Goal: Task Accomplishment & Management: Complete application form

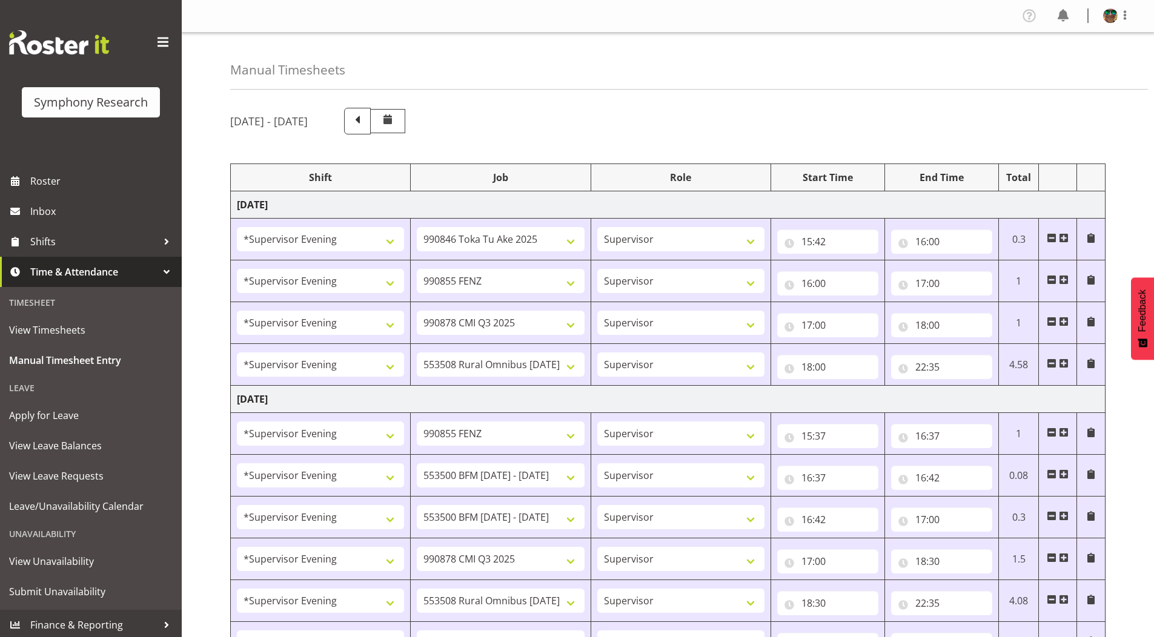
select select "4583"
select select "9426"
select select "4583"
select select "9636"
select select "4583"
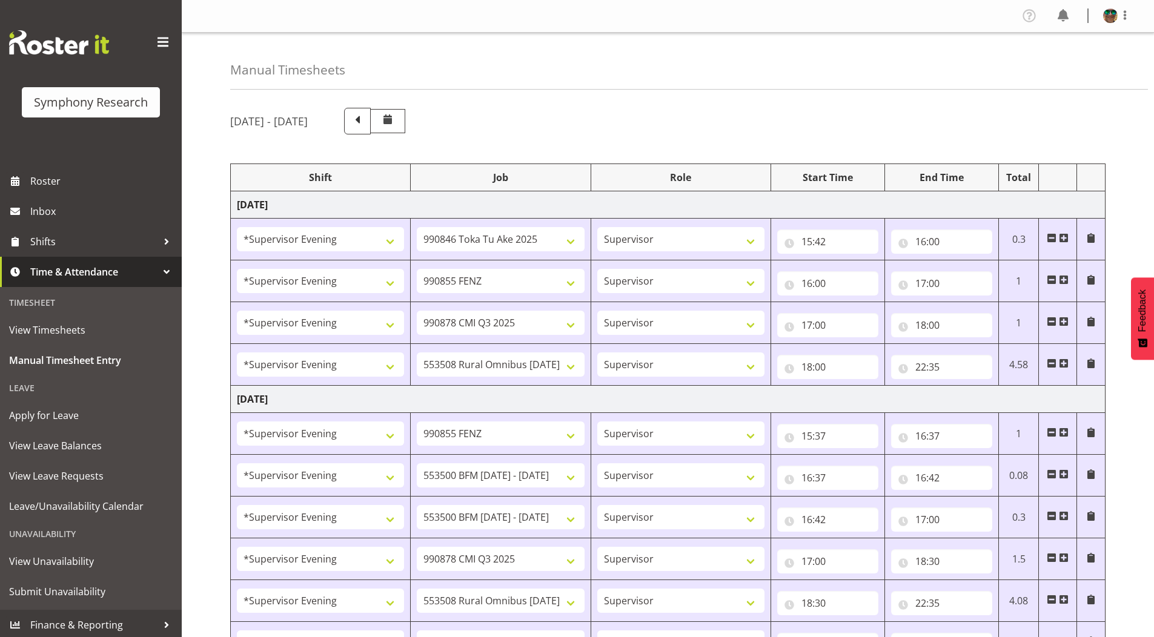
select select "10239"
select select "4583"
select select "10536"
select select "4583"
select select "9636"
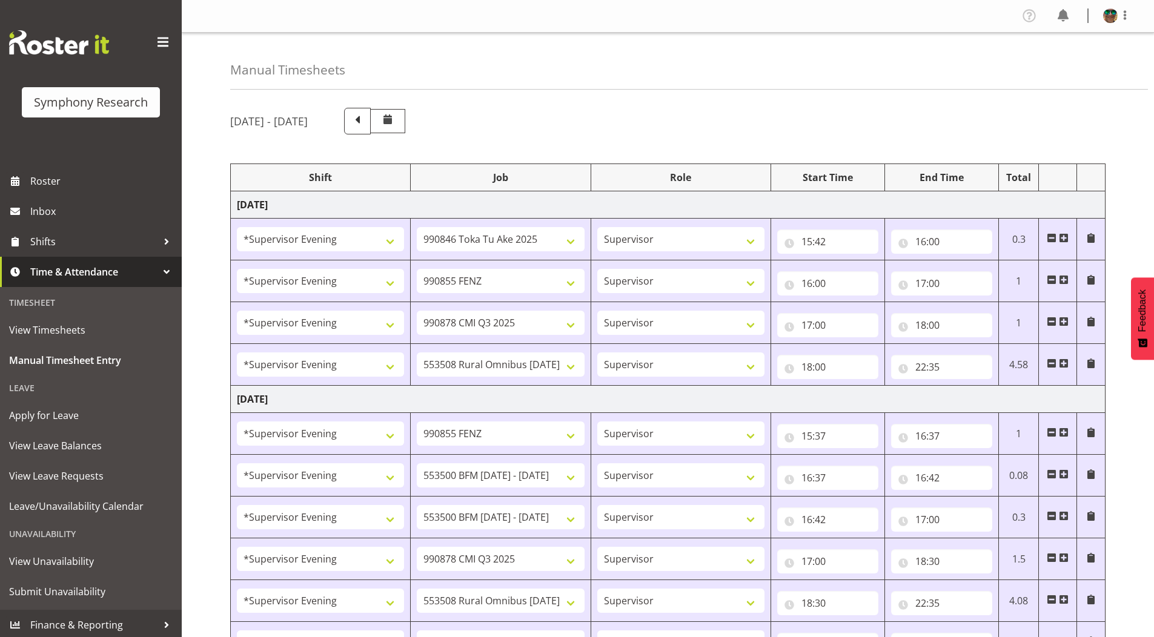
select select "4583"
select select "10242"
select select "4583"
select select "10242"
select select "4583"
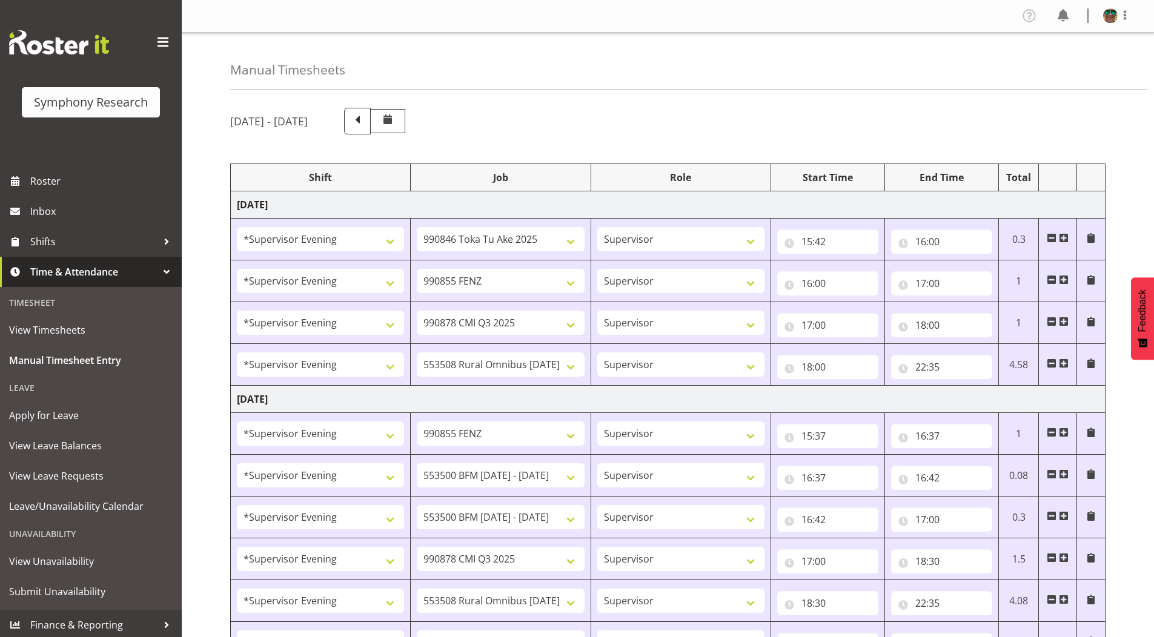
select select "10239"
select select "4583"
select select "10536"
select select "4583"
select select "9426"
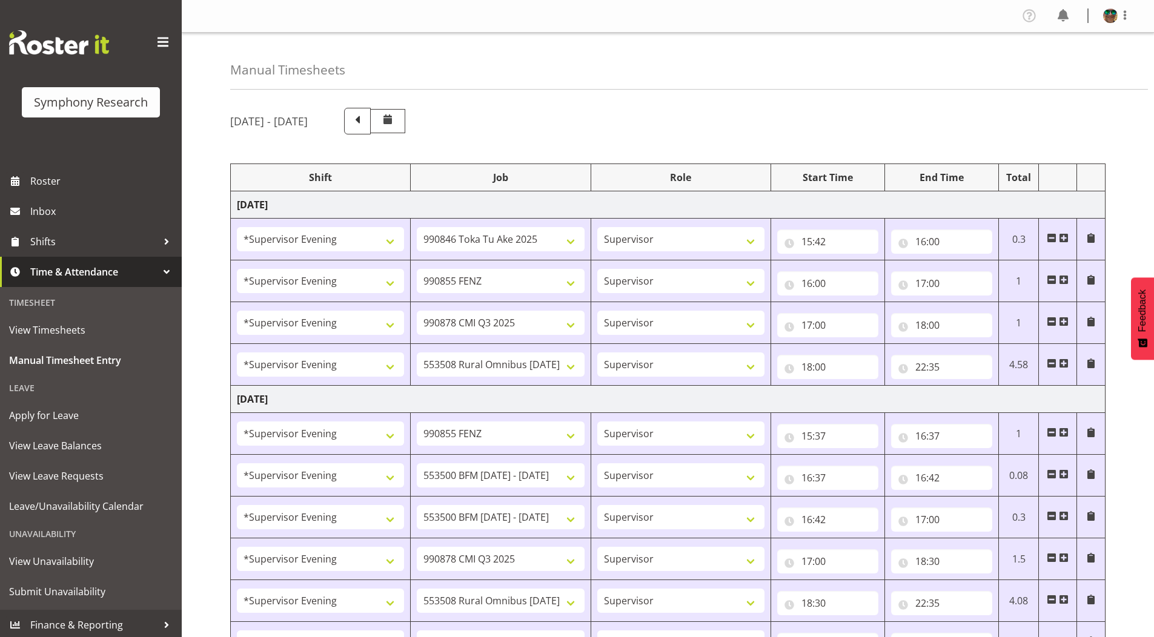
select select "4583"
select select "10242"
select select "4583"
select select "9426"
select select "4583"
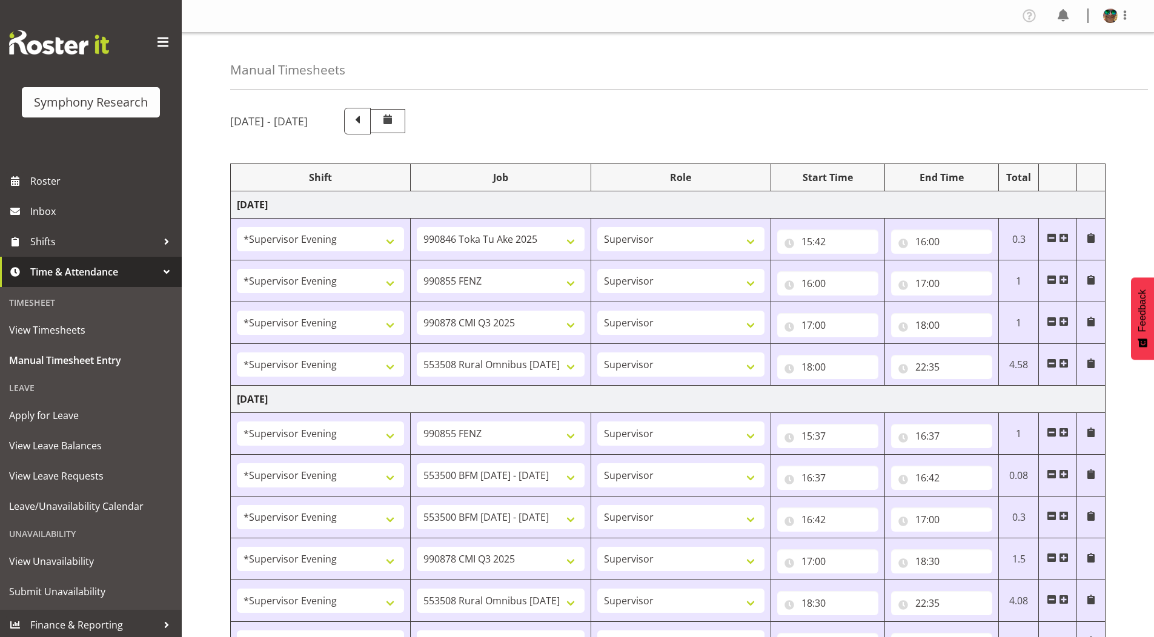
select select "10549"
select select "4583"
select select "9636"
select select "4583"
select select "10239"
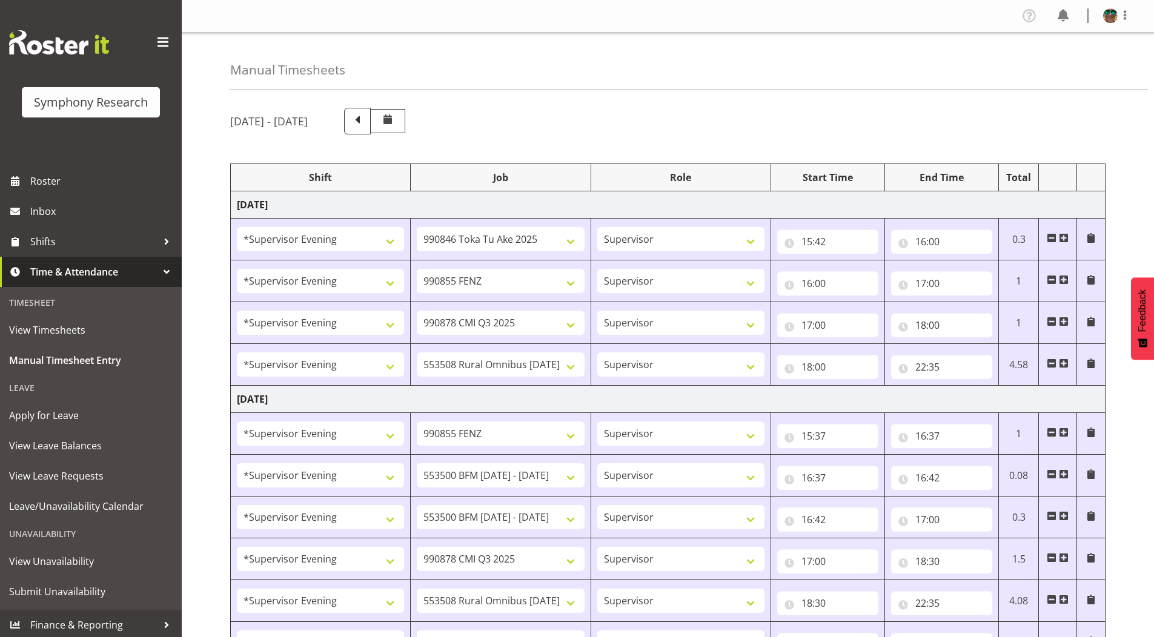
select select "4583"
select select "10536"
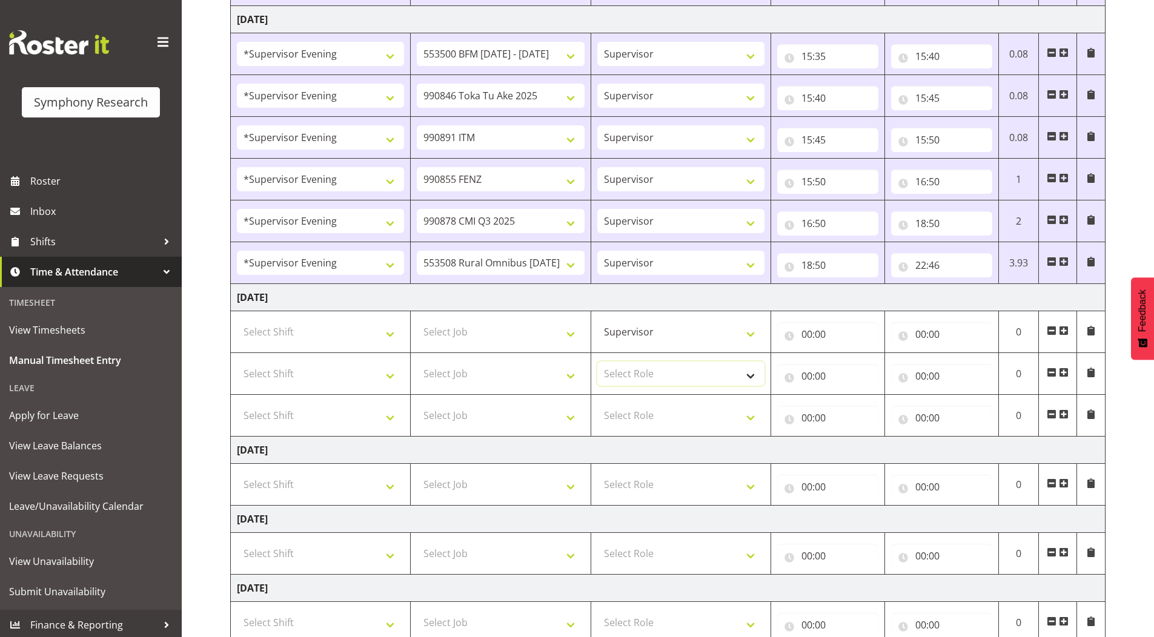
click at [633, 371] on select "Select Role Supervisor Briefing Interviewing" at bounding box center [680, 374] width 167 height 24
select select "45"
click at [597, 362] on select "Select Role Supervisor Briefing Interviewing" at bounding box center [680, 374] width 167 height 24
click at [626, 416] on select "Select Role Supervisor Briefing Interviewing" at bounding box center [680, 415] width 167 height 24
select select "45"
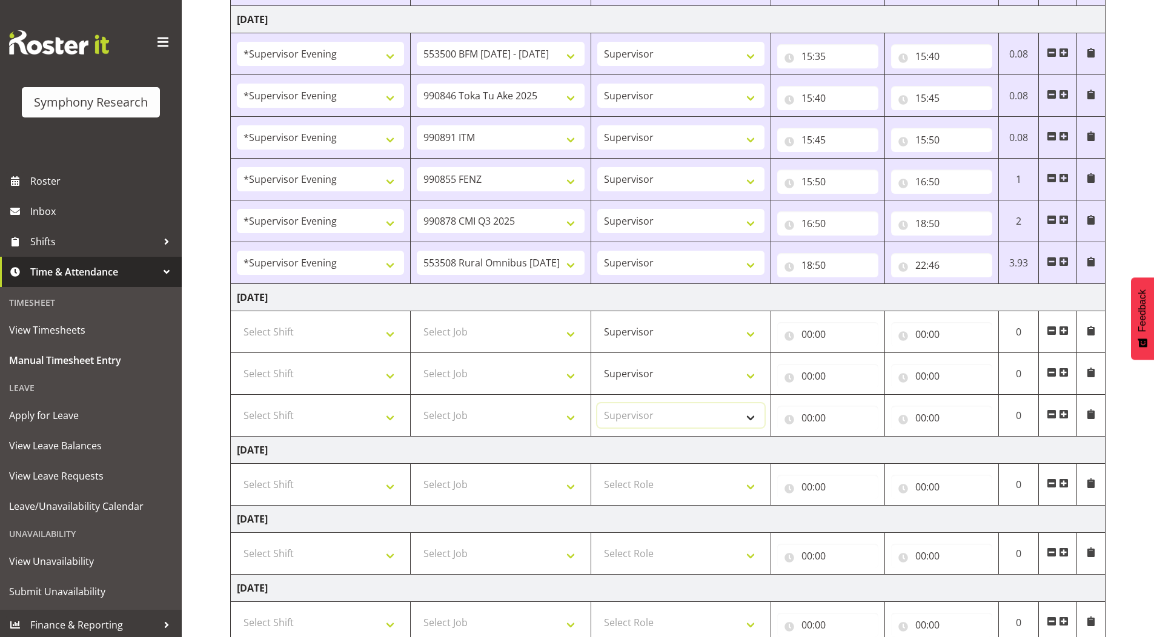
click at [597, 403] on select "Select Role Supervisor Briefing Interviewing" at bounding box center [680, 415] width 167 height 24
click at [291, 336] on select "Select Shift !!Weekend Residential (Roster IT Shift Label) *Business 9/10am ~ 4…" at bounding box center [320, 332] width 167 height 24
select select "4583"
click at [237, 320] on select "Select Shift !!Weekend Residential (Roster IT Shift Label) *Business 9/10am ~ 4…" at bounding box center [320, 332] width 167 height 24
click at [281, 382] on select "Select Shift !!Weekend Residential (Roster IT Shift Label) *Business 9/10am ~ 4…" at bounding box center [320, 374] width 167 height 24
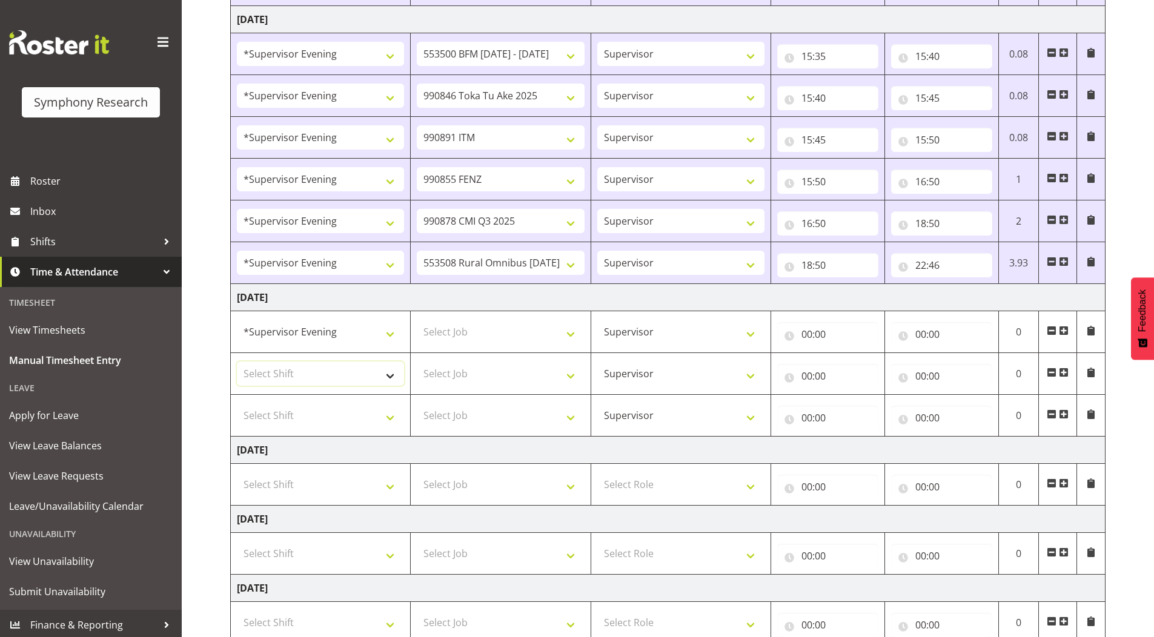
select select "4583"
click at [237, 362] on select "Select Shift !!Weekend Residential (Roster IT Shift Label) *Business 9/10am ~ 4…" at bounding box center [320, 374] width 167 height 24
click at [284, 417] on select "Select Shift !!Weekend Residential (Roster IT Shift Label) *Business 9/10am ~ 4…" at bounding box center [320, 415] width 167 height 24
select select "4583"
click at [237, 403] on select "Select Shift !!Weekend Residential (Roster IT Shift Label) *Business 9/10am ~ 4…" at bounding box center [320, 415] width 167 height 24
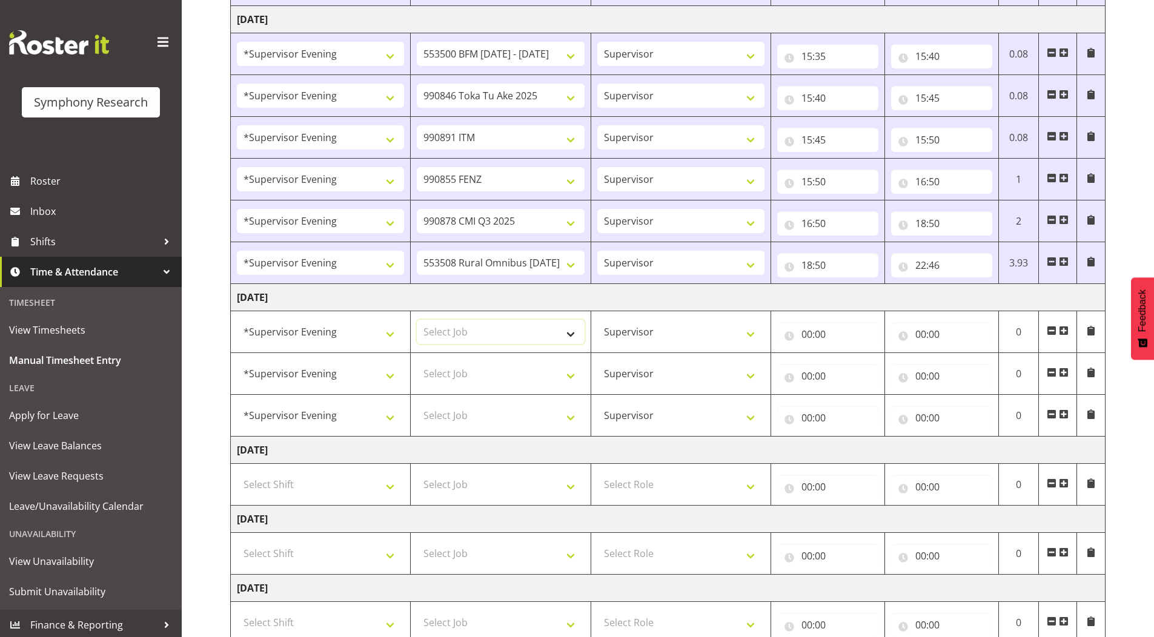
click at [469, 328] on select "Select Job 550060 IF Admin 553492 World Poll Aus Wave 2 Main 2025 553493 World …" at bounding box center [500, 332] width 167 height 24
select select "9426"
click at [417, 320] on select "Select Job 550060 IF Admin 553492 World Poll Aus Wave 2 Main 2025 553493 World …" at bounding box center [500, 332] width 167 height 24
click at [459, 374] on select "Select Job 550060 IF Admin 553492 World Poll Aus Wave 2 Main 2025 553493 World …" at bounding box center [500, 374] width 167 height 24
select select "9636"
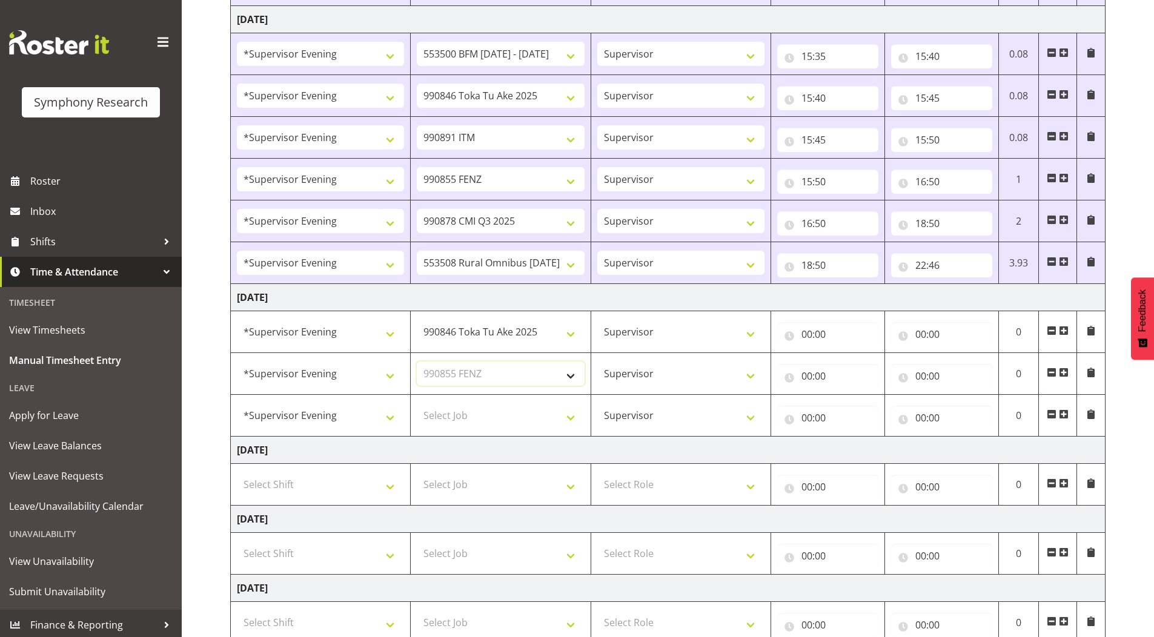
click at [417, 362] on select "Select Job 550060 IF Admin 553492 World Poll Aus Wave 2 Main 2025 553493 World …" at bounding box center [500, 374] width 167 height 24
drag, startPoint x: 466, startPoint y: 416, endPoint x: 466, endPoint y: 404, distance: 11.5
click at [466, 416] on select "Select Job 550060 IF Admin 553492 World Poll Aus Wave 2 Main 2025 553493 World …" at bounding box center [500, 415] width 167 height 24
select select "10239"
click at [417, 403] on select "Select Job 550060 IF Admin 553492 World Poll Aus Wave 2 Main 2025 553493 World …" at bounding box center [500, 415] width 167 height 24
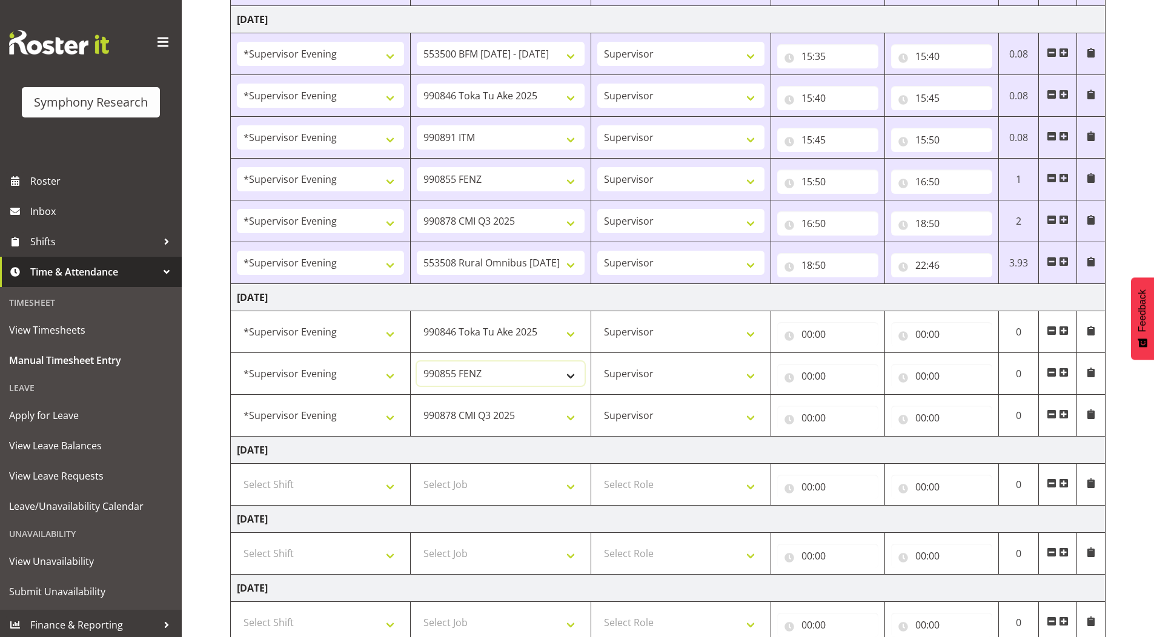
click at [477, 374] on select "550060 IF Admin 553492 World Poll Aus Wave 2 Main 2025 553493 World Poll NZ Wav…" at bounding box center [500, 374] width 167 height 24
select select "9426"
click at [417, 362] on select "550060 IF Admin 553492 World Poll Aus Wave 2 Main 2025 553493 World Poll NZ Wav…" at bounding box center [500, 374] width 167 height 24
click at [460, 409] on select "550060 IF Admin 553492 World Poll Aus Wave 2 Main 2025 553493 World Poll NZ Wav…" at bounding box center [500, 415] width 167 height 24
select select "9636"
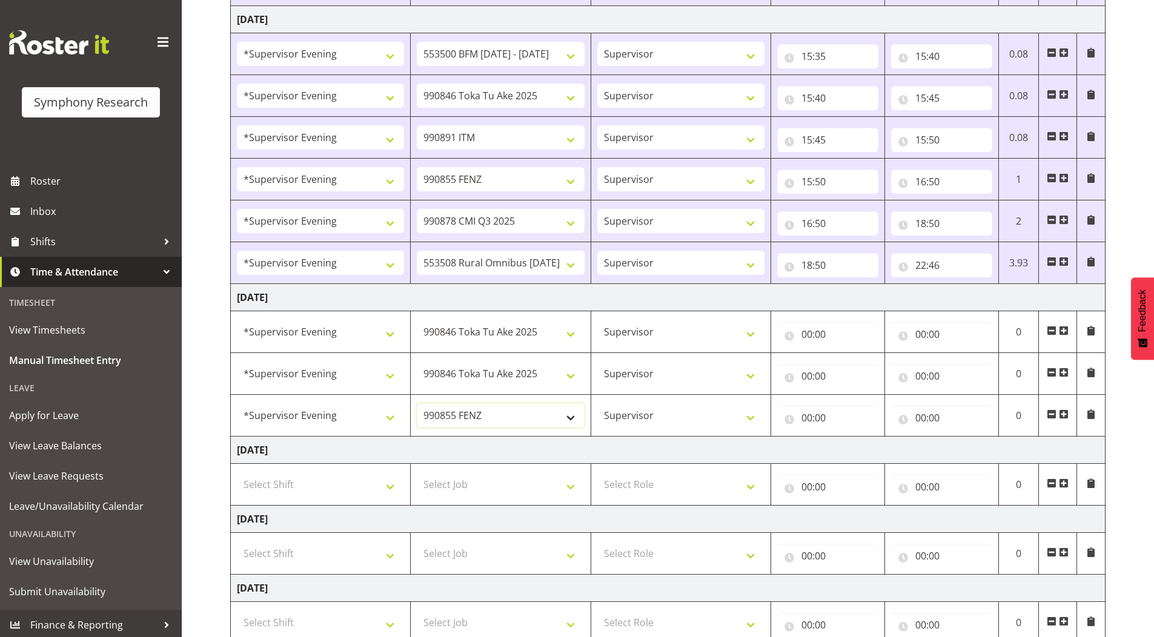
click at [417, 403] on select "550060 IF Admin 553492 World Poll Aus Wave 2 Main 2025 553493 World Poll NZ Wav…" at bounding box center [500, 415] width 167 height 24
click at [1065, 412] on span at bounding box center [1064, 414] width 10 height 10
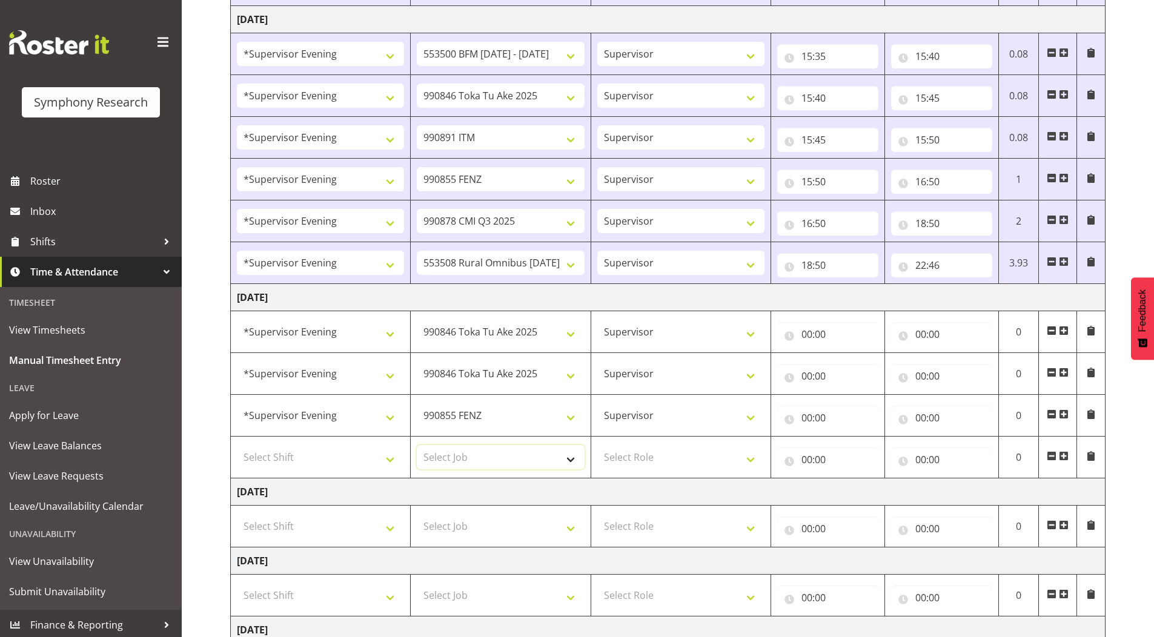
click at [457, 458] on select "Select Job 550060 IF Admin 553492 World Poll Aus Wave 2 Main 2025 553493 World …" at bounding box center [500, 457] width 167 height 24
select select "10536"
click at [417, 445] on select "Select Job 550060 IF Admin 553492 World Poll Aus Wave 2 Main 2025 553493 World …" at bounding box center [500, 457] width 167 height 24
click at [636, 453] on select "Select Role Supervisor Briefing Interviewing" at bounding box center [680, 457] width 167 height 24
select select "45"
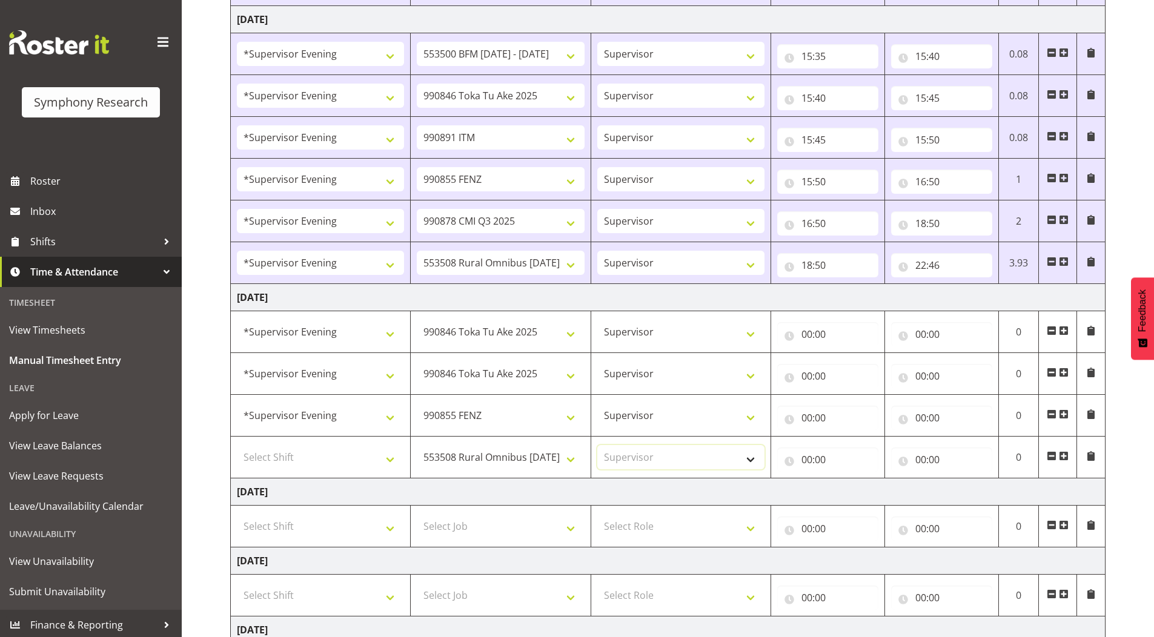
click at [597, 445] on select "Select Role Supervisor Briefing Interviewing" at bounding box center [680, 457] width 167 height 24
click at [462, 328] on select "550060 IF Admin 553492 World Poll Aus Wave 2 Main 2025 553493 World Poll NZ Wav…" at bounding box center [500, 332] width 167 height 24
select select "743"
click at [417, 320] on select "550060 IF Admin 553492 World Poll Aus Wave 2 Main 2025 553493 World Poll NZ Wav…" at bounding box center [500, 332] width 167 height 24
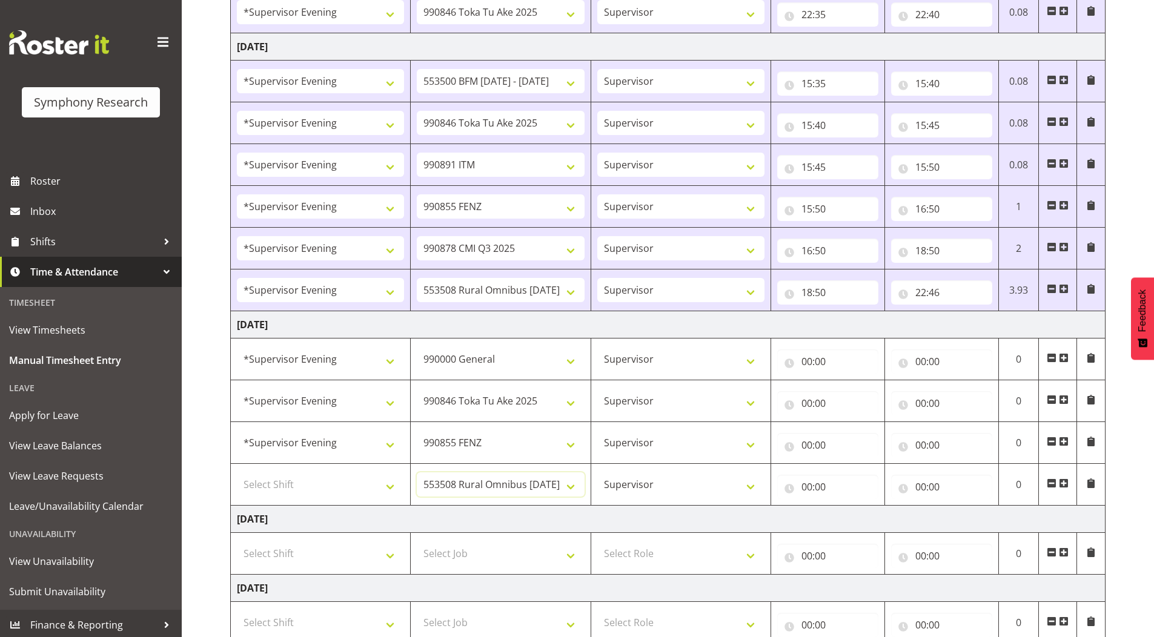
scroll to position [625, 0]
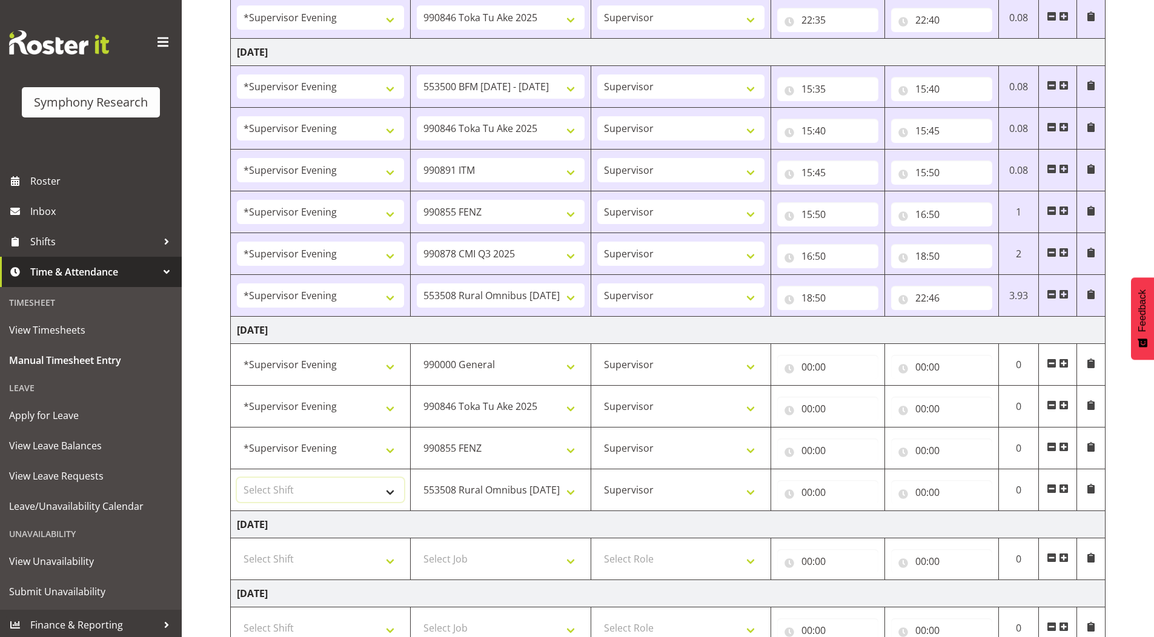
click at [263, 492] on select "Select Shift !!Weekend Residential (Roster IT Shift Label) *Business 9/10am ~ 4…" at bounding box center [320, 490] width 167 height 24
select select "4583"
click at [237, 478] on select "Select Shift !!Weekend Residential (Roster IT Shift Label) *Business 9/10am ~ 4…" at bounding box center [320, 490] width 167 height 24
click at [806, 368] on input "00:00" at bounding box center [827, 367] width 101 height 24
click at [859, 396] on select "00 01 02 03 04 05 06 07 08 09 10 11 12 13 14 15 16 17 18 19 20 21 22 23" at bounding box center [859, 398] width 27 height 24
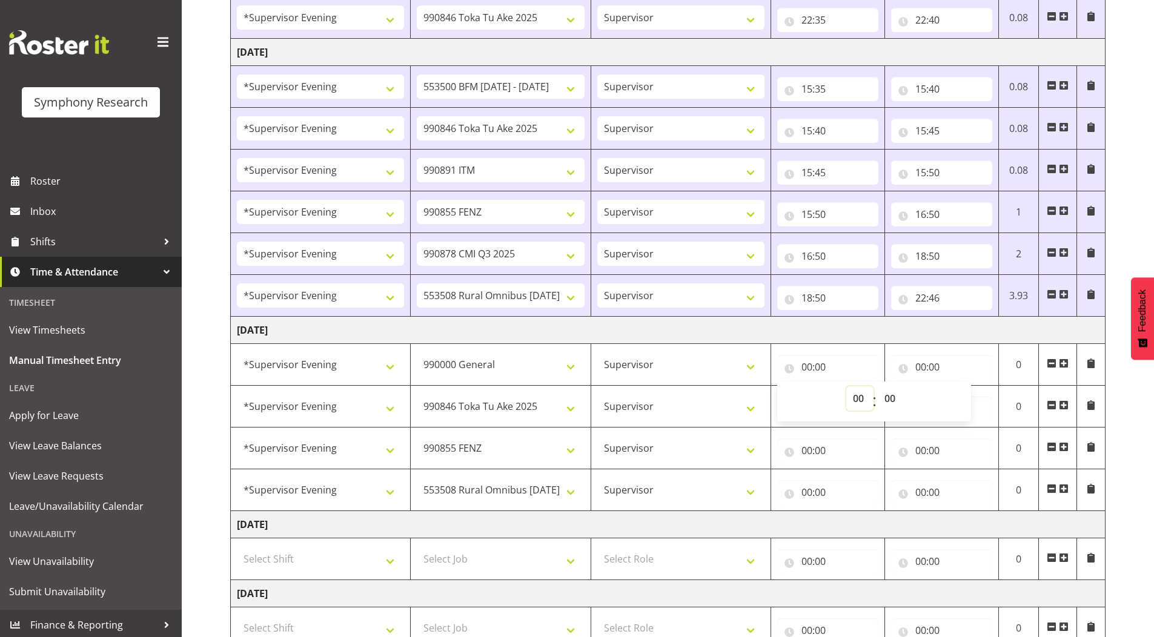
select select "15"
click at [846, 386] on select "00 01 02 03 04 05 06 07 08 09 10 11 12 13 14 15 16 17 18 19 20 21 22 23" at bounding box center [859, 398] width 27 height 24
type input "15:00"
drag, startPoint x: 890, startPoint y: 399, endPoint x: 871, endPoint y: 324, distance: 76.8
click at [890, 399] on select "00 01 02 03 04 05 06 07 08 09 10 11 12 13 14 15 16 17 18 19 20 21 22 23 24 25 2…" at bounding box center [891, 398] width 27 height 24
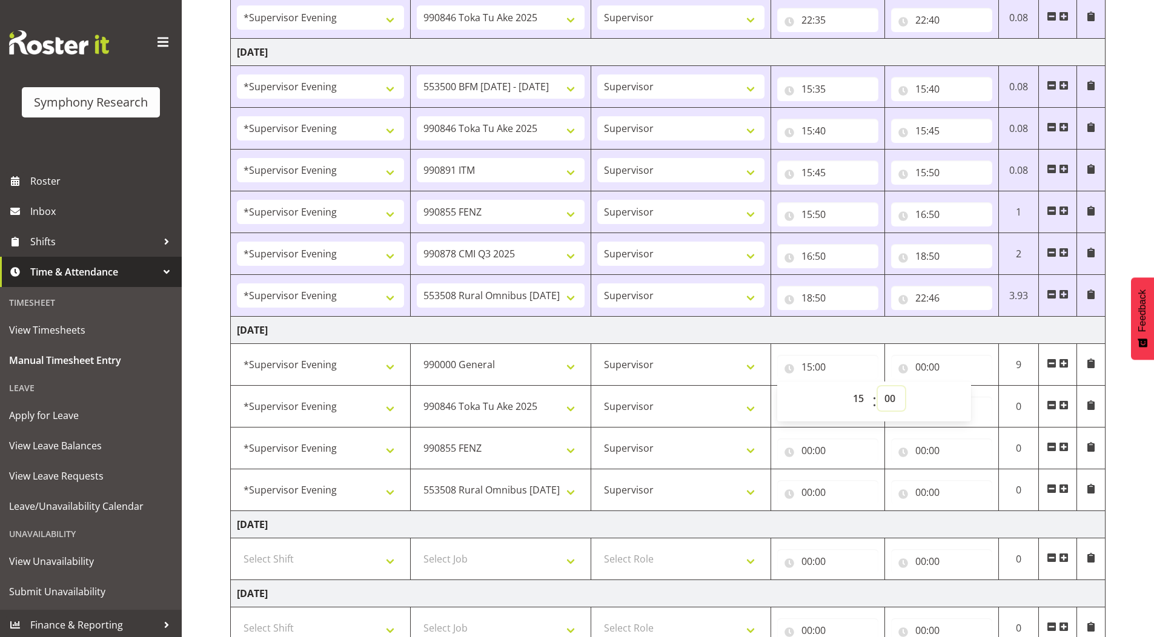
select select "26"
click at [878, 386] on select "00 01 02 03 04 05 06 07 08 09 10 11 12 13 14 15 16 17 18 19 20 21 22 23 24 25 2…" at bounding box center [891, 398] width 27 height 24
type input "15:26"
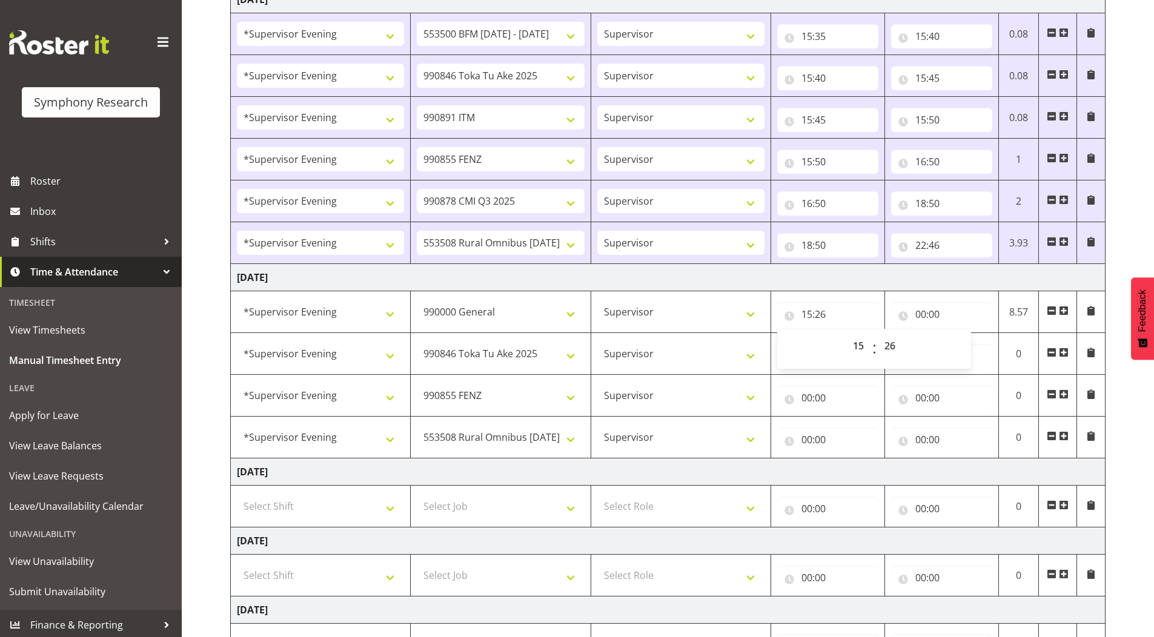
scroll to position [681, 0]
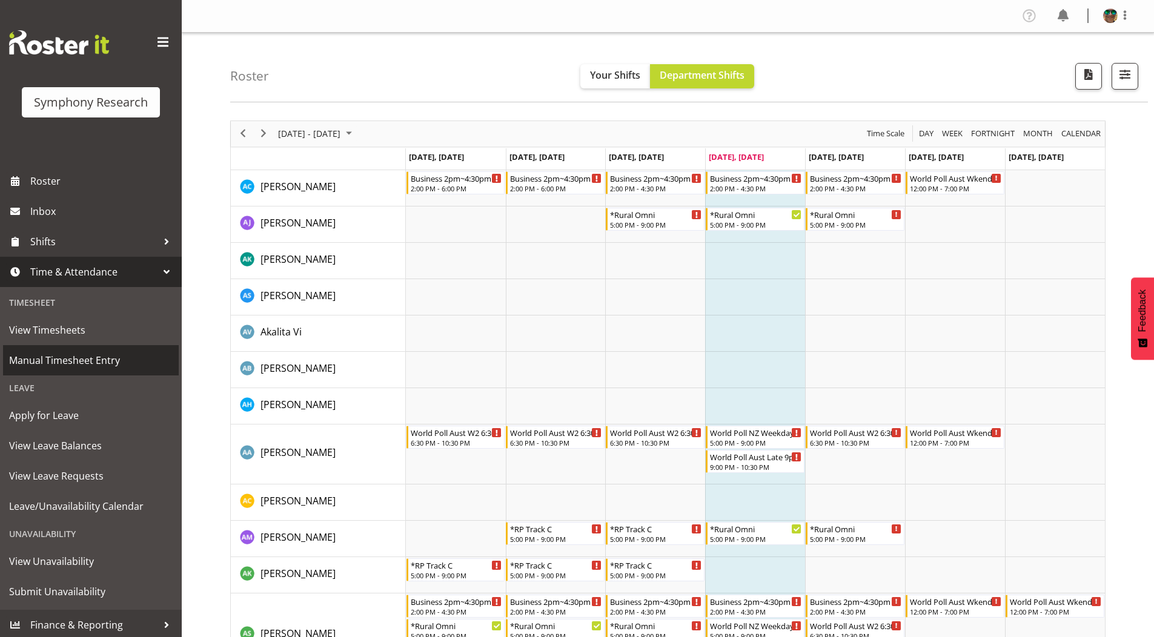
click at [46, 362] on span "Manual Timesheet Entry" at bounding box center [91, 360] width 164 height 18
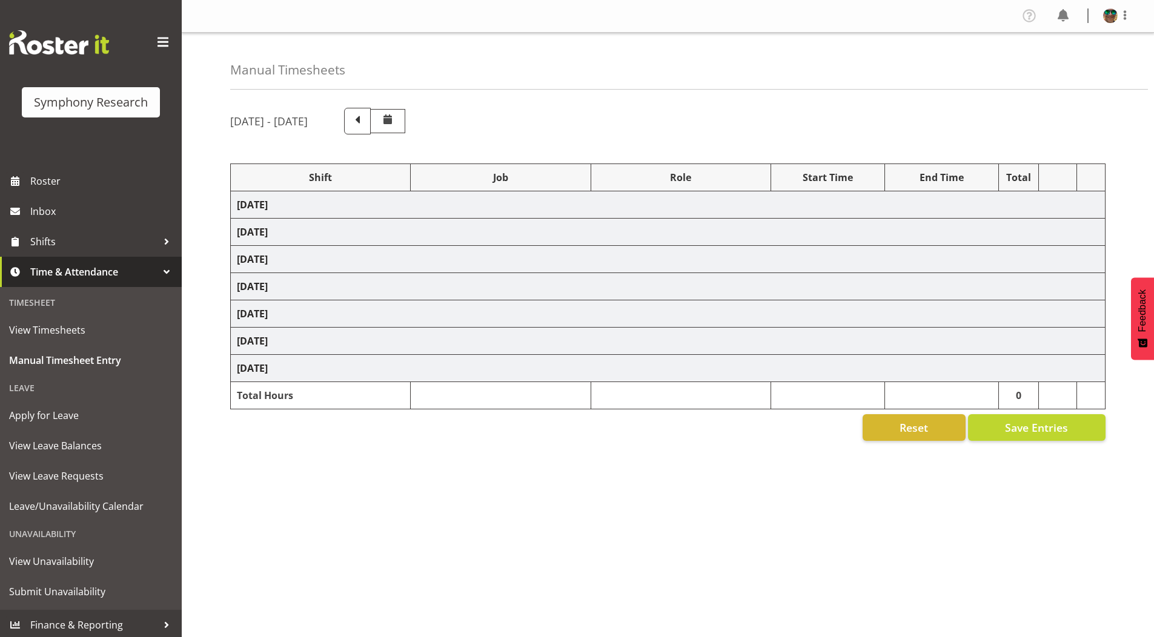
select select
select select "9426"
select select
select select "9636"
select select
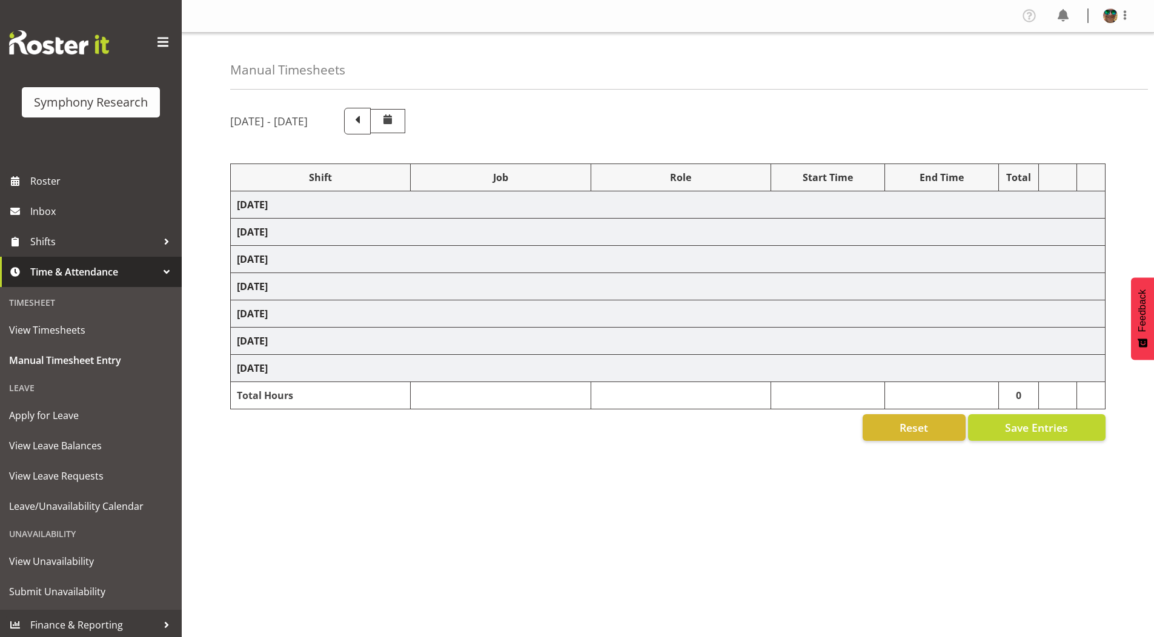
select select "10239"
select select
select select "10536"
select select
select select "9636"
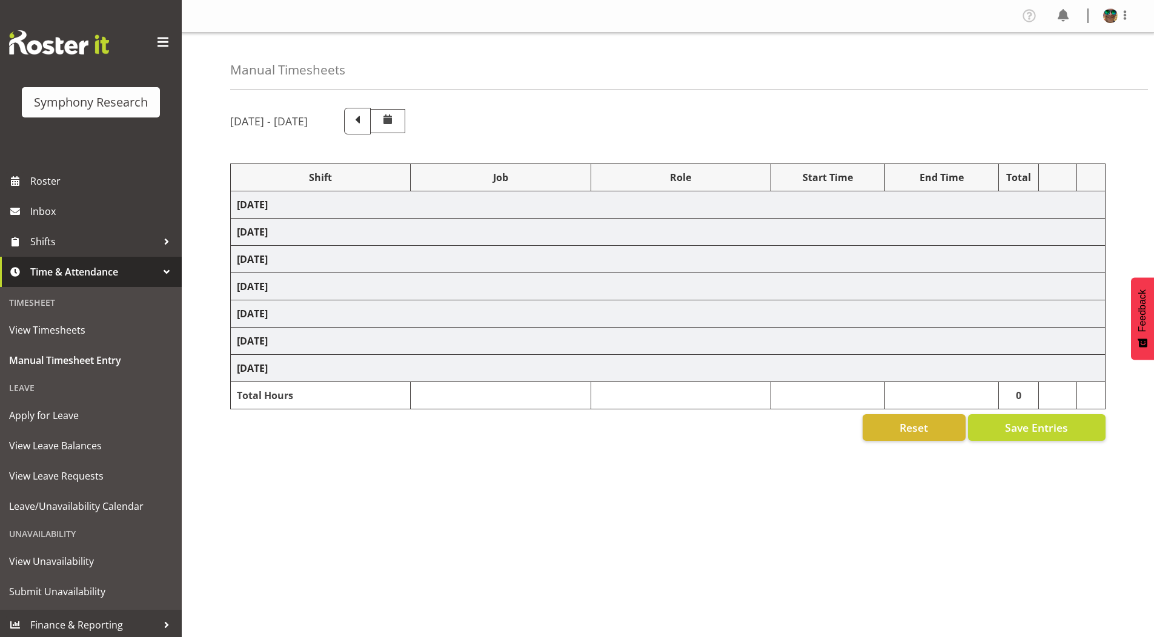
select select
select select "10242"
select select
select select "10242"
select select
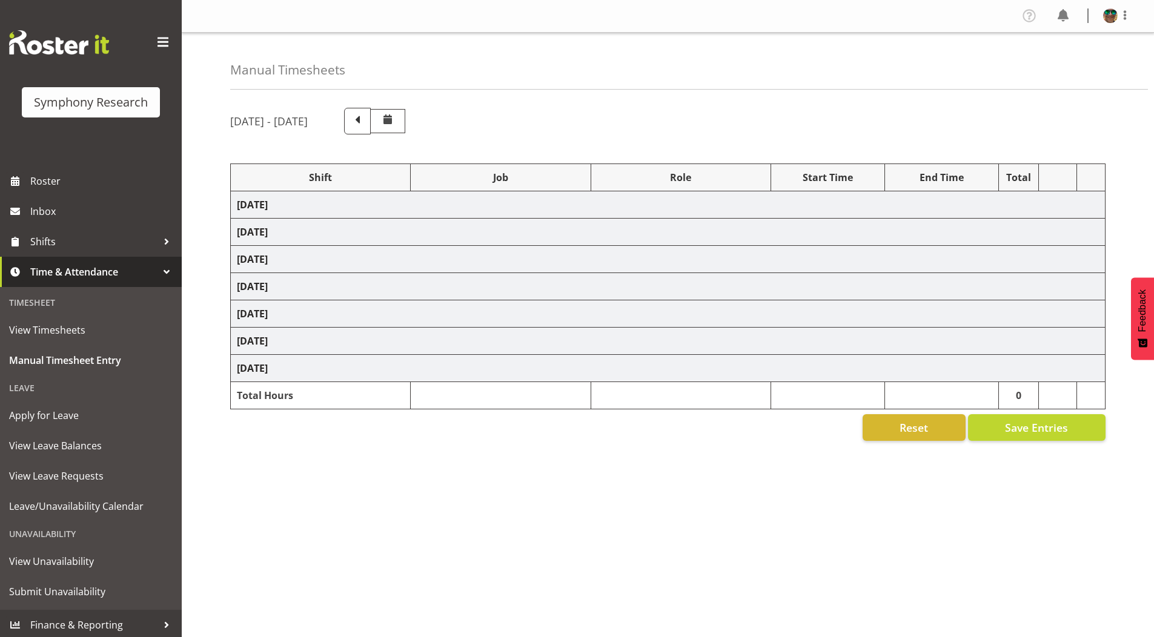
select select "10239"
select select
select select "10536"
select select
select select "9426"
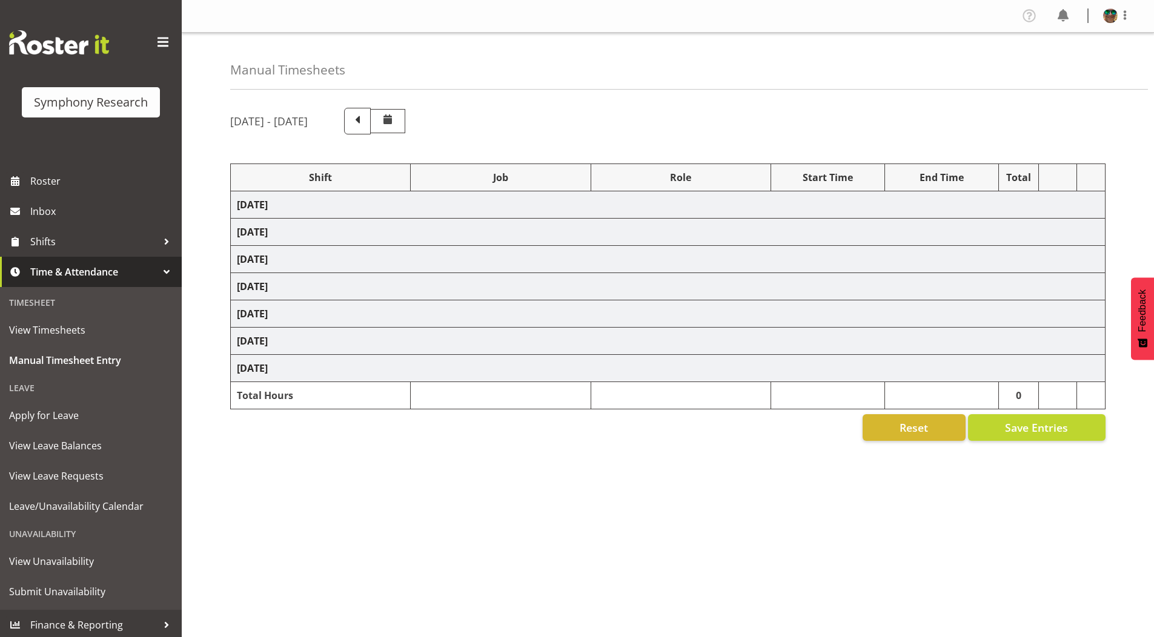
select select
select select "10242"
select select
select select "9426"
select select
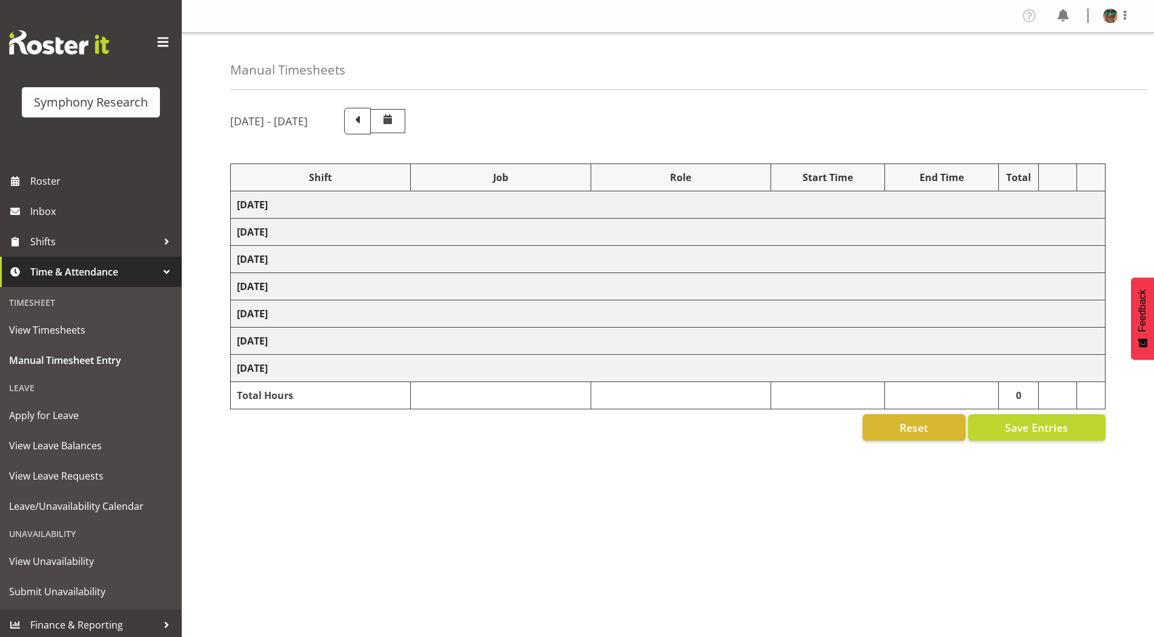
select select "10549"
select select
select select "9636"
select select
select select "10239"
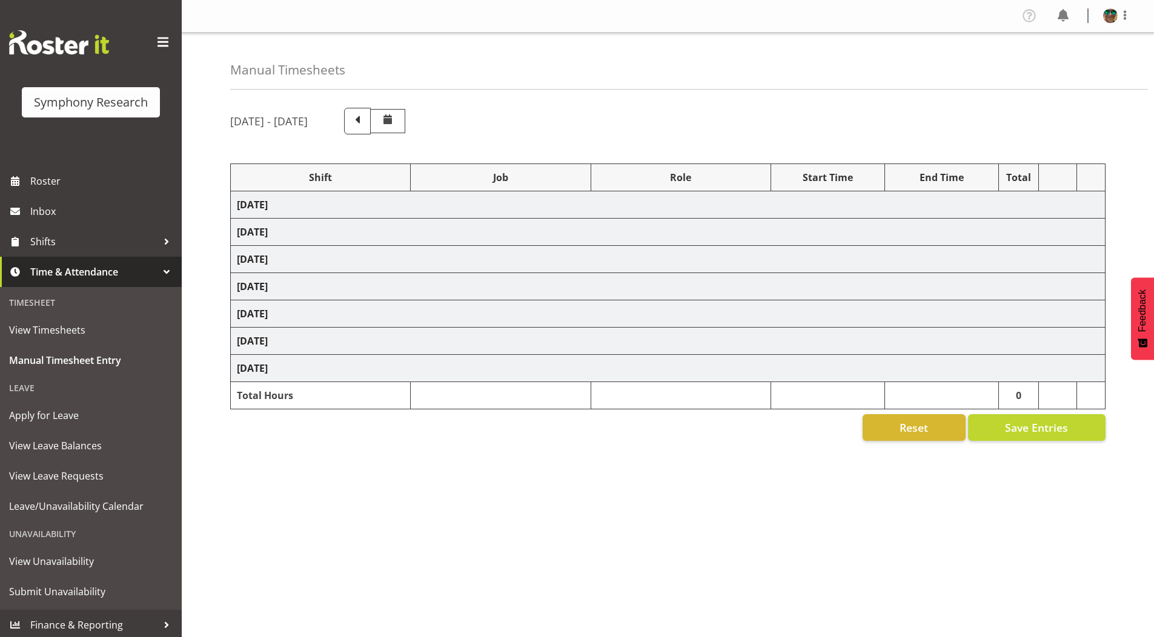
select select
select select "10536"
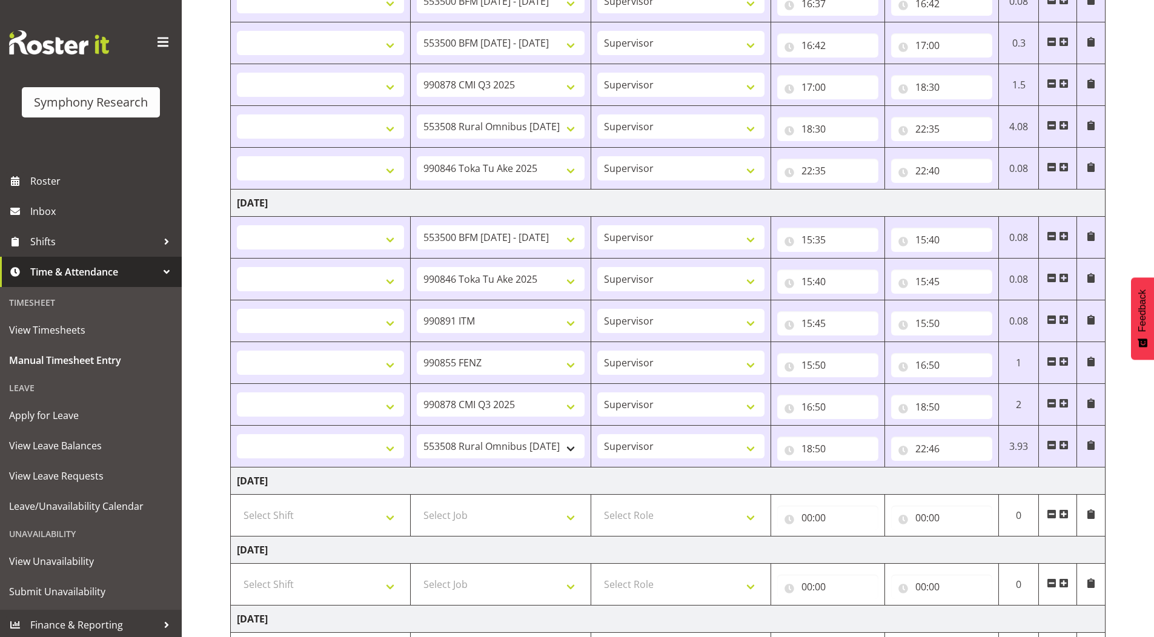
scroll to position [597, 0]
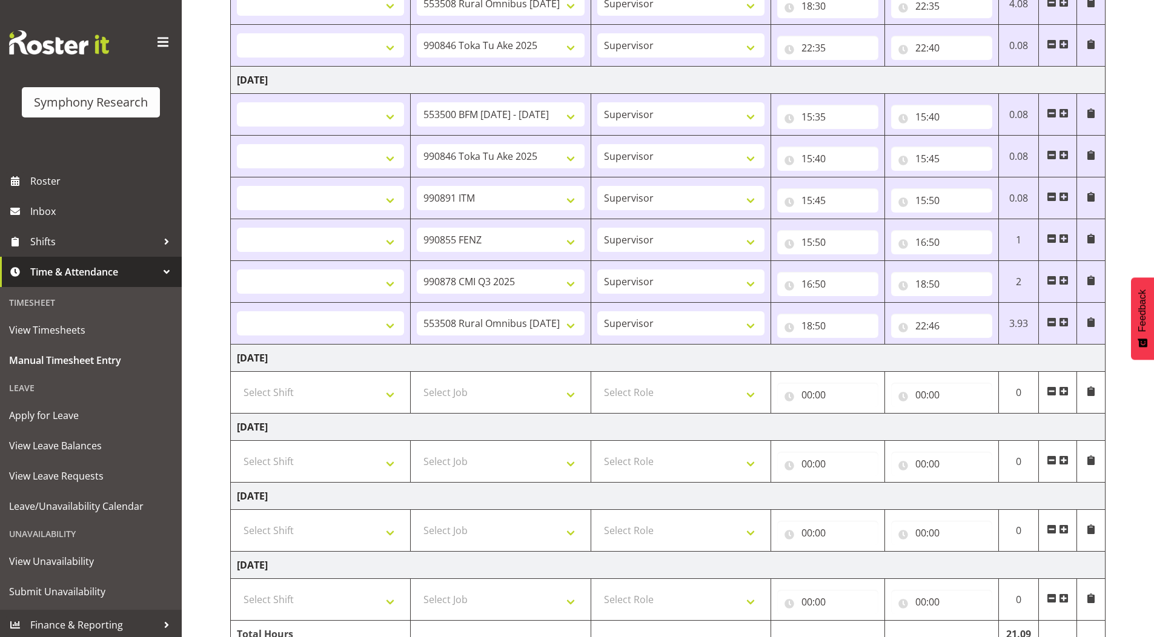
click at [1064, 394] on span at bounding box center [1064, 391] width 10 height 10
select select
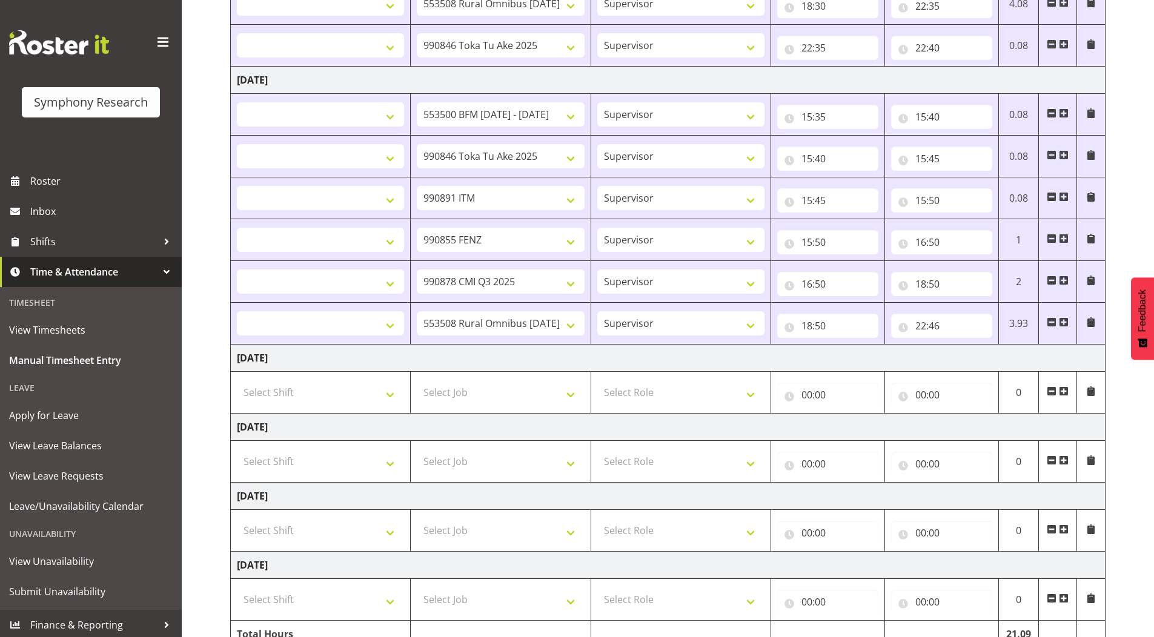
select select
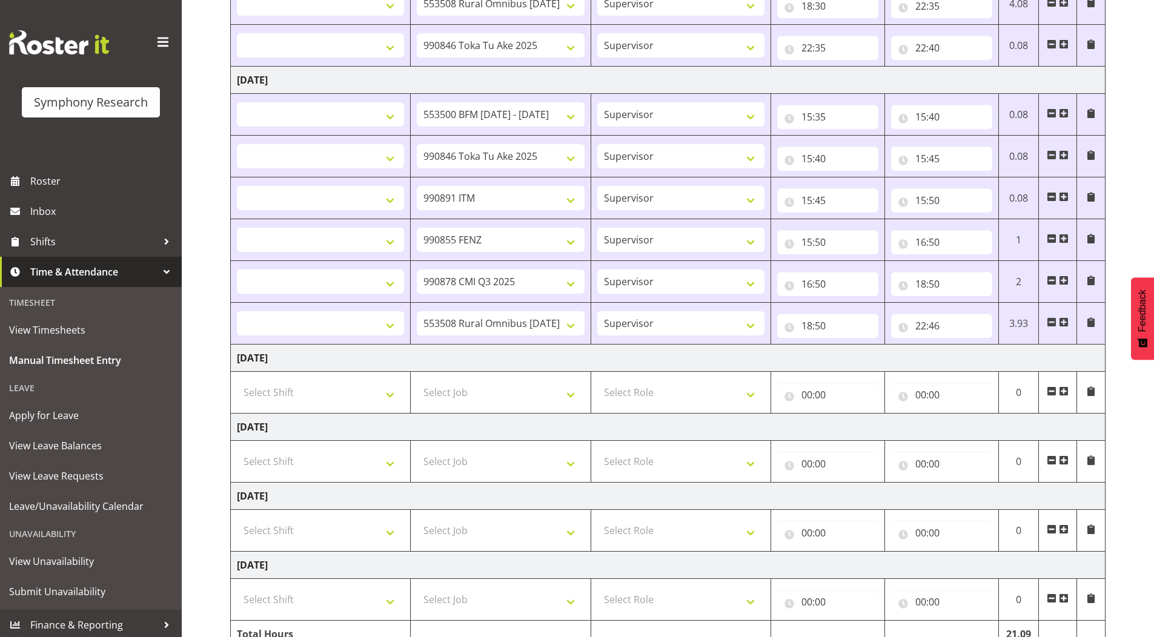
select select
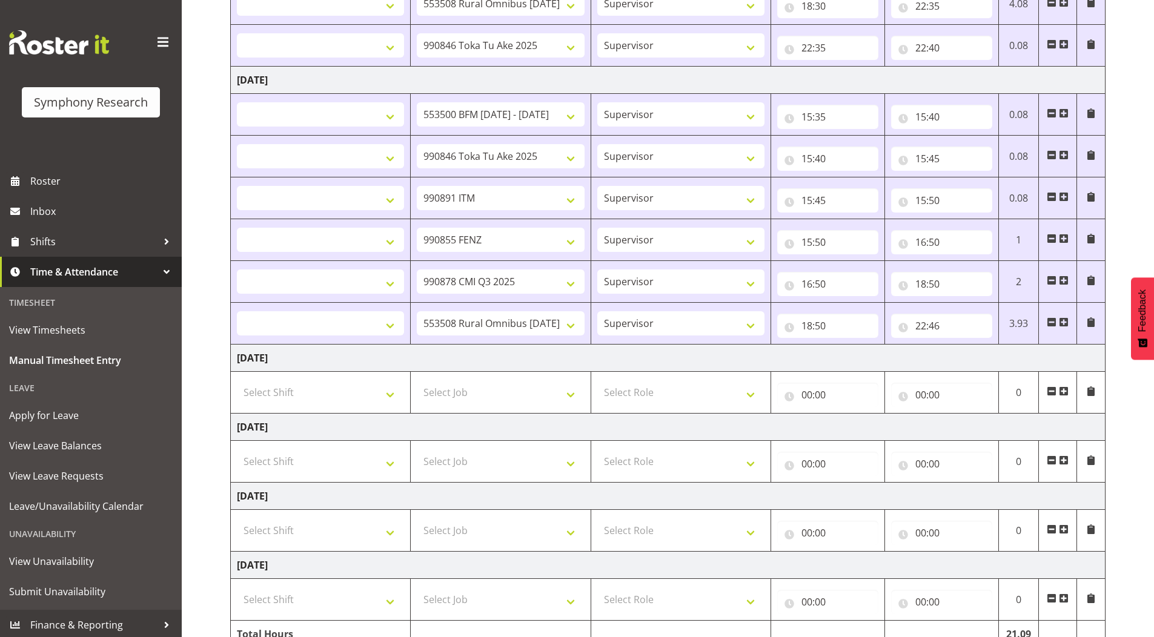
select select
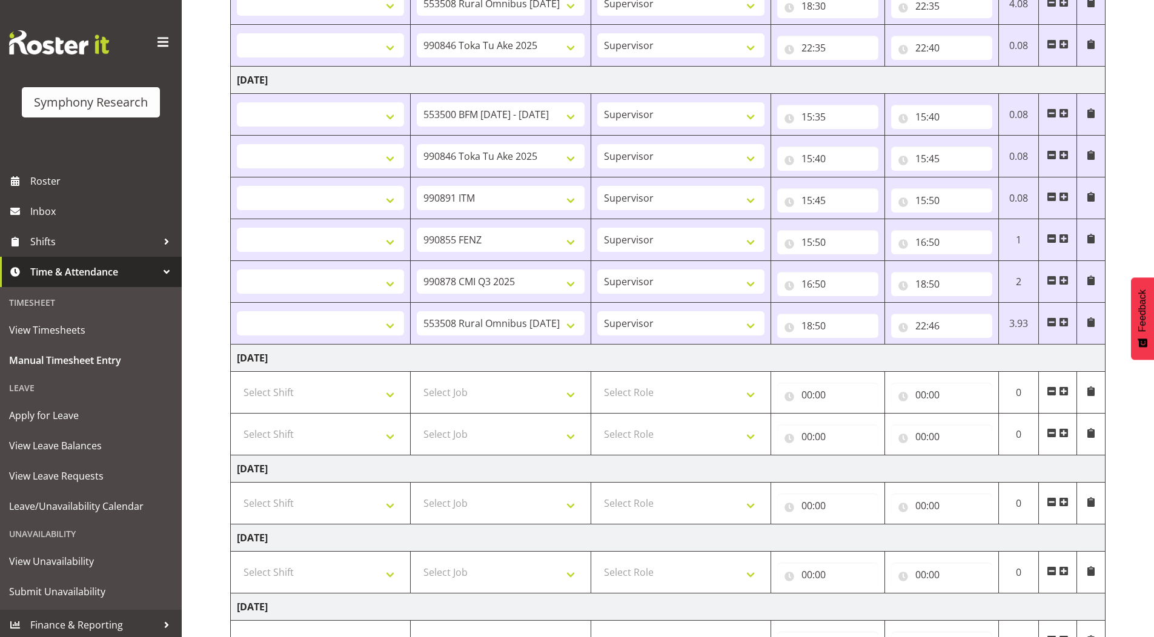
click at [1059, 435] on span at bounding box center [1064, 433] width 10 height 10
select select
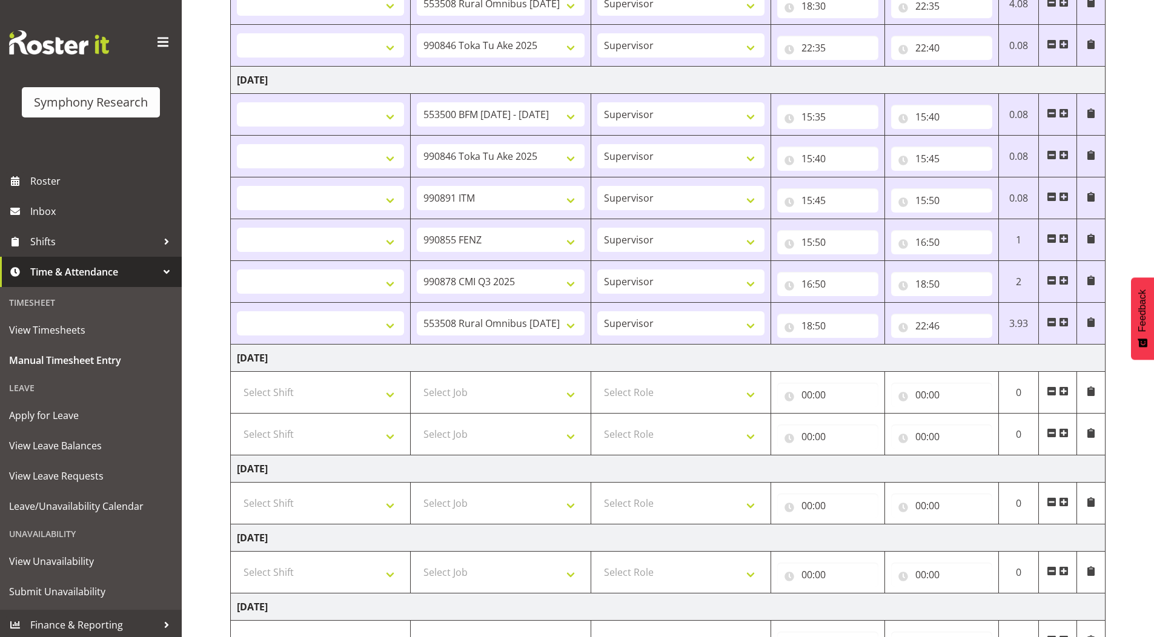
select select
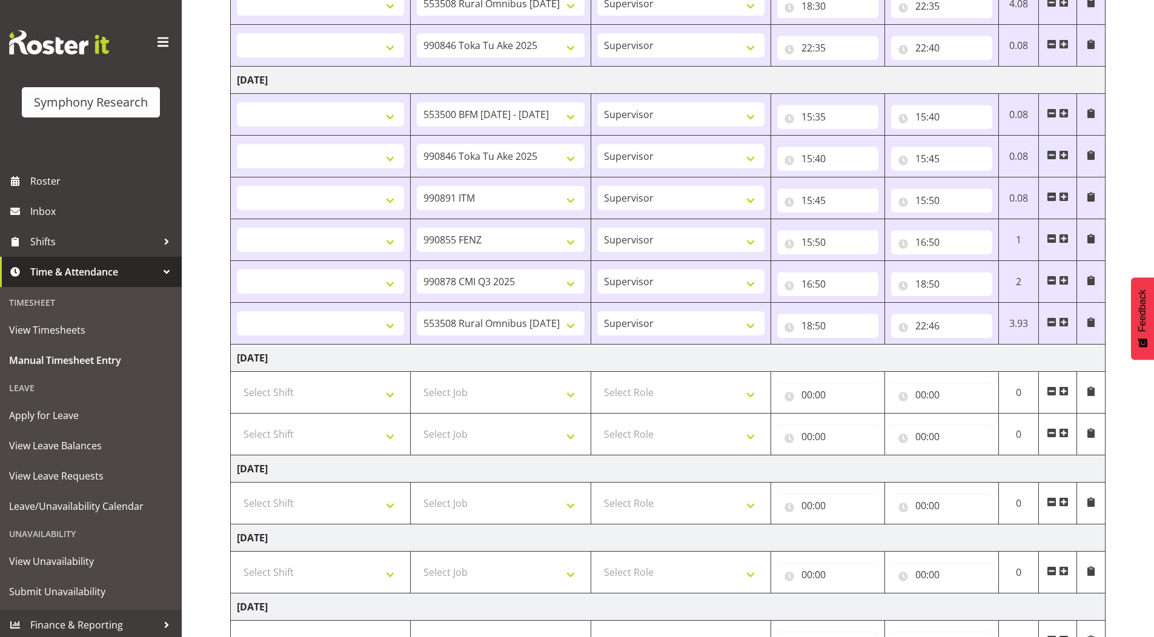
select select
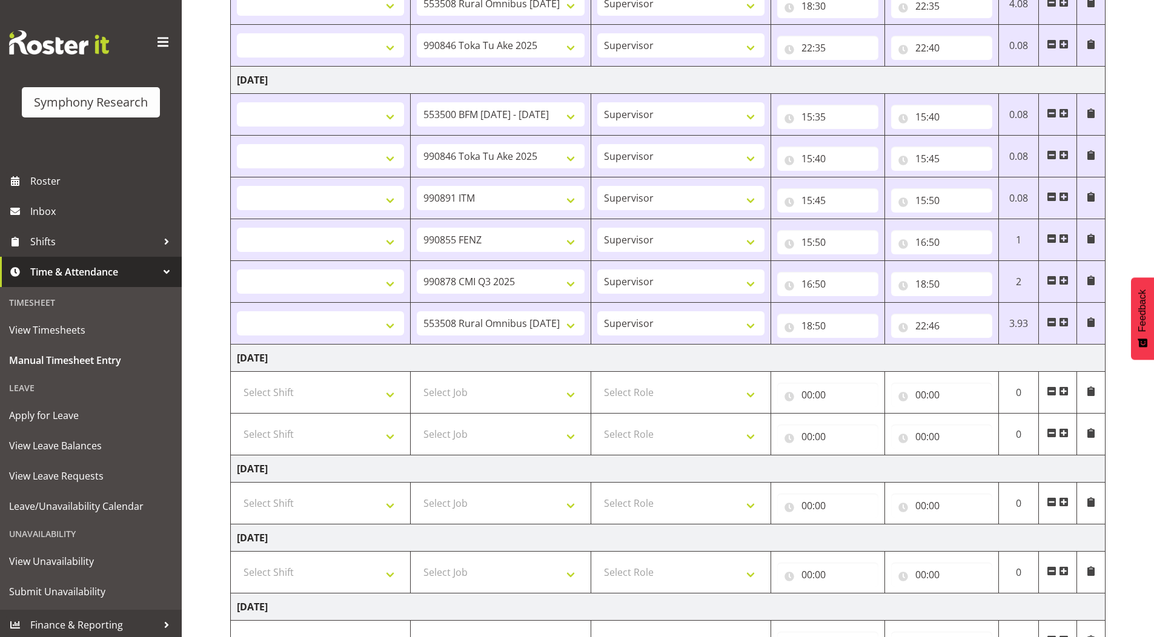
select select
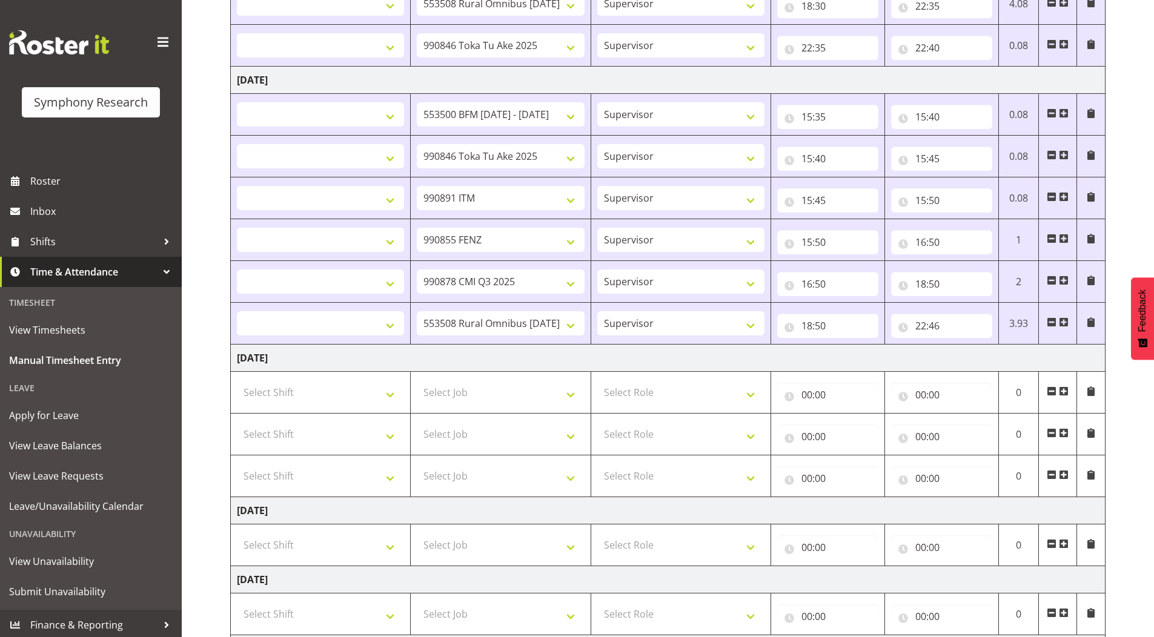
click at [1061, 475] on span at bounding box center [1064, 475] width 10 height 10
select select
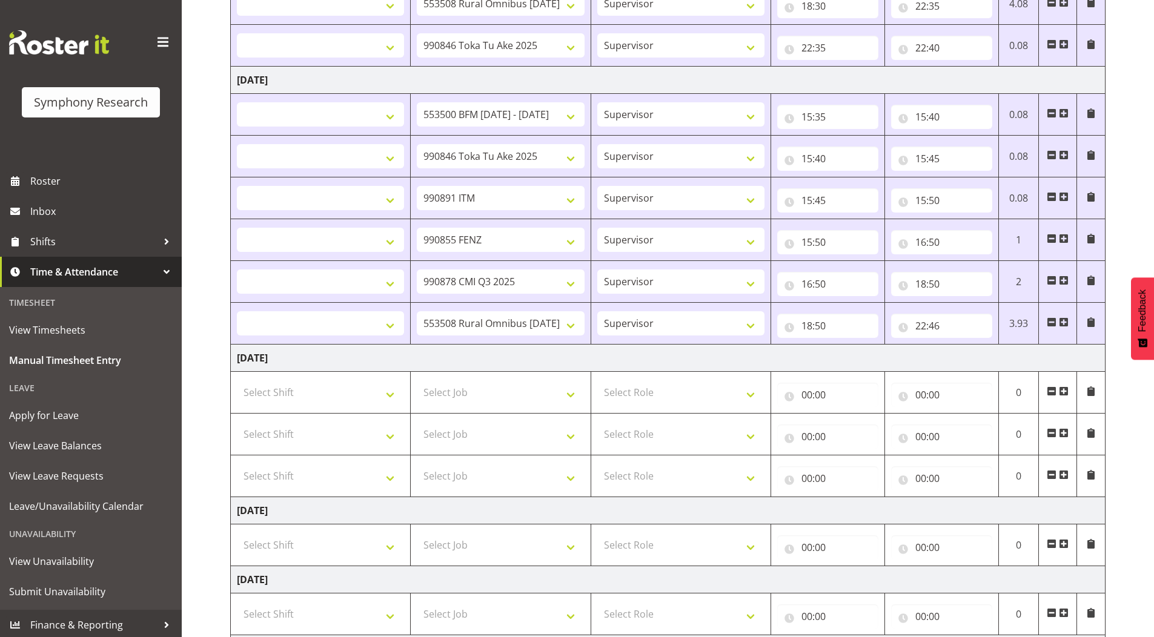
select select
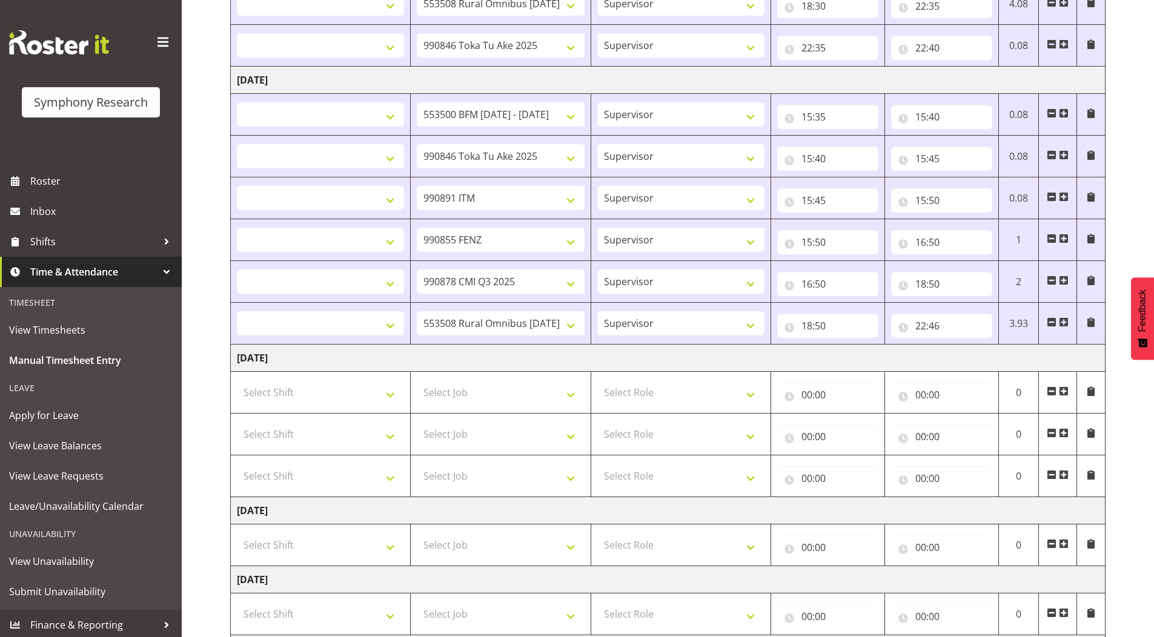
select select
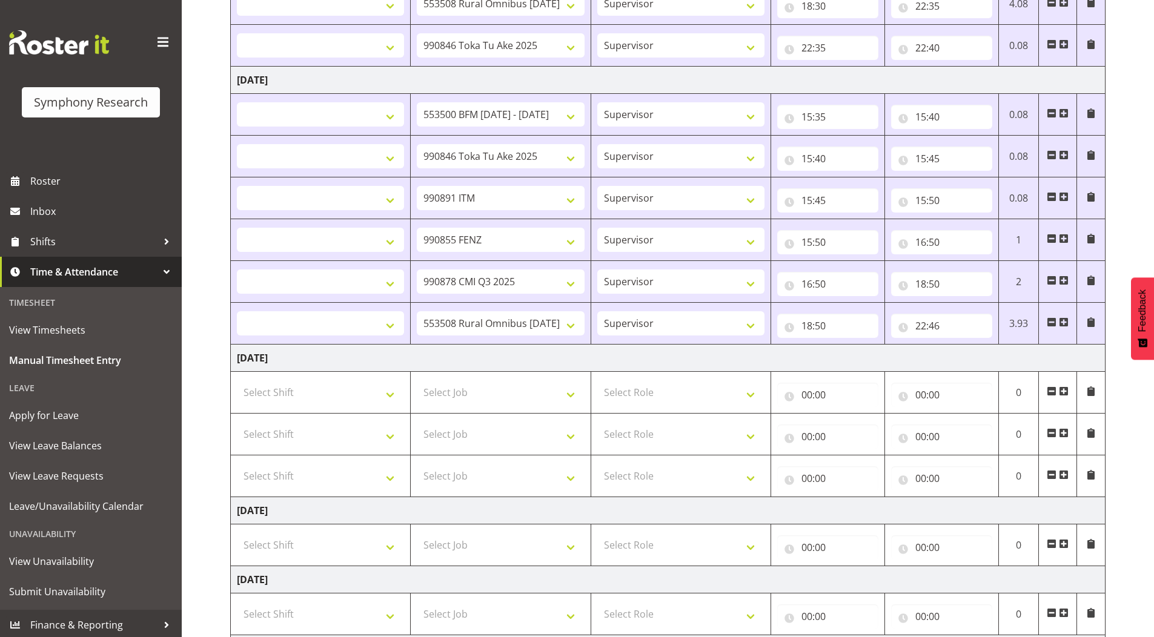
select select
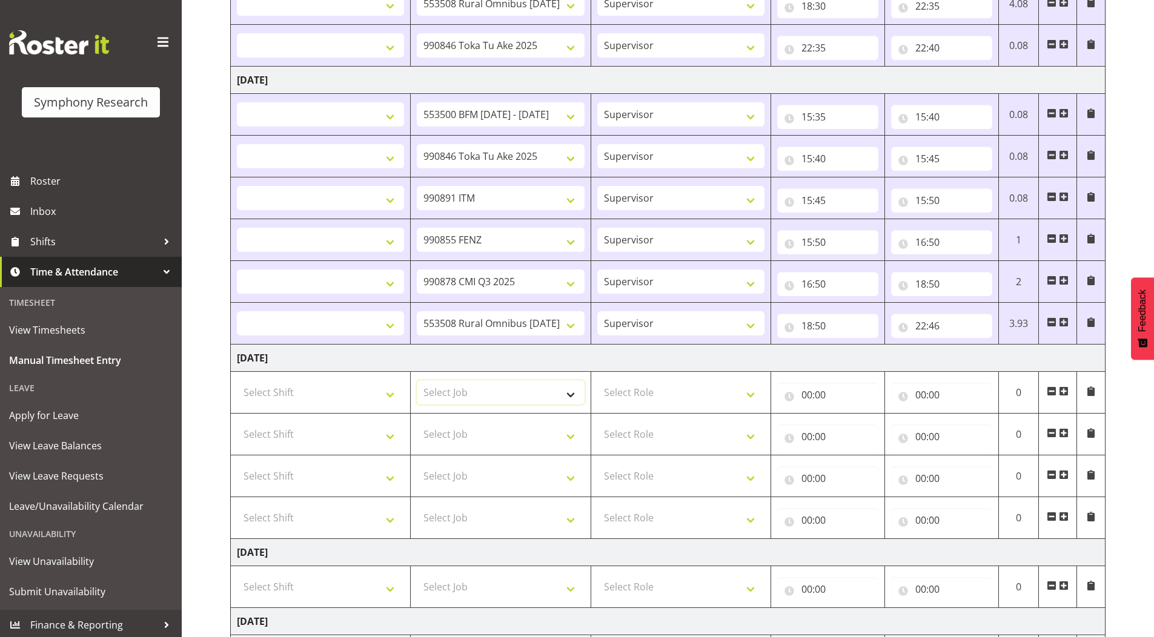
click at [481, 402] on select "Select Job 550060 IF Admin 553492 World Poll Aus Wave 2 Main 2025 553493 World …" at bounding box center [500, 392] width 167 height 24
select select "743"
click at [417, 380] on select "Select Job 550060 IF Admin 553492 World Poll Aus Wave 2 Main 2025 553493 World …" at bounding box center [500, 392] width 167 height 24
select select
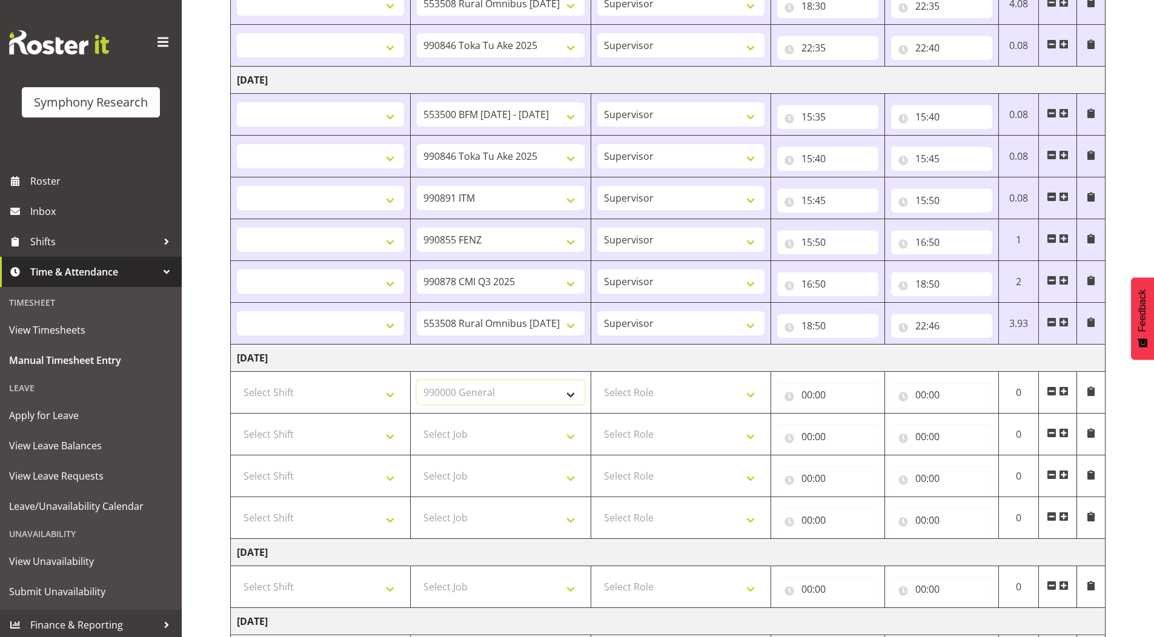
select select
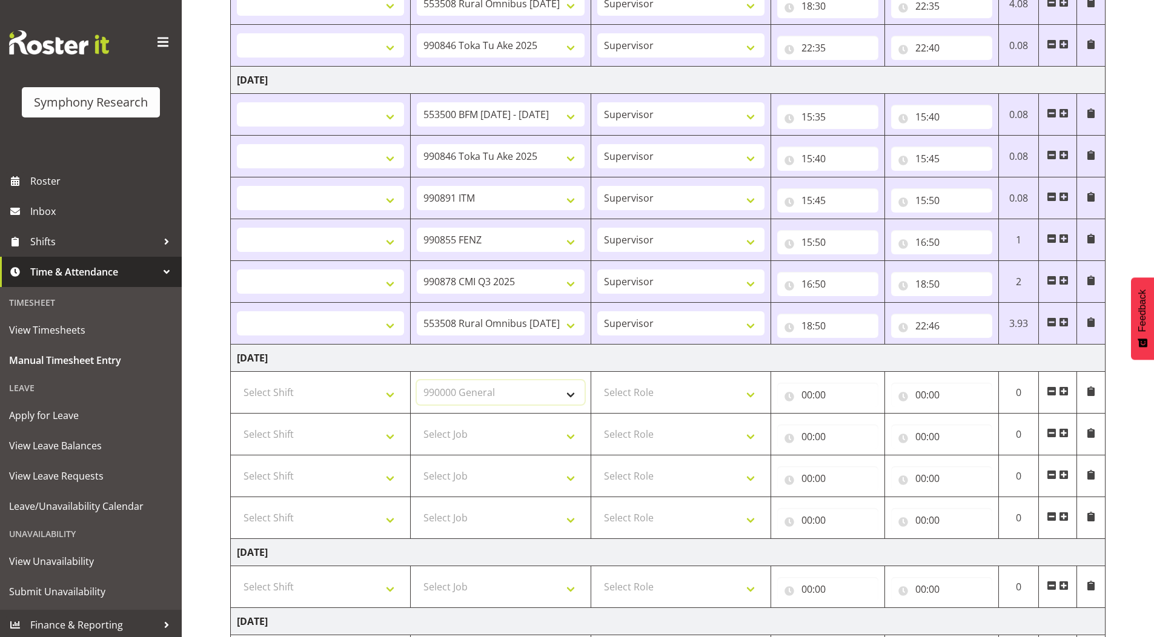
select select
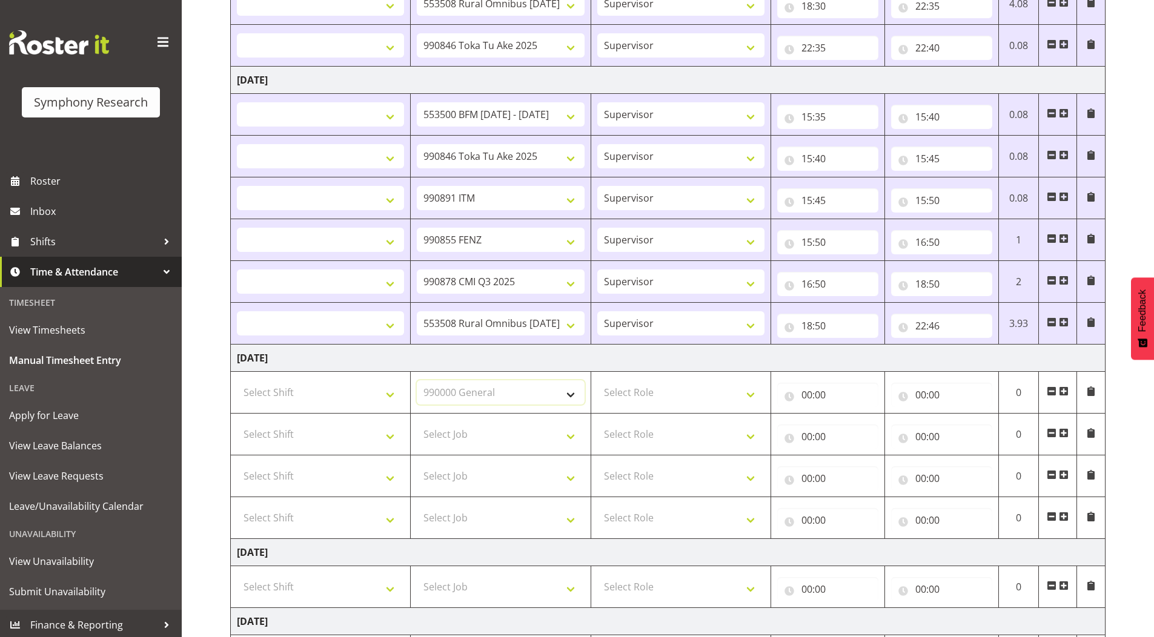
select select
drag, startPoint x: 451, startPoint y: 437, endPoint x: 449, endPoint y: 425, distance: 12.2
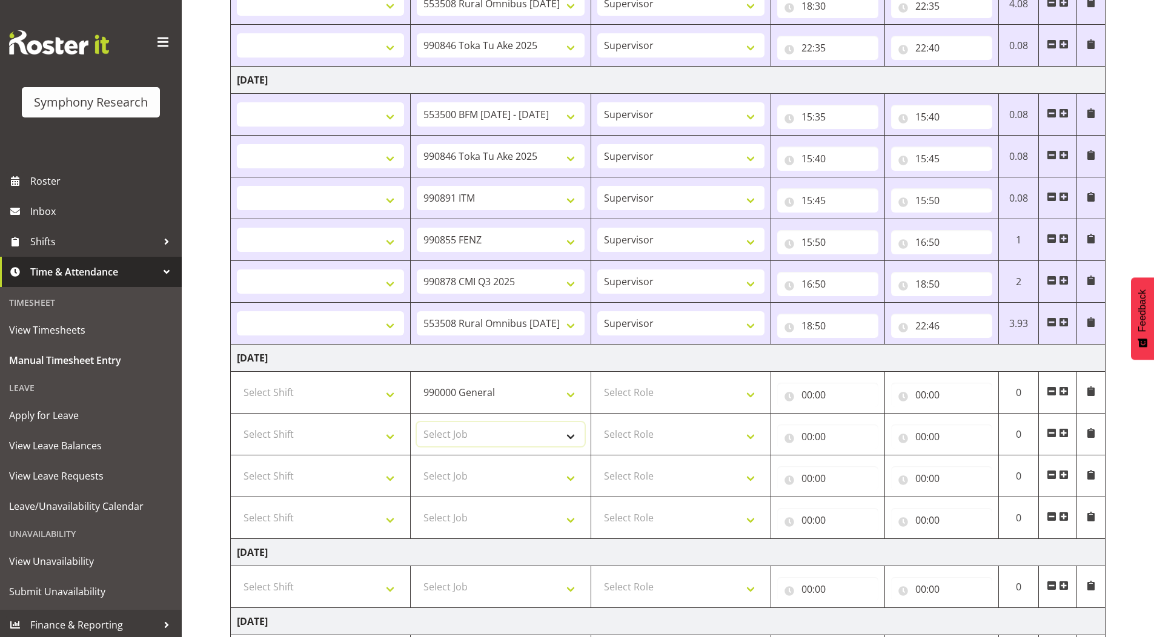
click at [451, 437] on select "Select Job 550060 IF Admin 553492 World Poll Aus Wave 2 Main 2025 553493 World …" at bounding box center [500, 434] width 167 height 24
select select "9426"
click at [417, 422] on select "Select Job 550060 IF Admin 553492 World Poll Aus Wave 2 Main 2025 553493 World …" at bounding box center [500, 434] width 167 height 24
select select
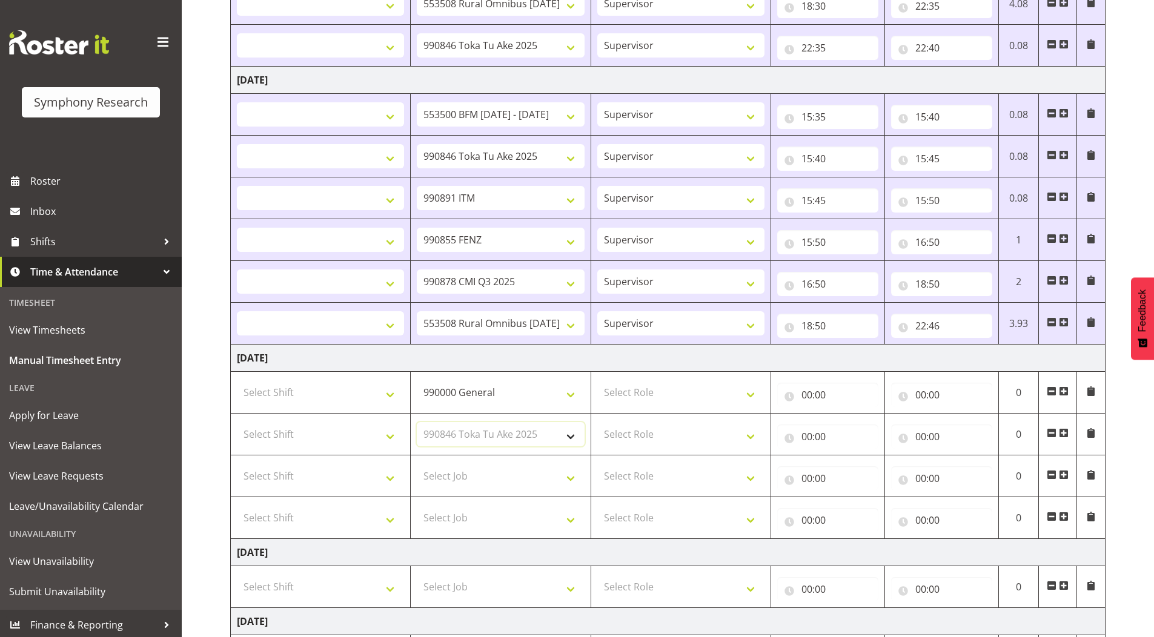
select select
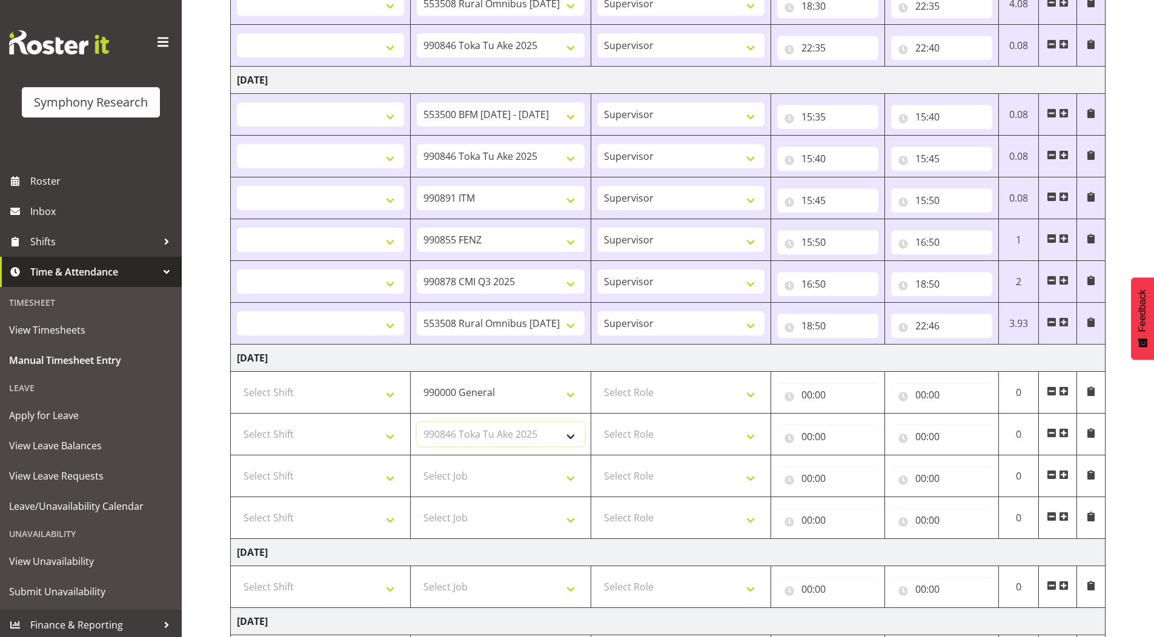
select select
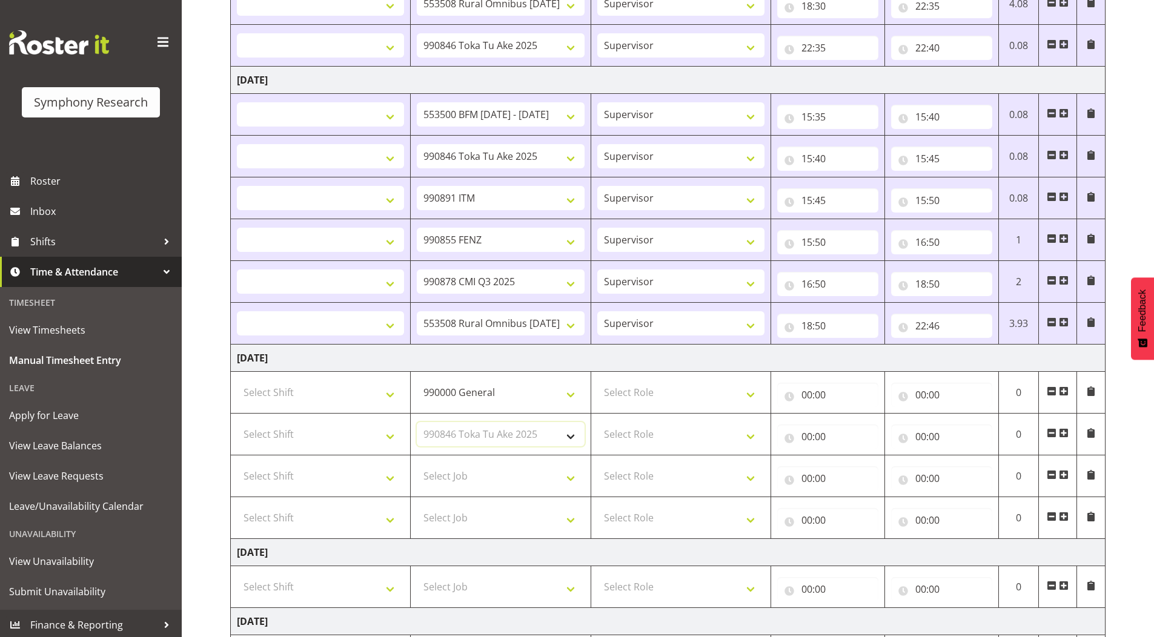
select select
click at [455, 480] on select "Select Job 550060 IF Admin 553492 World Poll Aus Wave 2 Main 2025 553493 World …" at bounding box center [500, 476] width 167 height 24
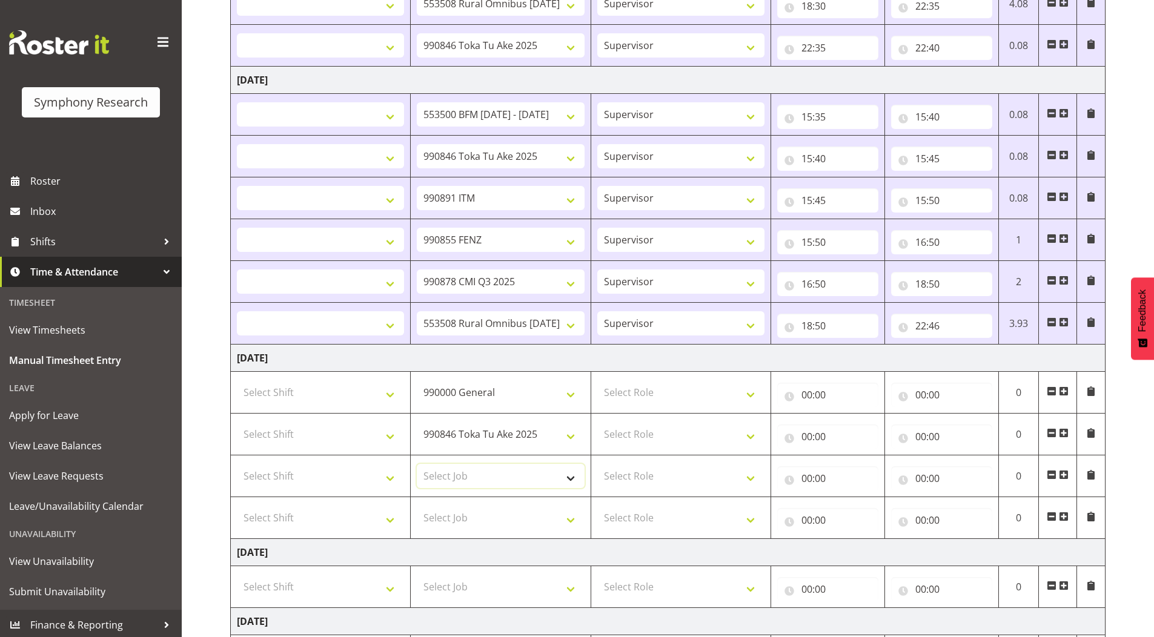
select select "9636"
click at [417, 464] on select "Select Job 550060 IF Admin 553492 World Poll Aus Wave 2 Main 2025 553493 World …" at bounding box center [500, 476] width 167 height 24
select select
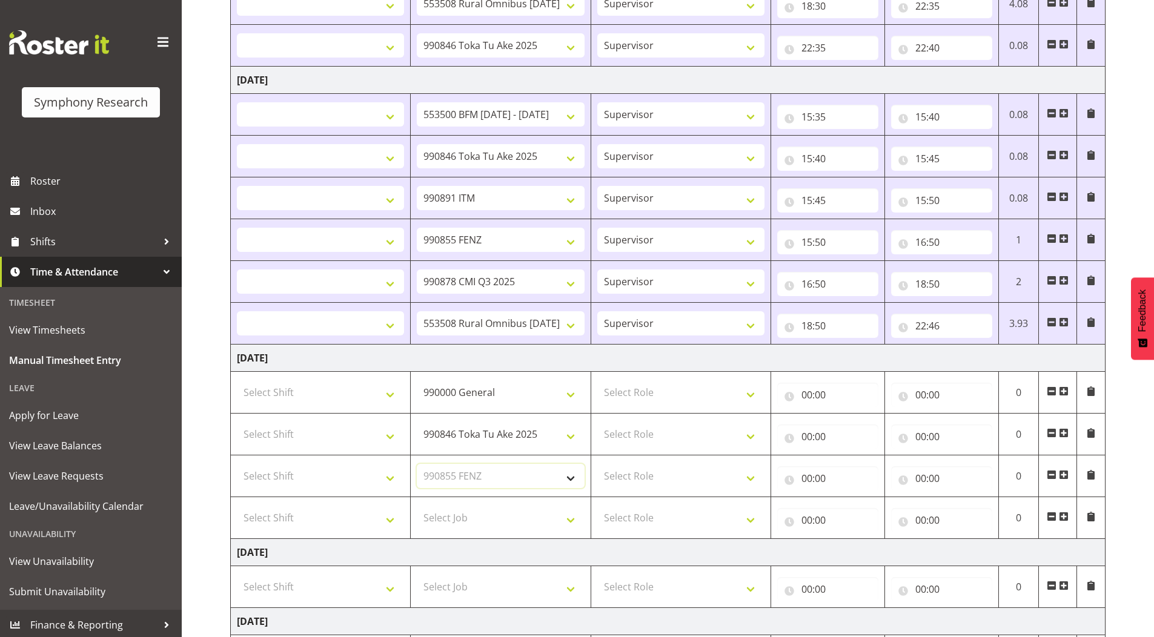
select select
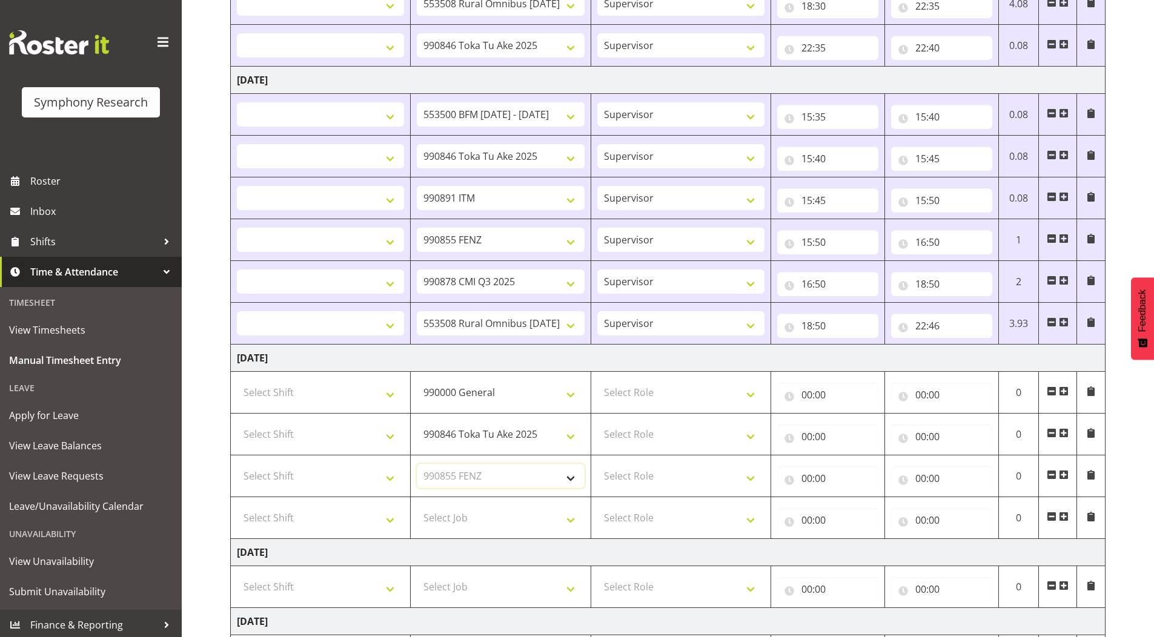
select select
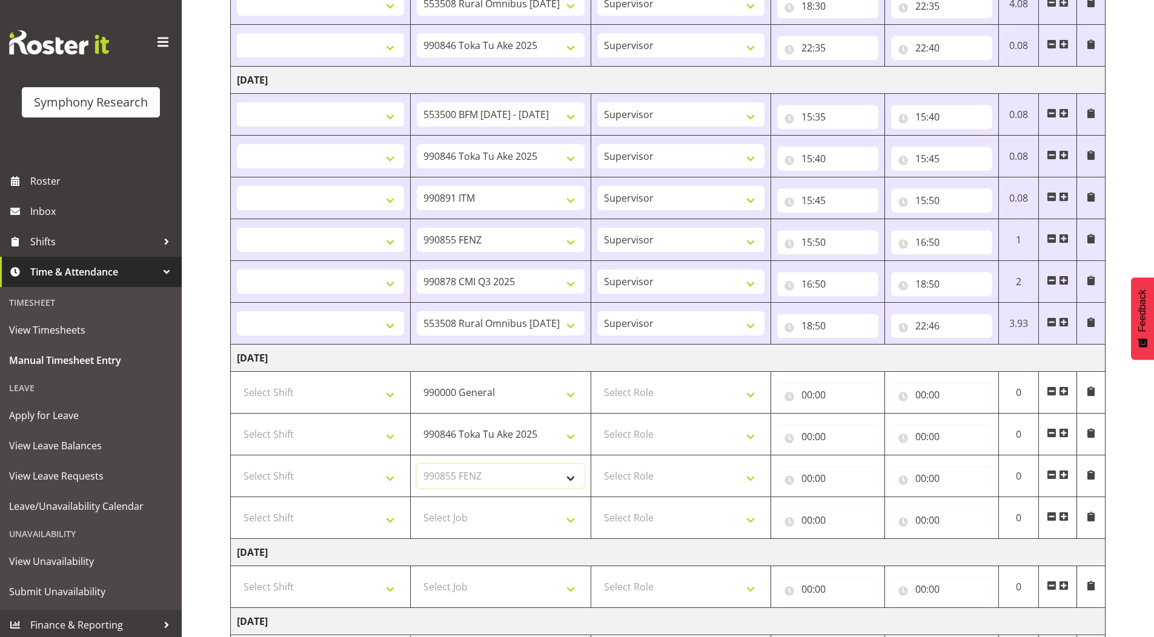
select select
drag, startPoint x: 460, startPoint y: 518, endPoint x: 459, endPoint y: 509, distance: 9.8
click at [460, 518] on select "Select Job 550060 IF Admin 553492 World Poll Aus Wave 2 Main 2025 553493 World …" at bounding box center [500, 518] width 167 height 24
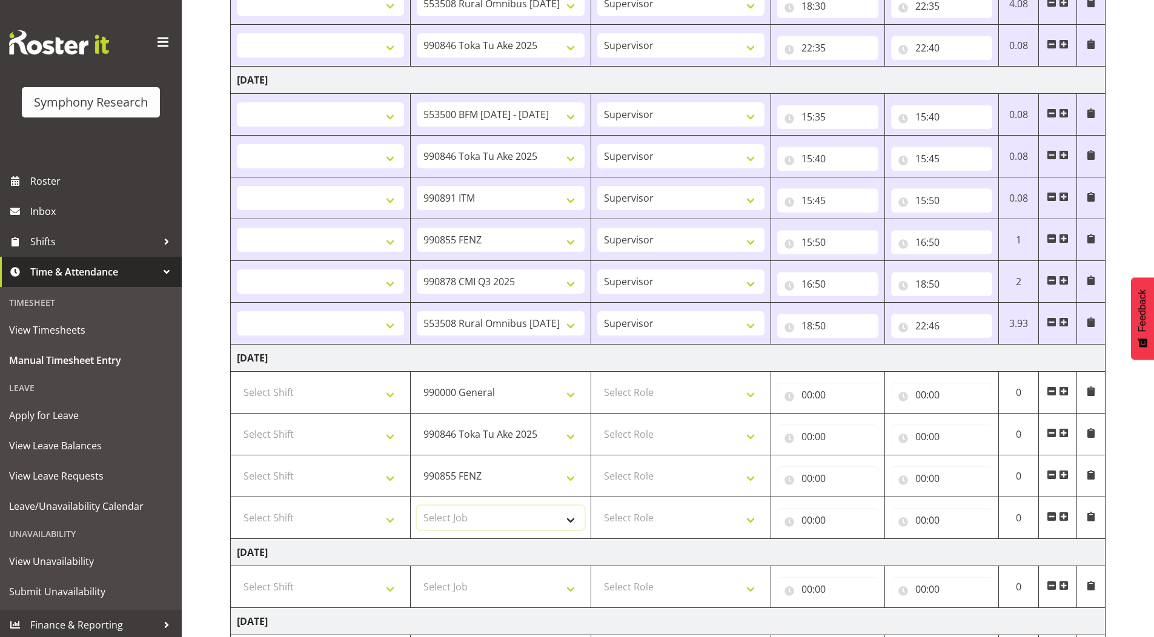
select select "10549"
click at [417, 506] on select "Select Job 550060 IF Admin 553492 World Poll Aus Wave 2 Main 2025 553493 World …" at bounding box center [500, 518] width 167 height 24
select select
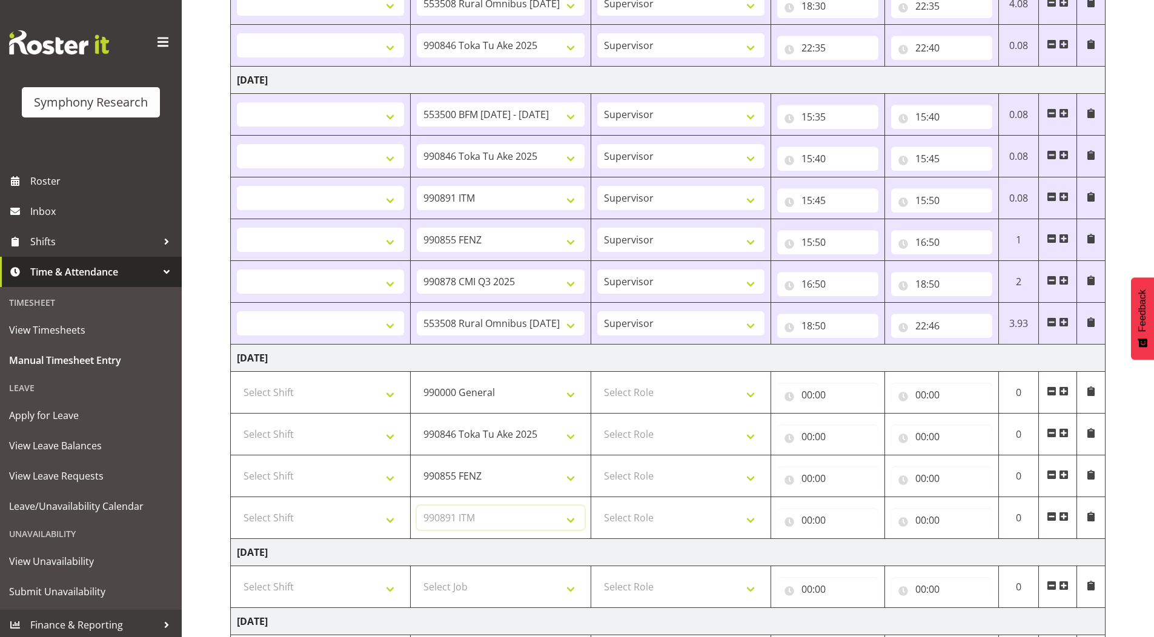
select select
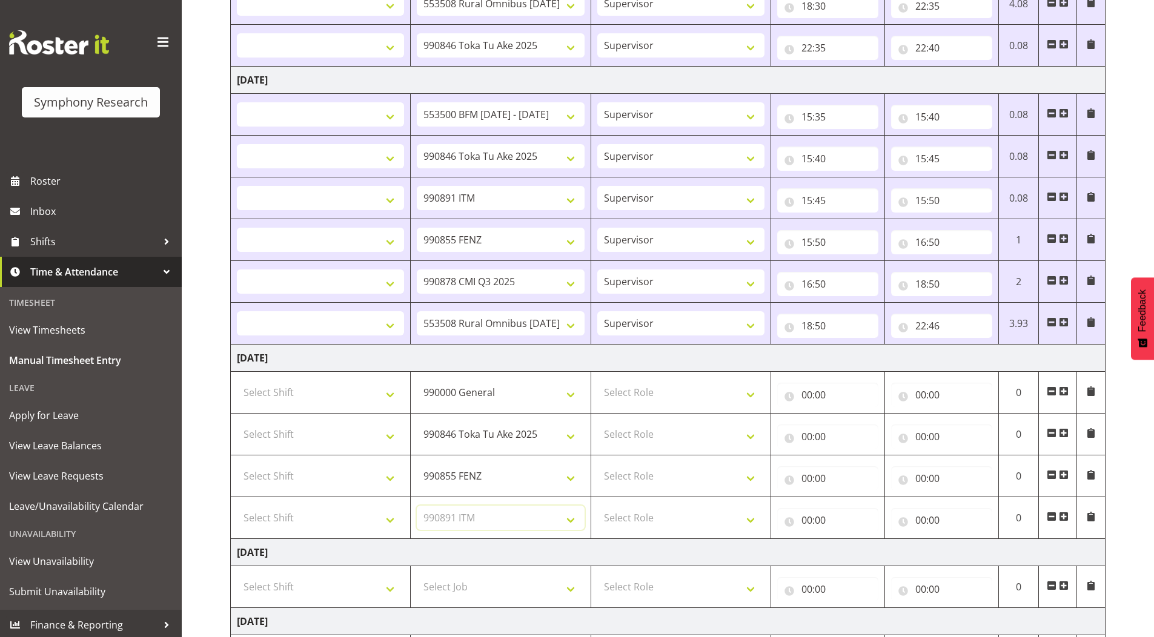
select select
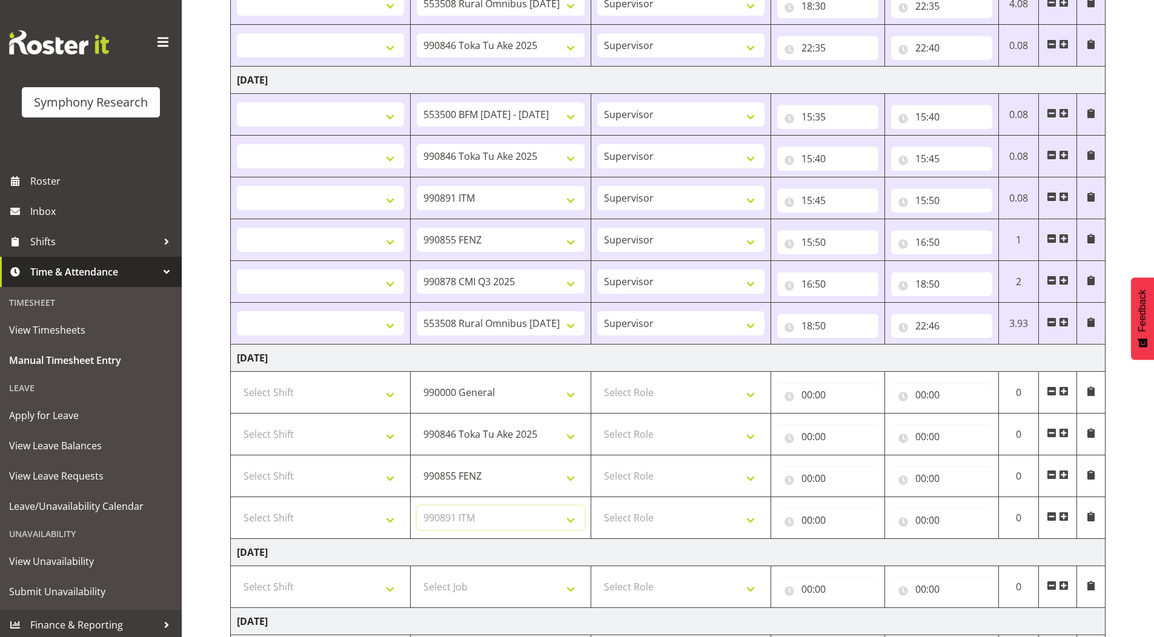
select select
click at [1062, 515] on span at bounding box center [1064, 517] width 10 height 10
select select
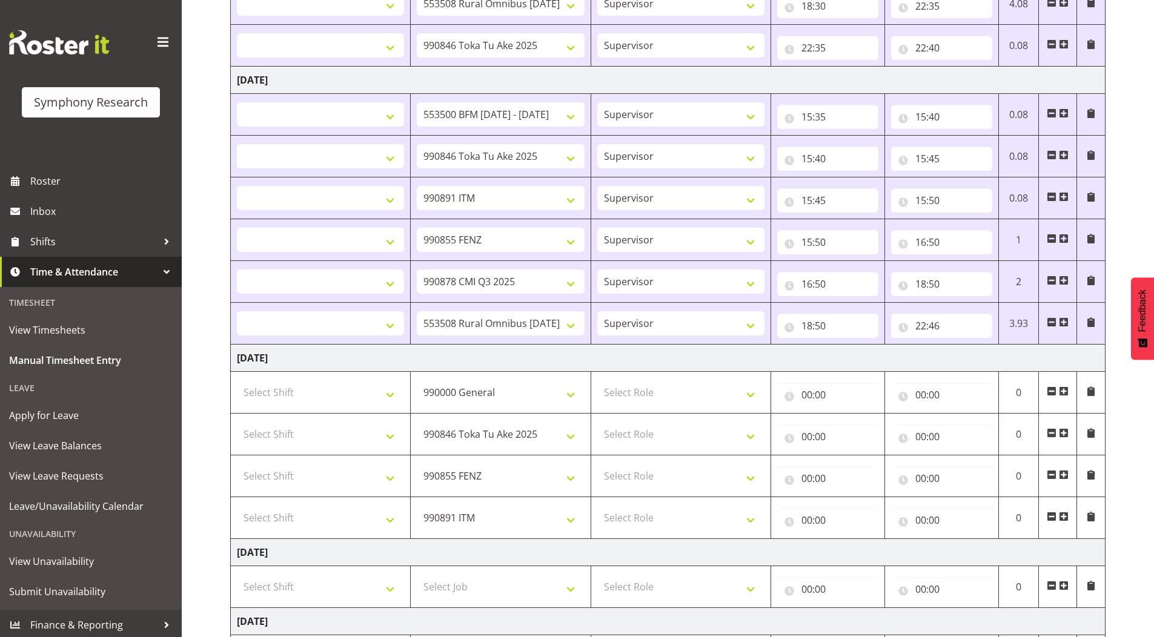
select select
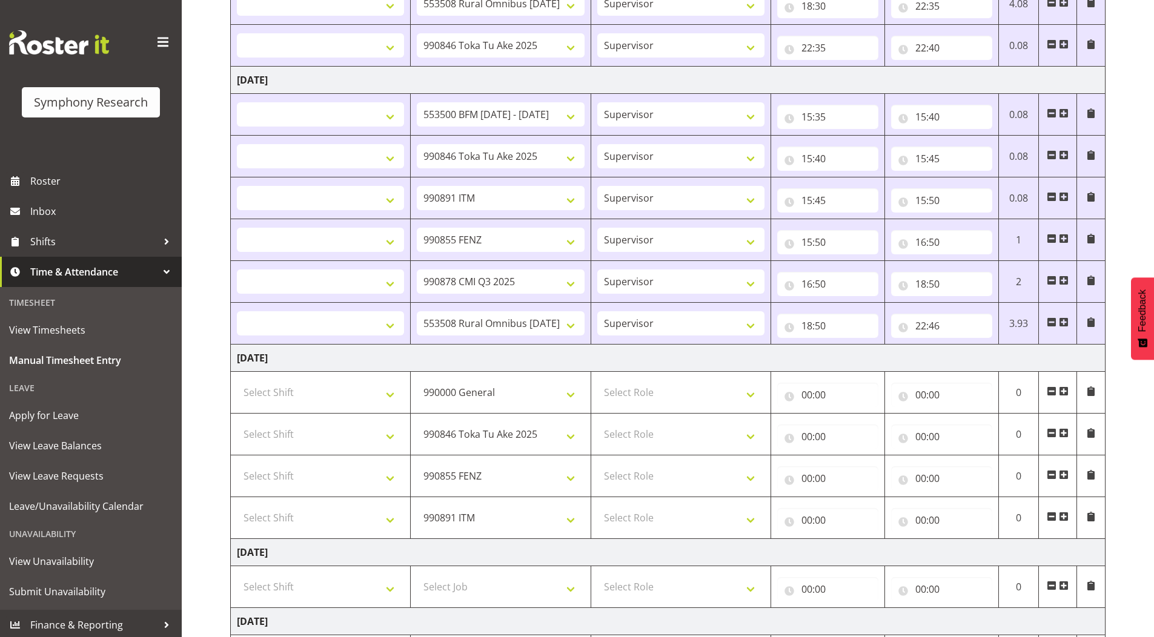
select select
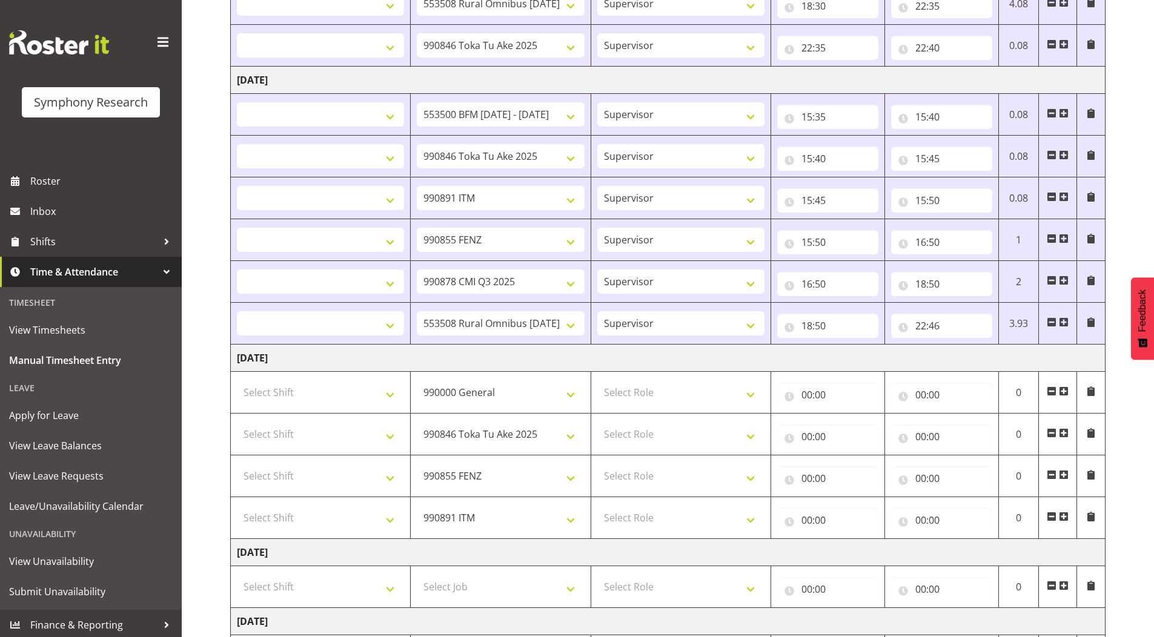
select select
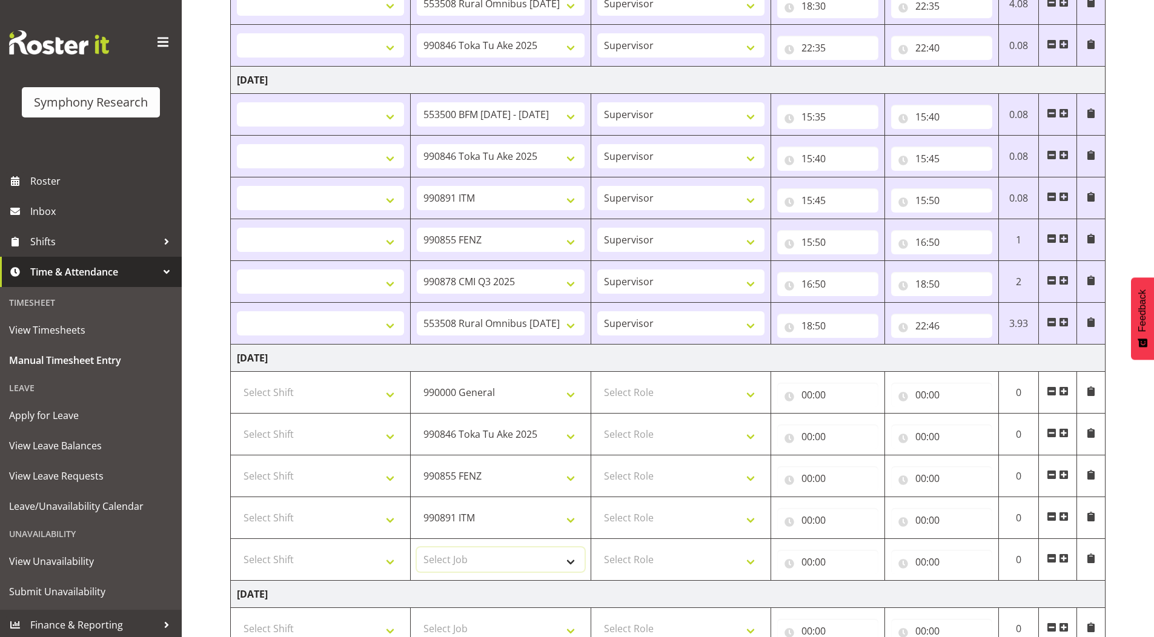
click at [476, 555] on select "Select Job 550060 IF Admin 553492 World Poll Aus Wave 2 Main 2025 553493 World …" at bounding box center [500, 560] width 167 height 24
select select "10536"
click at [417, 548] on select "Select Job 550060 IF Admin 553492 World Poll Aus Wave 2 Main 2025 553493 World …" at bounding box center [500, 560] width 167 height 24
select select
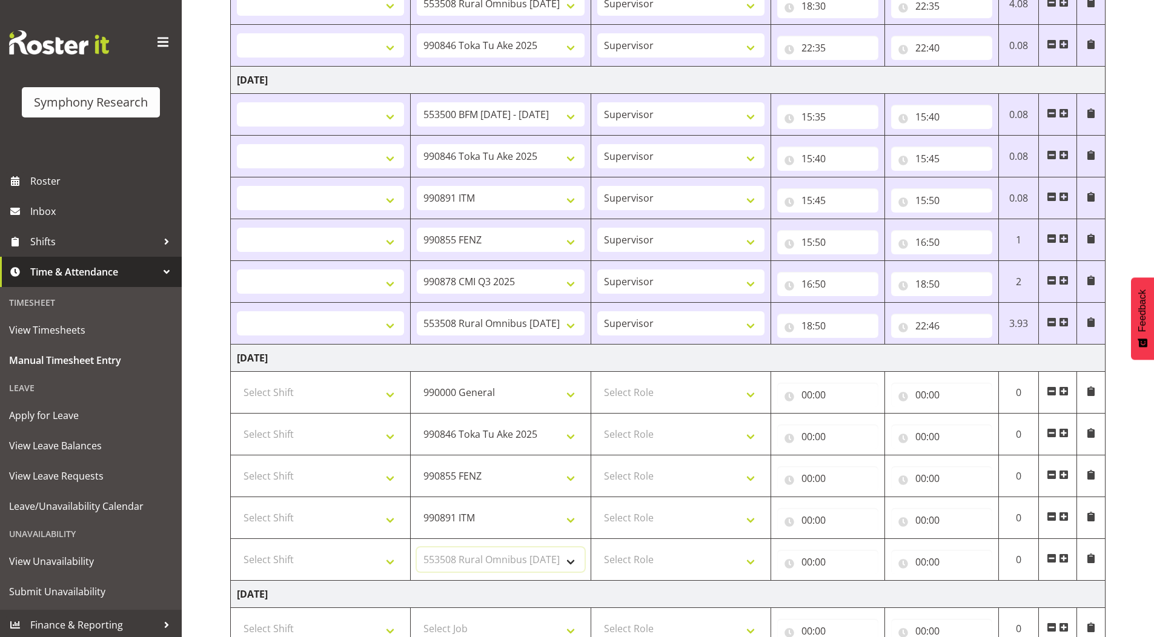
select select
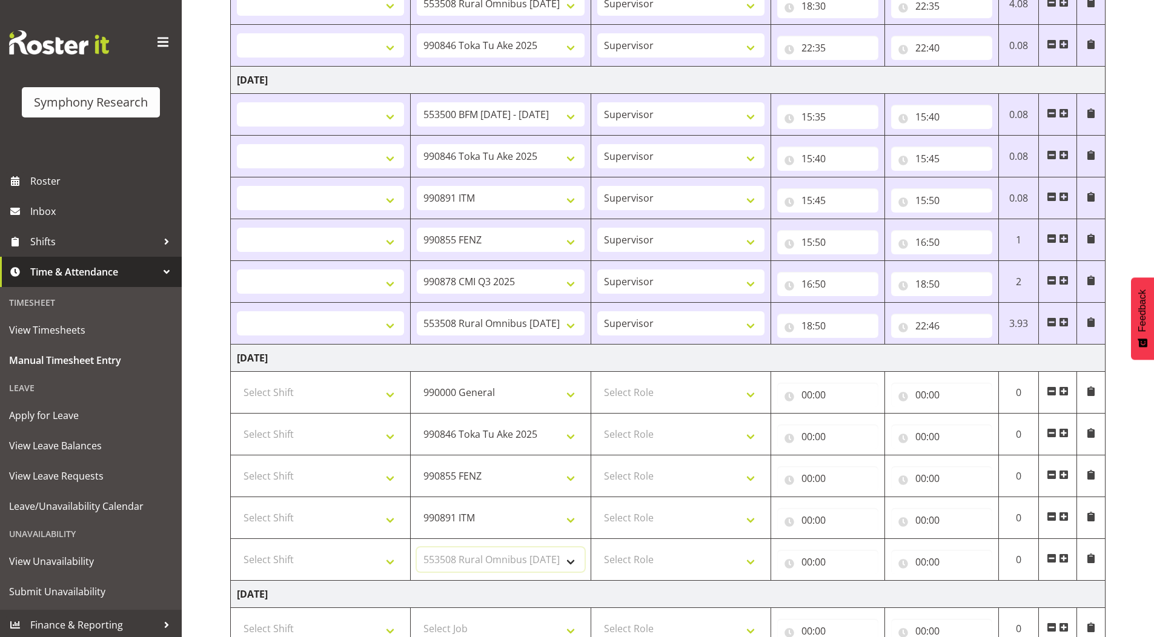
select select
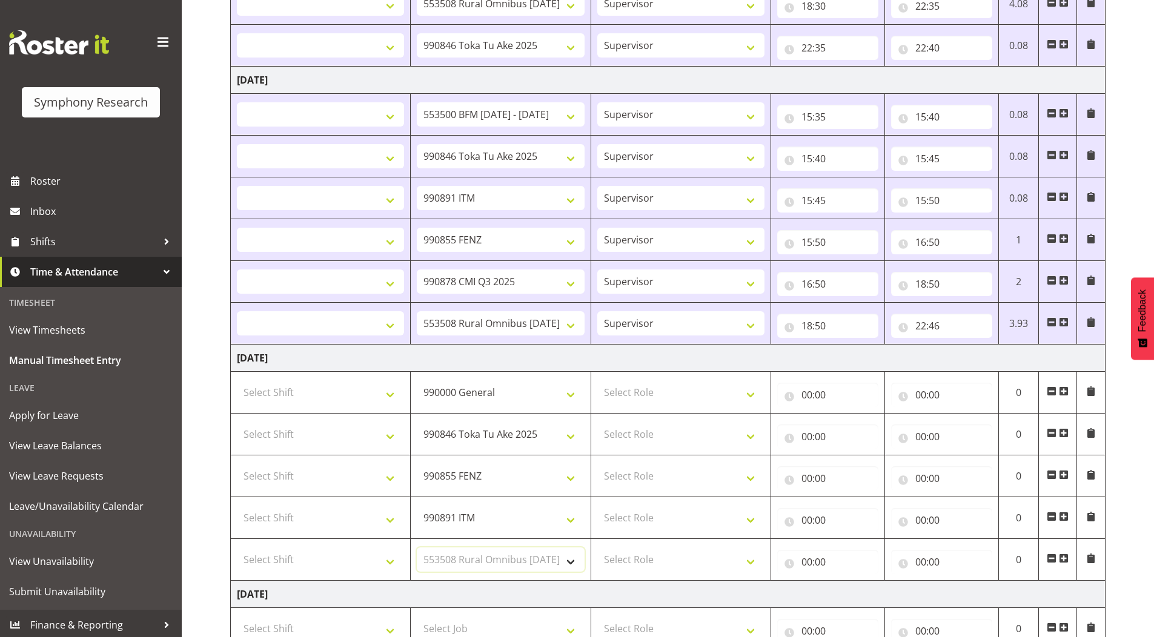
select select
click at [263, 399] on select "Select Shift !!Weekend Residential (Roster IT Shift Label) *Business 9/10am ~ 4…" at bounding box center [320, 392] width 167 height 24
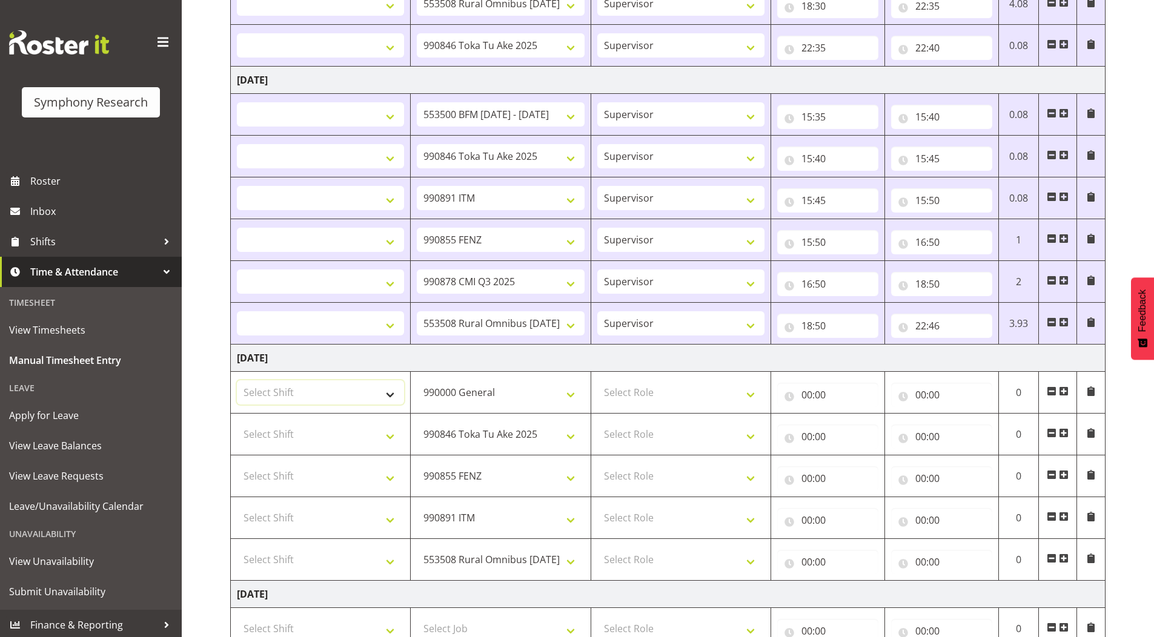
select select "4583"
click at [237, 380] on select "Select Shift !!Weekend Residential (Roster IT Shift Label) *Business 9/10am ~ 4…" at bounding box center [320, 392] width 167 height 24
select select
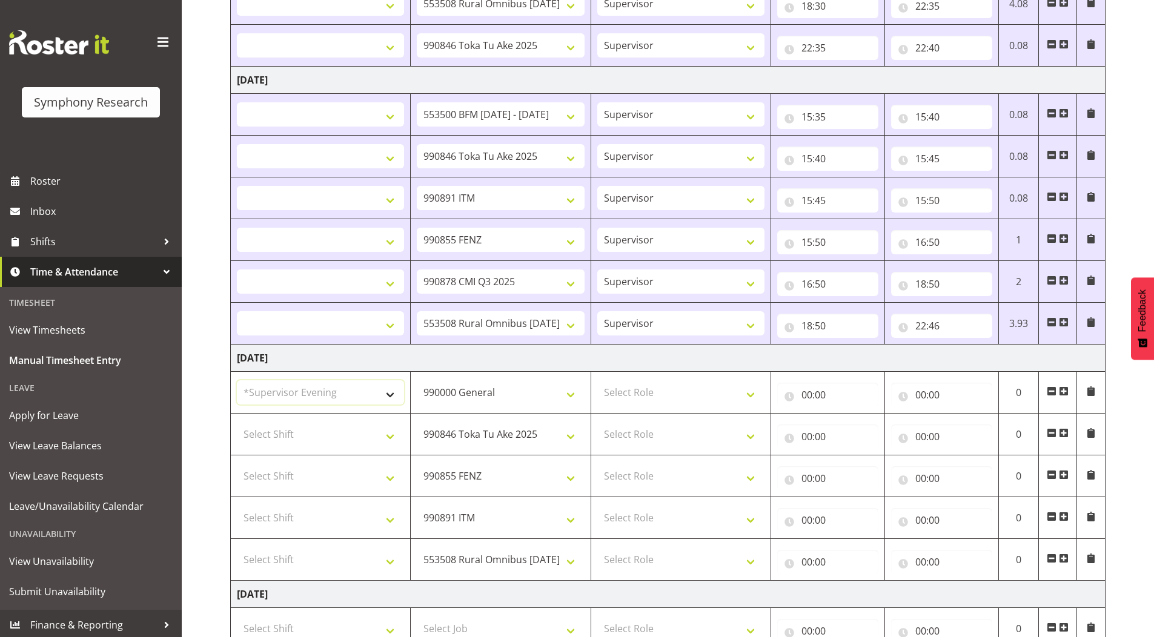
select select
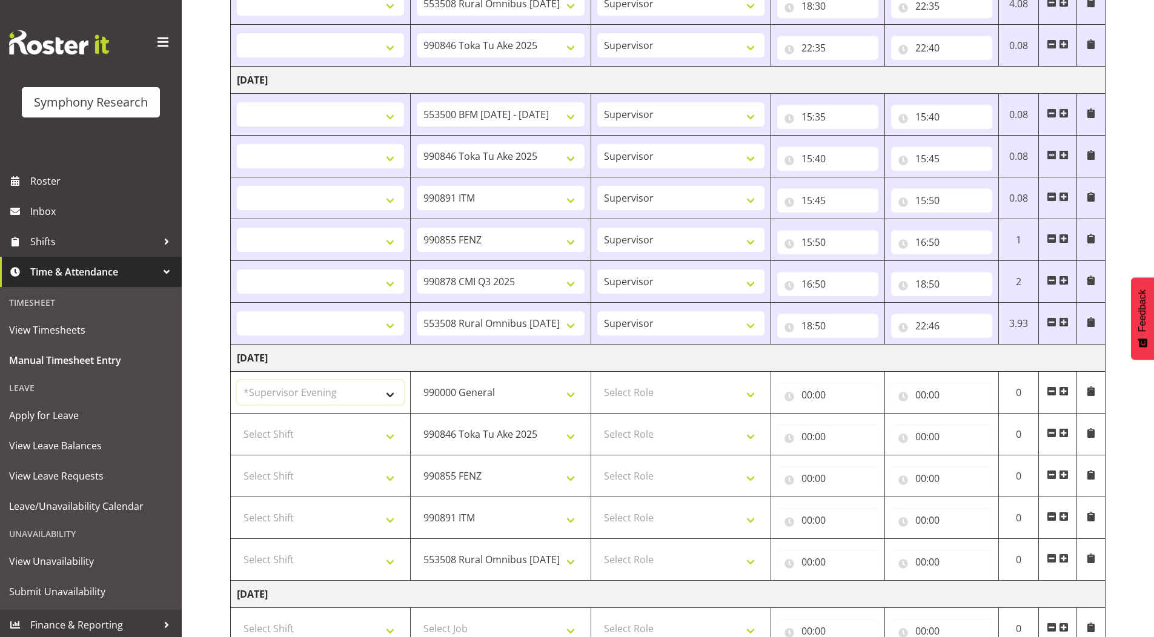
select select
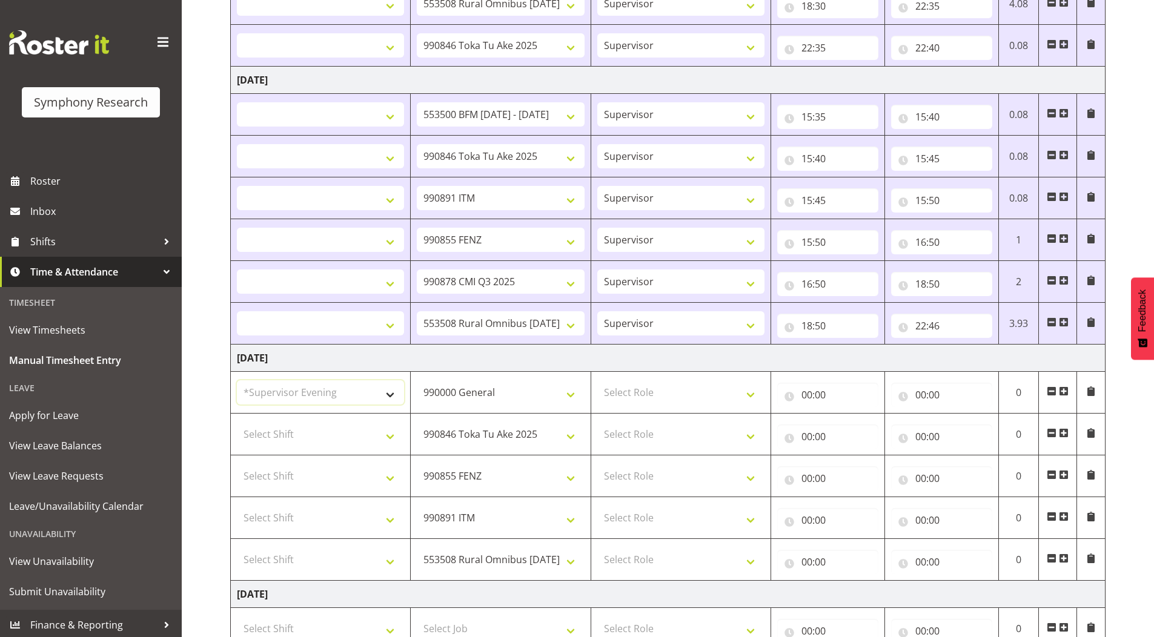
select select
drag, startPoint x: 273, startPoint y: 439, endPoint x: 273, endPoint y: 422, distance: 17.0
click at [273, 438] on select "Select Shift !!Weekend Residential (Roster IT Shift Label) *Business 9/10am ~ 4…" at bounding box center [320, 434] width 167 height 24
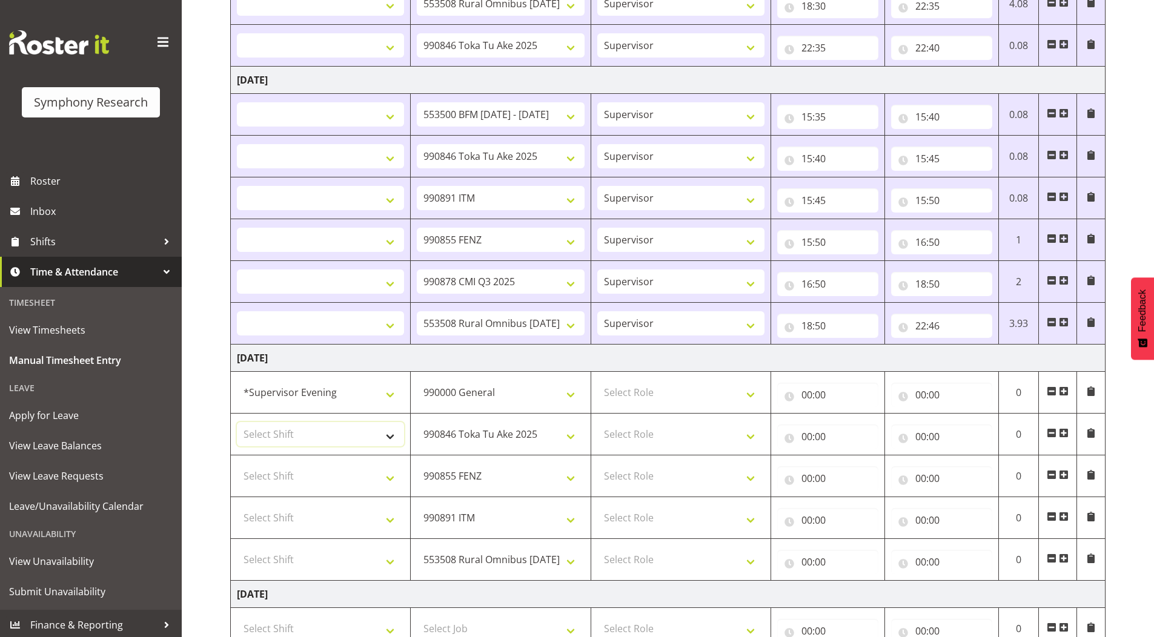
select select "4583"
click at [237, 422] on select "Select Shift !!Weekend Residential (Roster IT Shift Label) *Business 9/10am ~ 4…" at bounding box center [320, 434] width 167 height 24
select select
drag, startPoint x: 286, startPoint y: 482, endPoint x: 284, endPoint y: 465, distance: 17.1
click at [286, 482] on select "Select Shift !!Weekend Residential (Roster IT Shift Label) *Business 9/10am ~ 4…" at bounding box center [320, 476] width 167 height 24
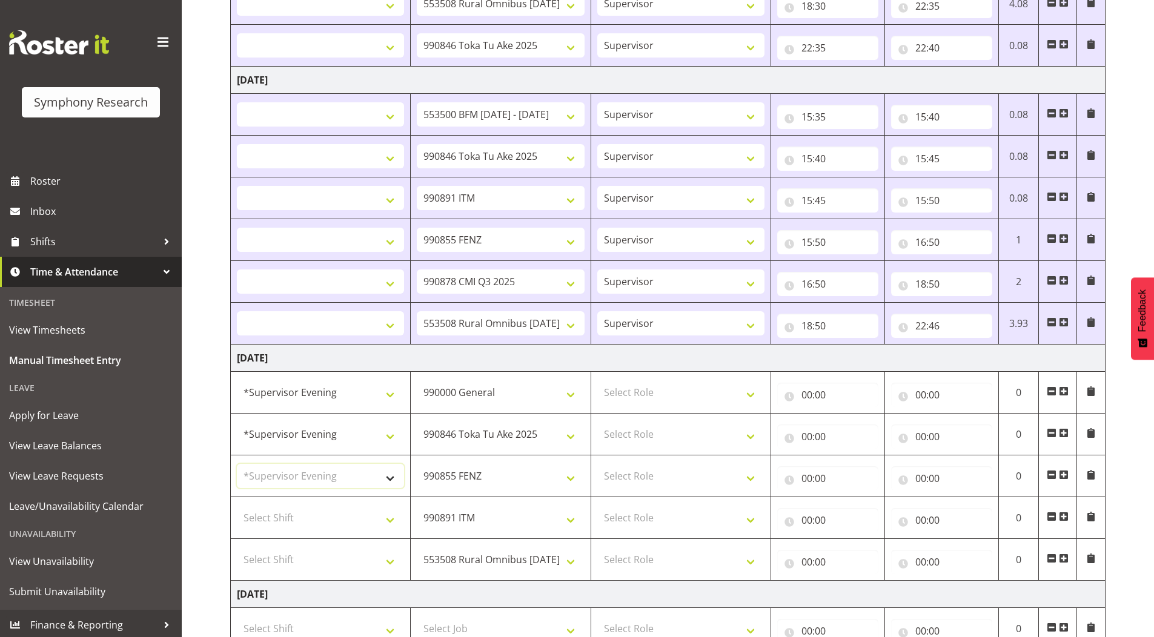
click at [237, 464] on select "Select Shift !!Weekend Residential (Roster IT Shift Label) *Business 9/10am ~ 4…" at bounding box center [320, 476] width 167 height 24
click at [274, 517] on select "Select Shift !!Weekend Residential (Roster IT Shift Label) *Business 9/10am ~ 4…" at bounding box center [320, 518] width 167 height 24
click at [237, 506] on select "Select Shift !!Weekend Residential (Roster IT Shift Label) *Business 9/10am ~ 4…" at bounding box center [320, 518] width 167 height 24
drag, startPoint x: 281, startPoint y: 562, endPoint x: 283, endPoint y: 548, distance: 14.7
click at [281, 562] on select "Select Shift !!Weekend Residential (Roster IT Shift Label) *Business 9/10am ~ 4…" at bounding box center [320, 560] width 167 height 24
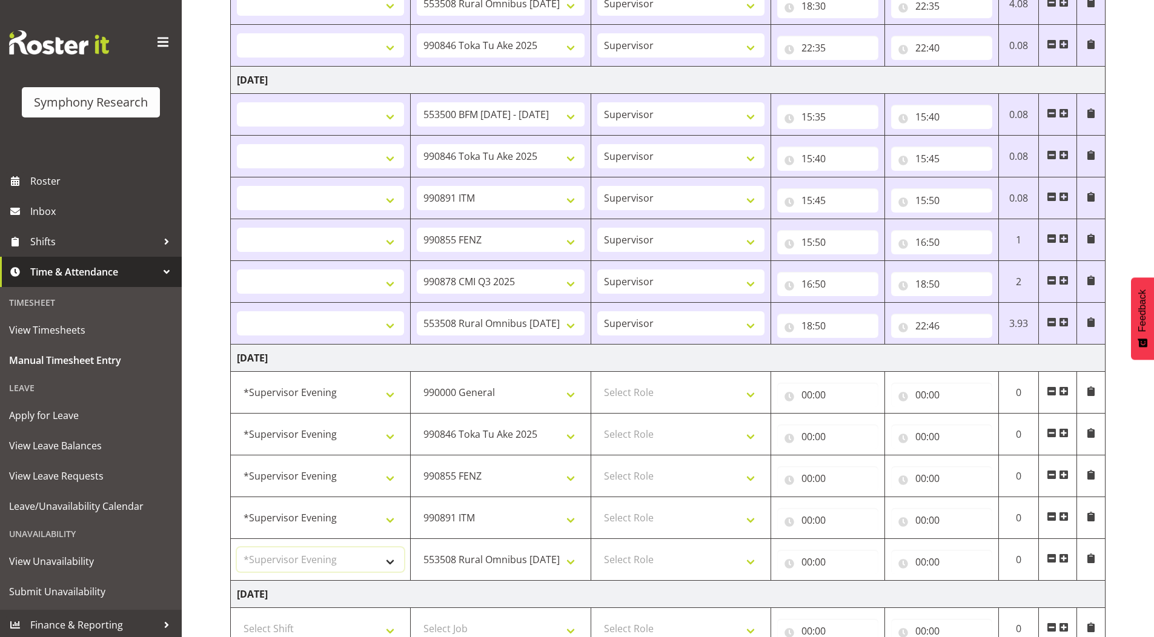
click at [237, 548] on select "Select Shift !!Weekend Residential (Roster IT Shift Label) *Business 9/10am ~ 4…" at bounding box center [320, 560] width 167 height 24
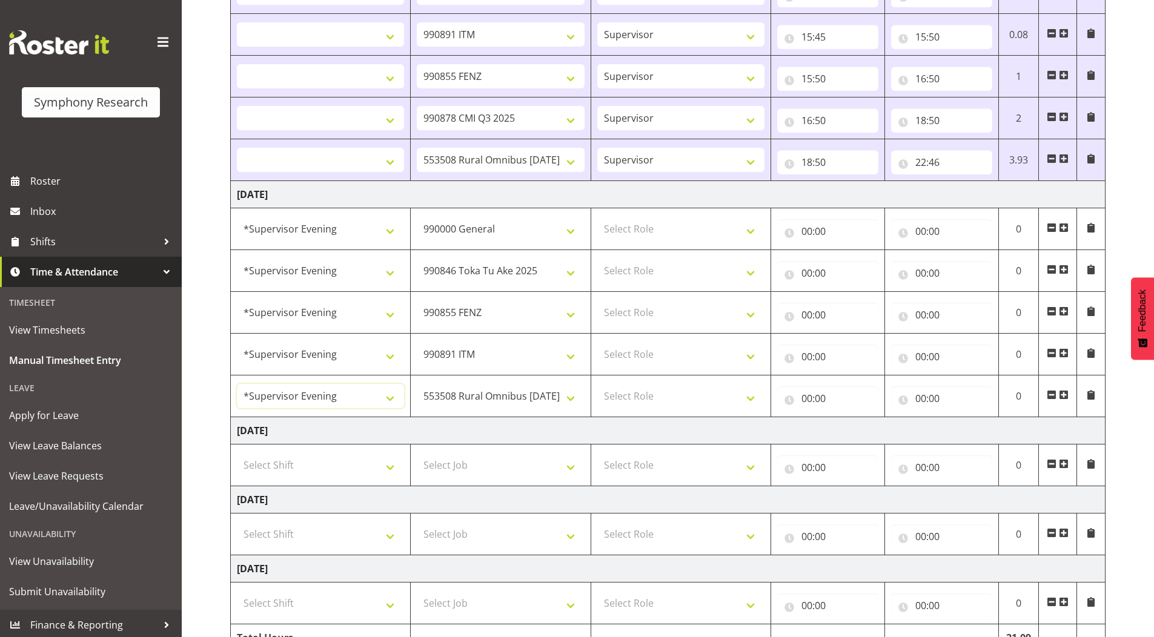
scroll to position [779, 0]
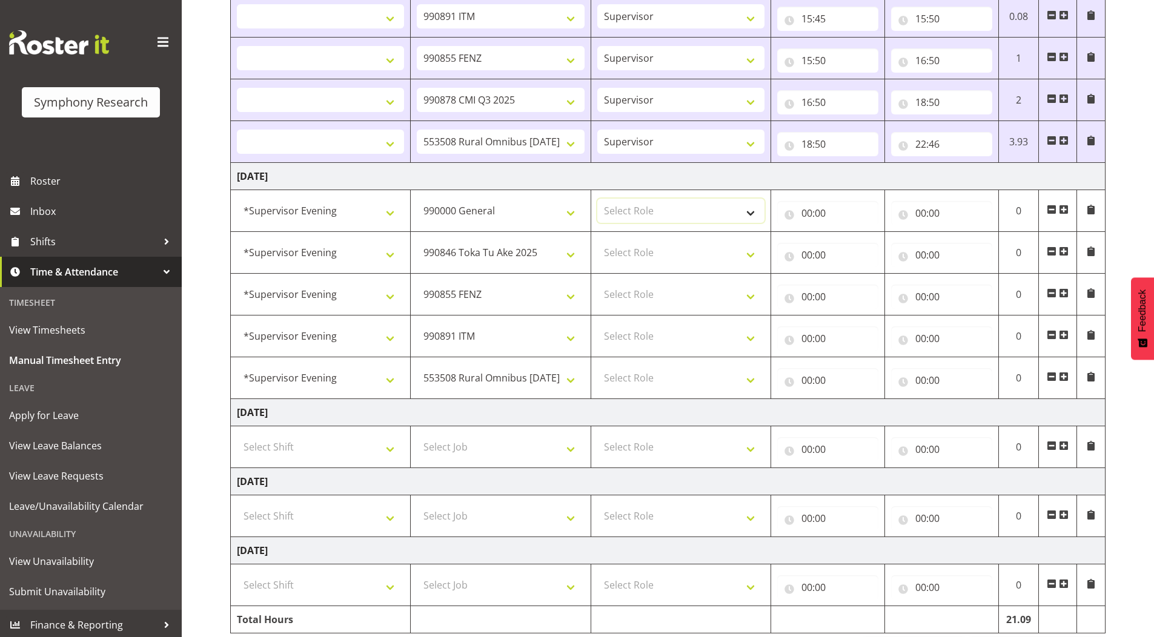
click at [655, 214] on select "Select Role Supervisor Briefing Interviewing" at bounding box center [680, 211] width 167 height 24
click at [597, 199] on select "Select Role Supervisor Briefing Interviewing" at bounding box center [680, 211] width 167 height 24
click at [647, 250] on select "Select Role Supervisor Briefing Interviewing" at bounding box center [680, 252] width 167 height 24
click at [647, 263] on select "Select Role Supervisor Briefing Interviewing" at bounding box center [680, 252] width 167 height 24
drag, startPoint x: 634, startPoint y: 250, endPoint x: 634, endPoint y: 262, distance: 11.5
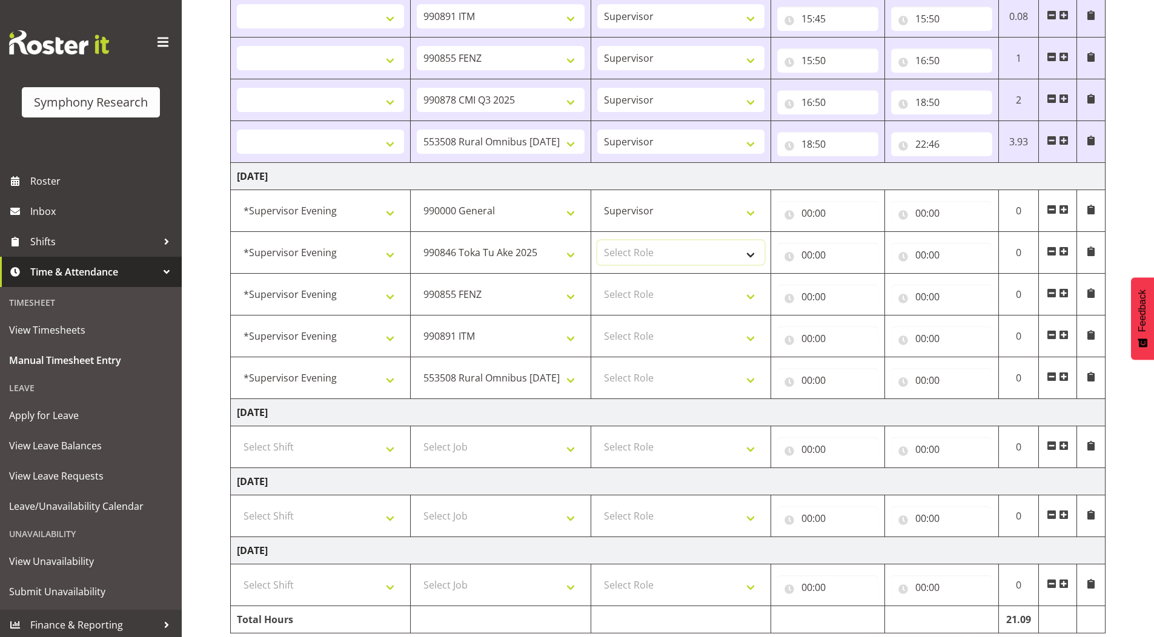
click at [634, 250] on select "Select Role Supervisor Briefing Interviewing" at bounding box center [680, 252] width 167 height 24
click at [597, 240] on select "Select Role Supervisor Briefing Interviewing" at bounding box center [680, 252] width 167 height 24
click at [620, 258] on select "Supervisor Briefing Interviewing" at bounding box center [680, 252] width 167 height 24
click at [597, 240] on select "Supervisor Briefing Interviewing" at bounding box center [680, 252] width 167 height 24
click at [621, 293] on select "Select Role Supervisor Briefing Interviewing" at bounding box center [680, 294] width 167 height 24
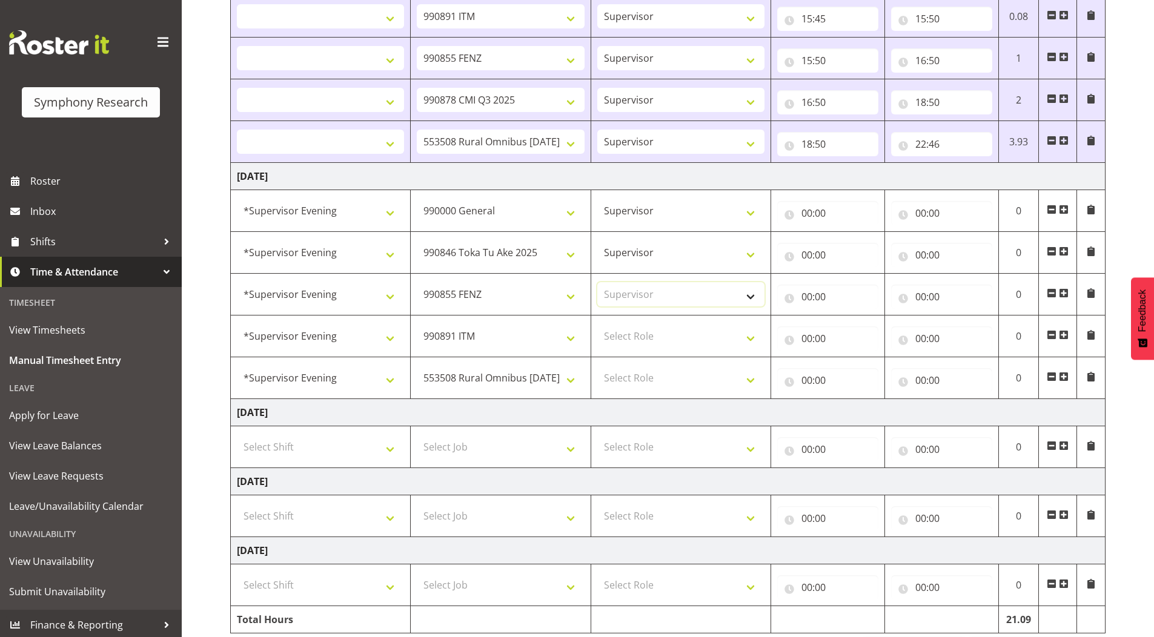
click at [597, 282] on select "Select Role Supervisor Briefing Interviewing" at bounding box center [680, 294] width 167 height 24
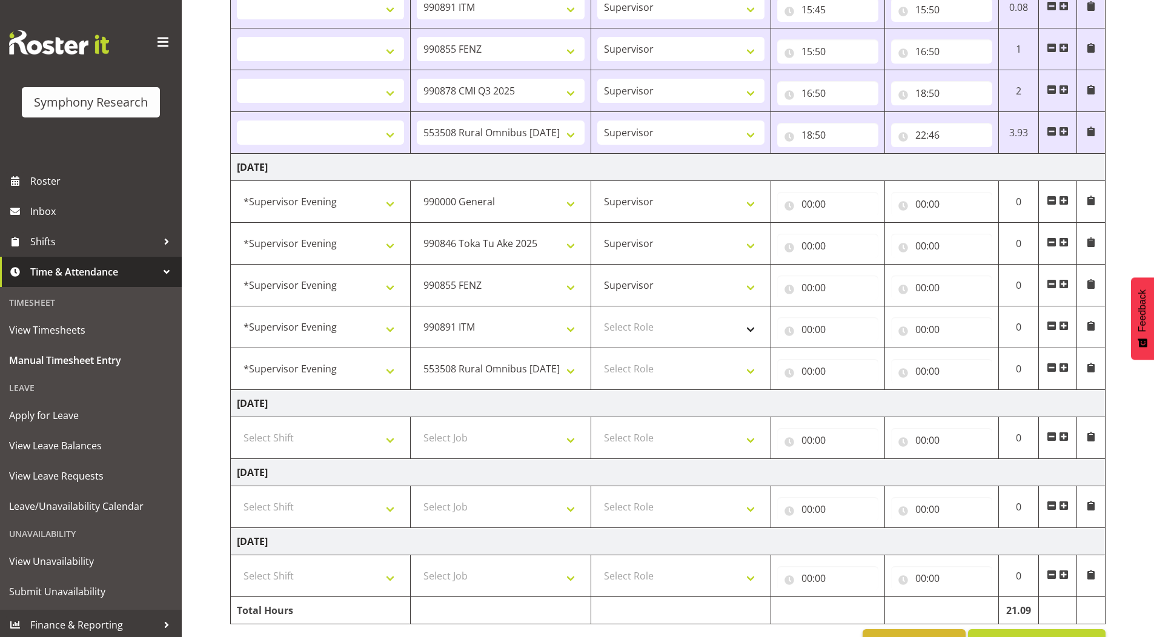
scroll to position [789, 0]
click at [621, 319] on select "Select Role Supervisor Briefing Interviewing" at bounding box center [680, 326] width 167 height 24
click at [597, 314] on select "Select Role Supervisor Briefing Interviewing" at bounding box center [680, 326] width 167 height 24
click at [631, 366] on select "Select Role Supervisor Briefing Interviewing" at bounding box center [680, 368] width 167 height 24
click at [597, 356] on select "Select Role Supervisor Briefing Interviewing" at bounding box center [680, 368] width 167 height 24
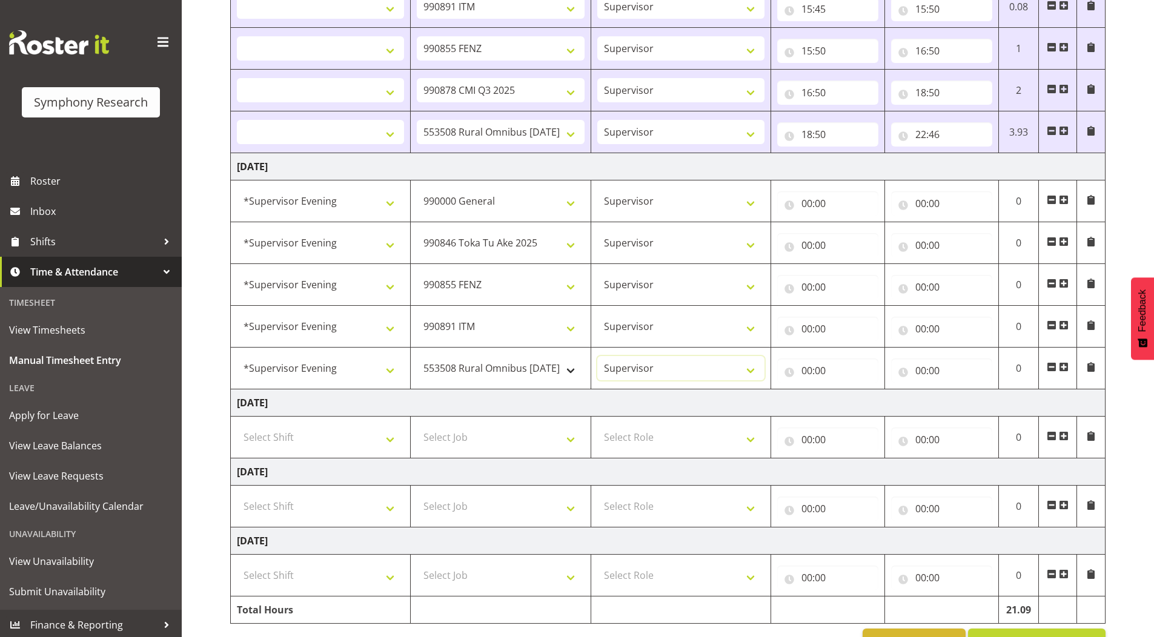
scroll to position [546, 0]
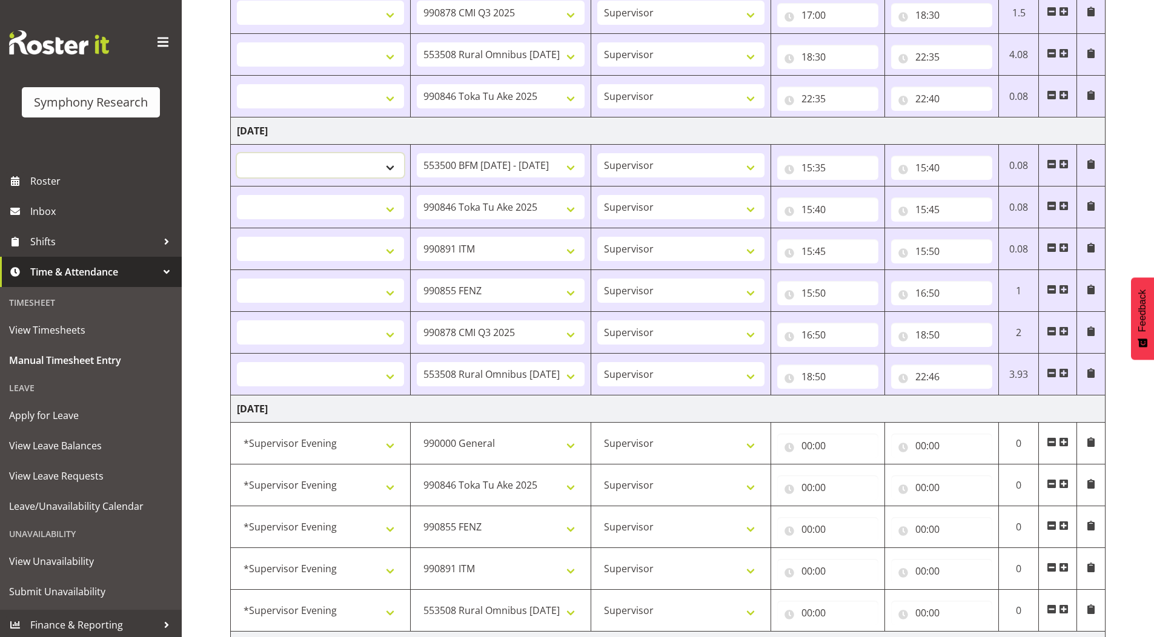
click at [296, 165] on select "!!Weekend Residential (Roster IT Shift Label) *Business 9/10am ~ 4:30pm *Busine…" at bounding box center [320, 165] width 167 height 24
click at [237, 153] on select "!!Weekend Residential (Roster IT Shift Label) *Business 9/10am ~ 4:30pm *Busine…" at bounding box center [320, 165] width 167 height 24
click at [294, 196] on select "!!Weekend Residential (Roster IT Shift Label) *Business 9/10am ~ 4:30pm *Busine…" at bounding box center [320, 207] width 167 height 24
click at [237, 195] on select "!!Weekend Residential (Roster IT Shift Label) *Business 9/10am ~ 4:30pm *Busine…" at bounding box center [320, 207] width 167 height 24
click at [297, 254] on select "!!Weekend Residential (Roster IT Shift Label) *Business 9/10am ~ 4:30pm *Busine…" at bounding box center [320, 249] width 167 height 24
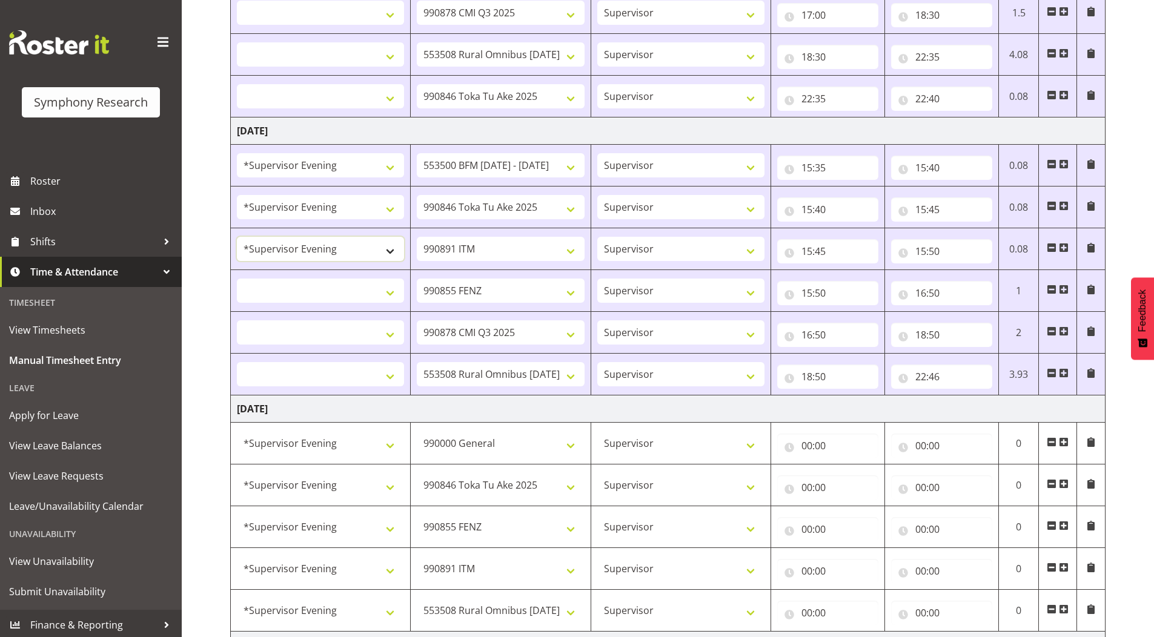
click at [237, 237] on select "!!Weekend Residential (Roster IT Shift Label) *Business 9/10am ~ 4:30pm *Busine…" at bounding box center [320, 249] width 167 height 24
drag, startPoint x: 295, startPoint y: 286, endPoint x: 297, endPoint y: 293, distance: 7.5
click at [295, 285] on select "!!Weekend Residential (Roster IT Shift Label) *Business 9/10am ~ 4:30pm *Busine…" at bounding box center [320, 291] width 167 height 24
click at [237, 279] on select "!!Weekend Residential (Roster IT Shift Label) *Business 9/10am ~ 4:30pm *Busine…" at bounding box center [320, 291] width 167 height 24
drag, startPoint x: 291, startPoint y: 333, endPoint x: 306, endPoint y: 455, distance: 123.9
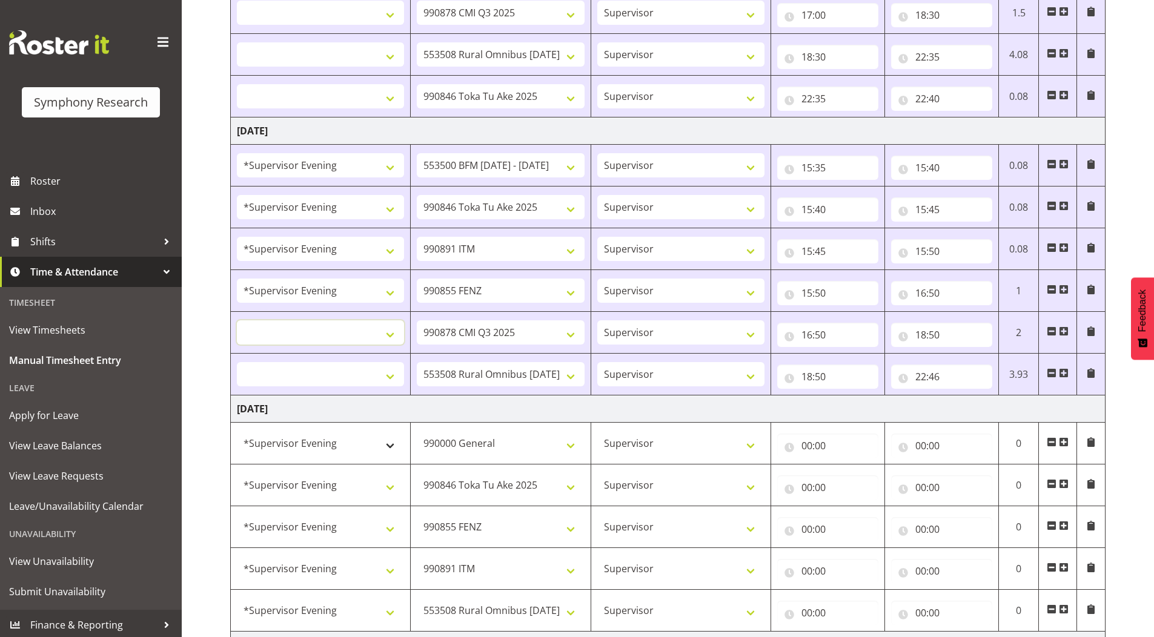
click at [291, 333] on select "!!Weekend Residential (Roster IT Shift Label) *Business 9/10am ~ 4:30pm *Busine…" at bounding box center [320, 332] width 167 height 24
click at [237, 320] on select "!!Weekend Residential (Roster IT Shift Label) *Business 9/10am ~ 4:30pm *Busine…" at bounding box center [320, 332] width 167 height 24
drag, startPoint x: 296, startPoint y: 382, endPoint x: 296, endPoint y: 362, distance: 19.4
click at [296, 382] on select "!!Weekend Residential (Roster IT Shift Label) *Business 9/10am ~ 4:30pm *Busine…" at bounding box center [320, 374] width 167 height 24
click at [237, 362] on select "!!Weekend Residential (Roster IT Shift Label) *Business 9/10am ~ 4:30pm *Busine…" at bounding box center [320, 374] width 167 height 24
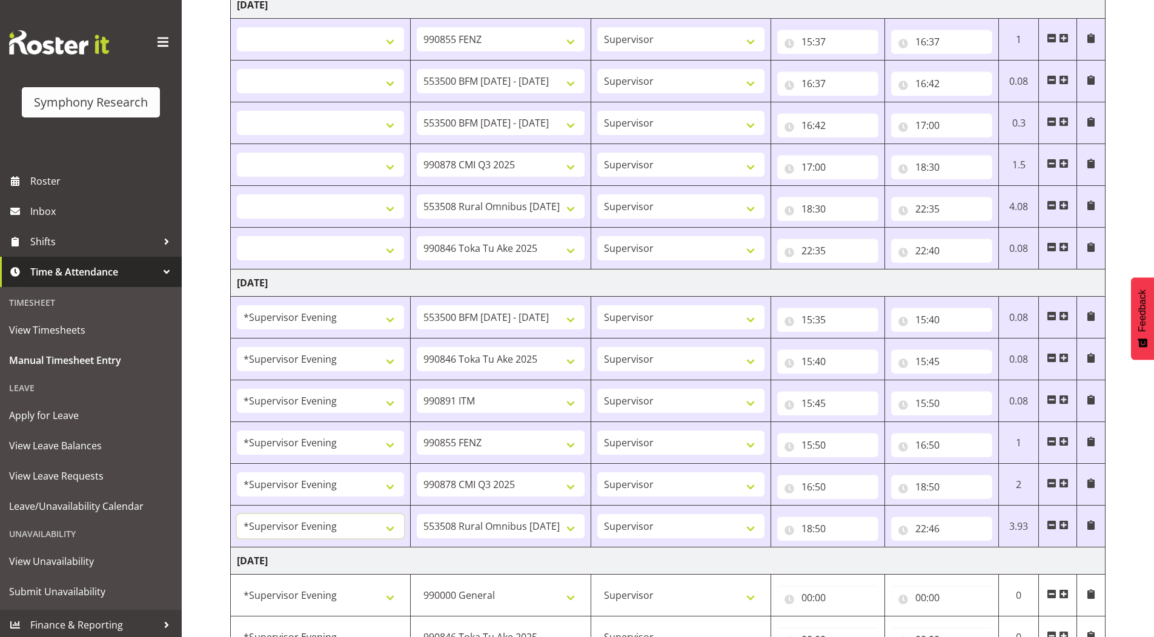
scroll to position [304, 0]
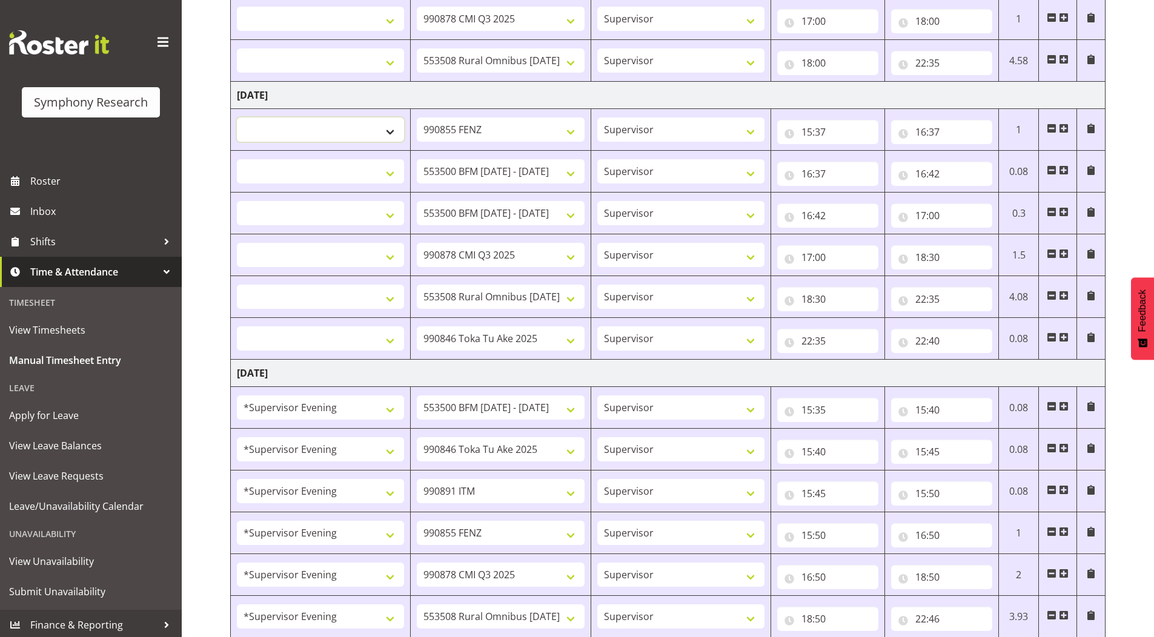
click at [320, 134] on select "!!Weekend Residential (Roster IT Shift Label) *Business 9/10am ~ 4:30pm *Busine…" at bounding box center [320, 130] width 167 height 24
click at [237, 118] on select "!!Weekend Residential (Roster IT Shift Label) *Business 9/10am ~ 4:30pm *Busine…" at bounding box center [320, 130] width 167 height 24
click at [290, 175] on select "!!Weekend Residential (Roster IT Shift Label) *Business 9/10am ~ 4:30pm *Busine…" at bounding box center [320, 171] width 167 height 24
click at [237, 159] on select "!!Weekend Residential (Roster IT Shift Label) *Business 9/10am ~ 4:30pm *Busine…" at bounding box center [320, 171] width 167 height 24
click at [298, 210] on select "!!Weekend Residential (Roster IT Shift Label) *Business 9/10am ~ 4:30pm *Busine…" at bounding box center [320, 213] width 167 height 24
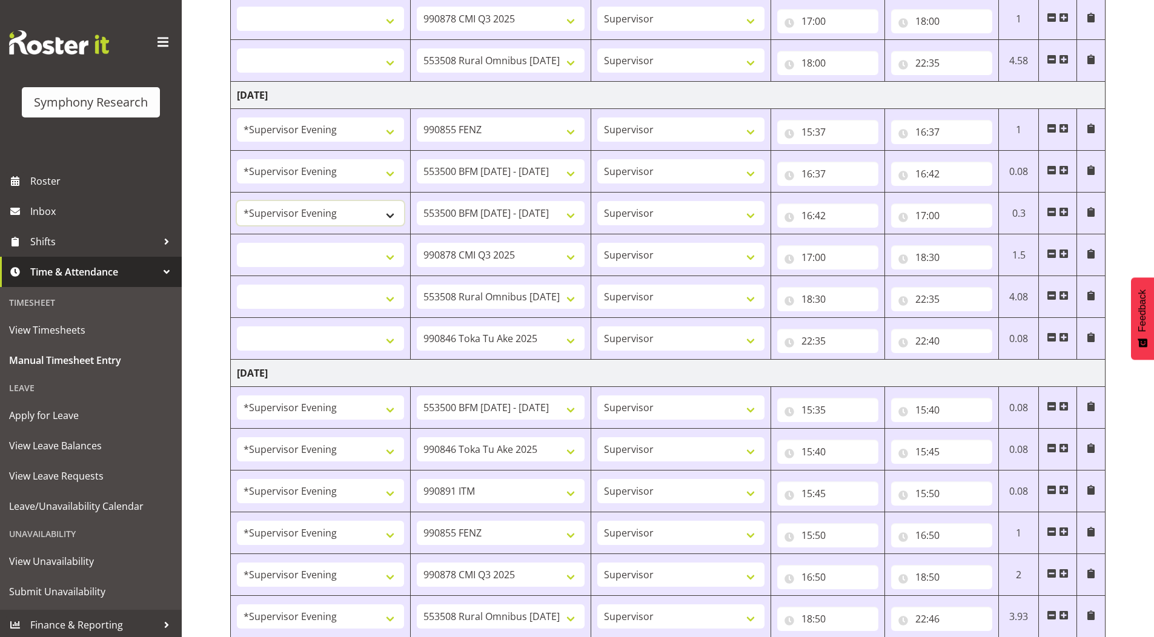
click at [237, 201] on select "!!Weekend Residential (Roster IT Shift Label) *Business 9/10am ~ 4:30pm *Busine…" at bounding box center [320, 213] width 167 height 24
drag, startPoint x: 280, startPoint y: 250, endPoint x: 283, endPoint y: 261, distance: 11.5
click at [280, 250] on select "!!Weekend Residential (Roster IT Shift Label) *Business 9/10am ~ 4:30pm *Busine…" at bounding box center [320, 255] width 167 height 24
click at [237, 243] on select "!!Weekend Residential (Roster IT Shift Label) *Business 9/10am ~ 4:30pm *Busine…" at bounding box center [320, 255] width 167 height 24
click at [294, 294] on select "!!Weekend Residential (Roster IT Shift Label) *Business 9/10am ~ 4:30pm *Busine…" at bounding box center [320, 297] width 167 height 24
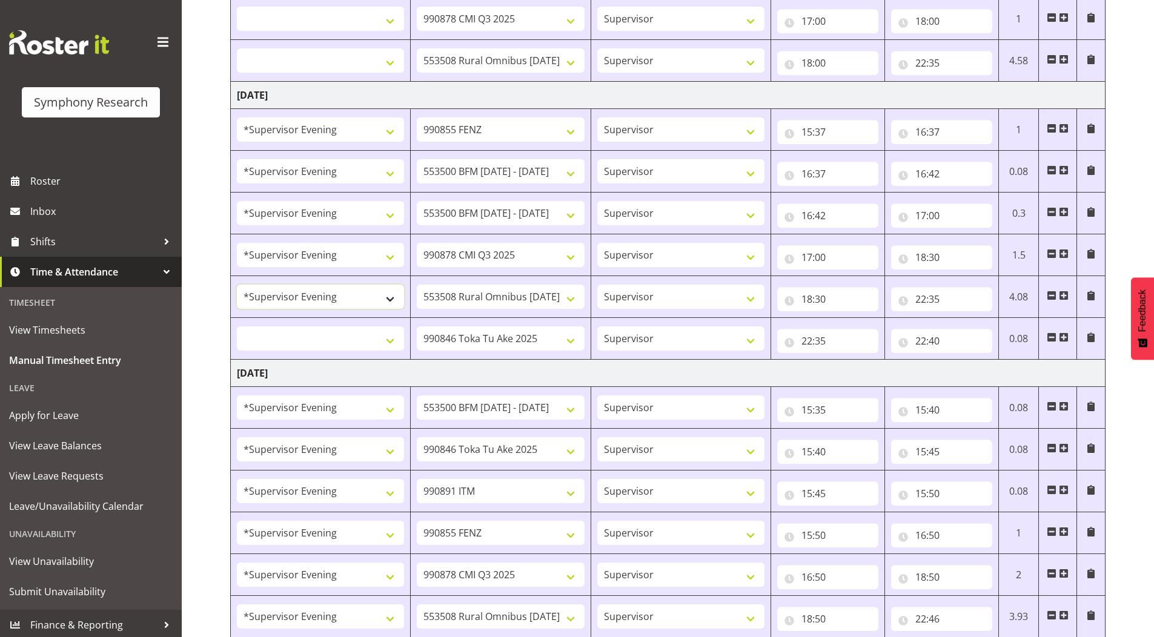
click at [237, 285] on select "!!Weekend Residential (Roster IT Shift Label) *Business 9/10am ~ 4:30pm *Busine…" at bounding box center [320, 297] width 167 height 24
click at [302, 338] on select "!!Weekend Residential (Roster IT Shift Label) *Business 9/10am ~ 4:30pm *Busine…" at bounding box center [320, 338] width 167 height 24
click at [237, 326] on select "!!Weekend Residential (Roster IT Shift Label) *Business 9/10am ~ 4:30pm *Busine…" at bounding box center [320, 338] width 167 height 24
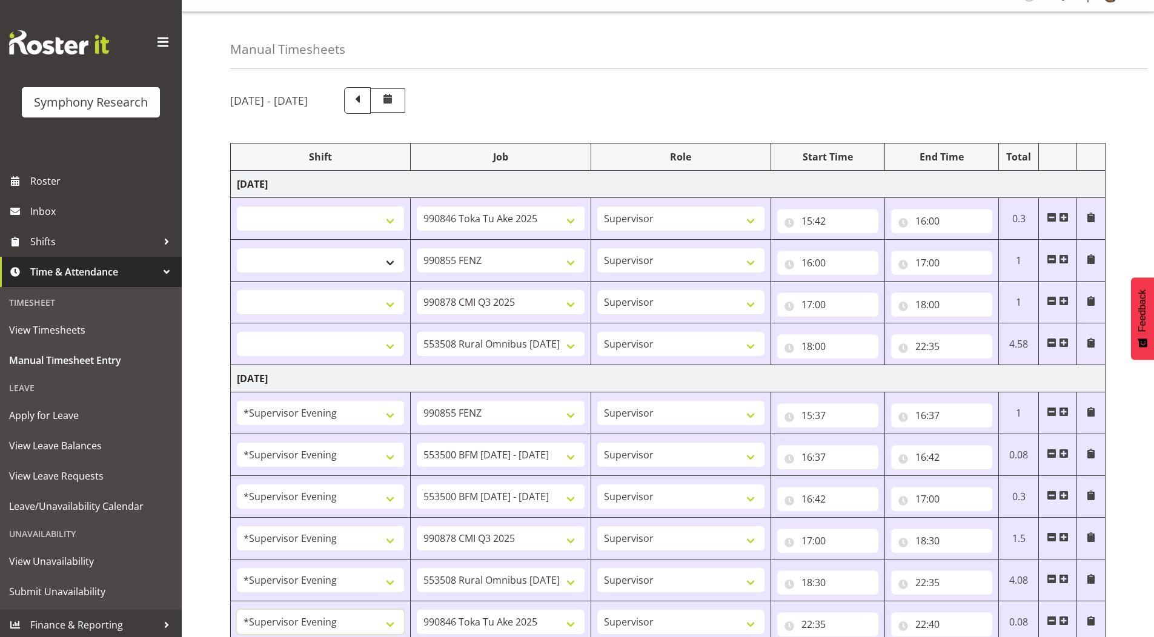
scroll to position [0, 0]
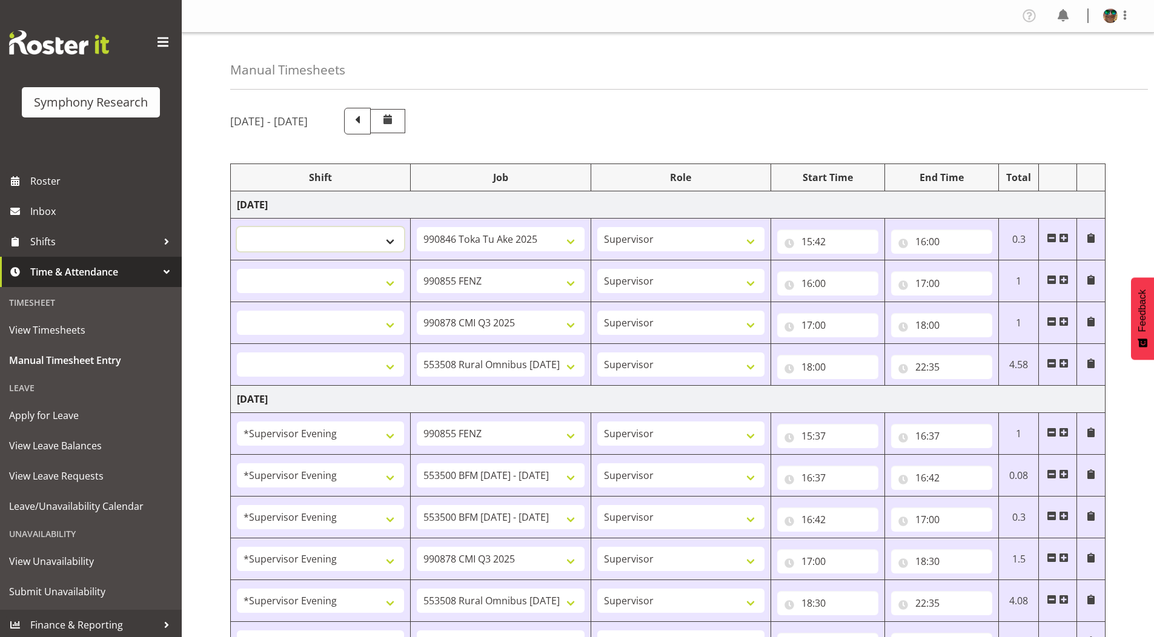
click at [319, 239] on select "!!Weekend Residential (Roster IT Shift Label) *Business 9/10am ~ 4:30pm *Busine…" at bounding box center [320, 239] width 167 height 24
click at [237, 227] on select "!!Weekend Residential (Roster IT Shift Label) *Business 9/10am ~ 4:30pm *Busine…" at bounding box center [320, 239] width 167 height 24
click at [297, 279] on select "!!Weekend Residential (Roster IT Shift Label) *Business 9/10am ~ 4:30pm *Busine…" at bounding box center [320, 281] width 167 height 24
click at [237, 269] on select "!!Weekend Residential (Roster IT Shift Label) *Business 9/10am ~ 4:30pm *Busine…" at bounding box center [320, 281] width 167 height 24
click at [308, 319] on select "!!Weekend Residential (Roster IT Shift Label) *Business 9/10am ~ 4:30pm *Busine…" at bounding box center [320, 323] width 167 height 24
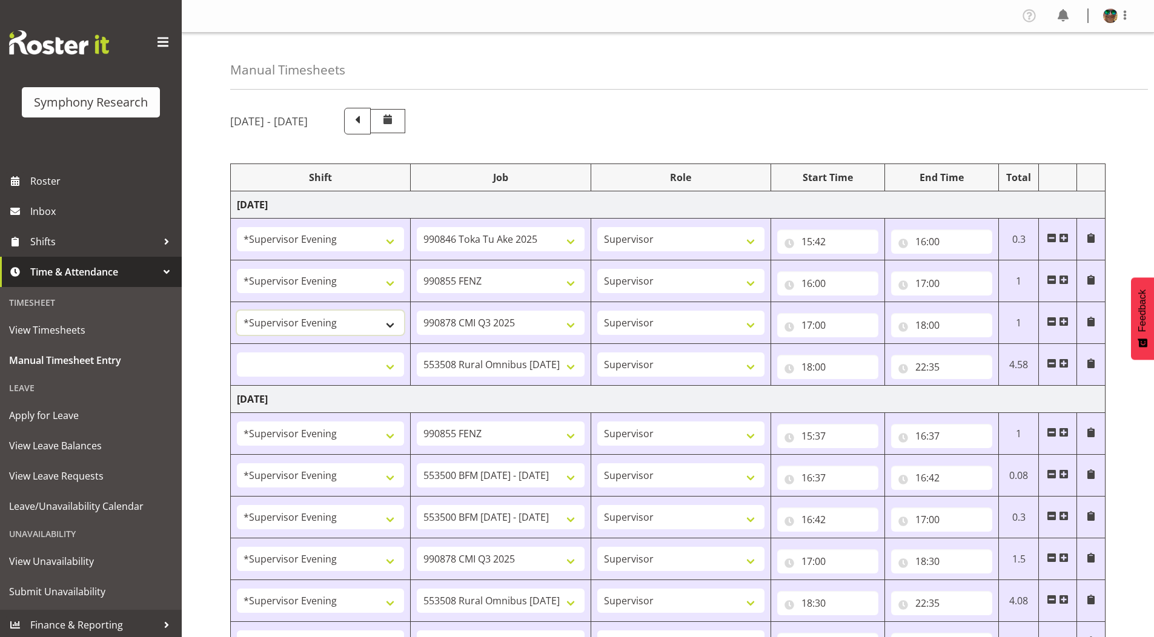
click at [237, 311] on select "!!Weekend Residential (Roster IT Shift Label) *Business 9/10am ~ 4:30pm *Busine…" at bounding box center [320, 323] width 167 height 24
drag, startPoint x: 289, startPoint y: 364, endPoint x: 289, endPoint y: 355, distance: 9.1
click at [289, 364] on select "!!Weekend Residential (Roster IT Shift Label) *Business 9/10am ~ 4:30pm *Busine…" at bounding box center [320, 365] width 167 height 24
click at [237, 353] on select "!!Weekend Residential (Roster IT Shift Label) *Business 9/10am ~ 4:30pm *Busine…" at bounding box center [320, 365] width 167 height 24
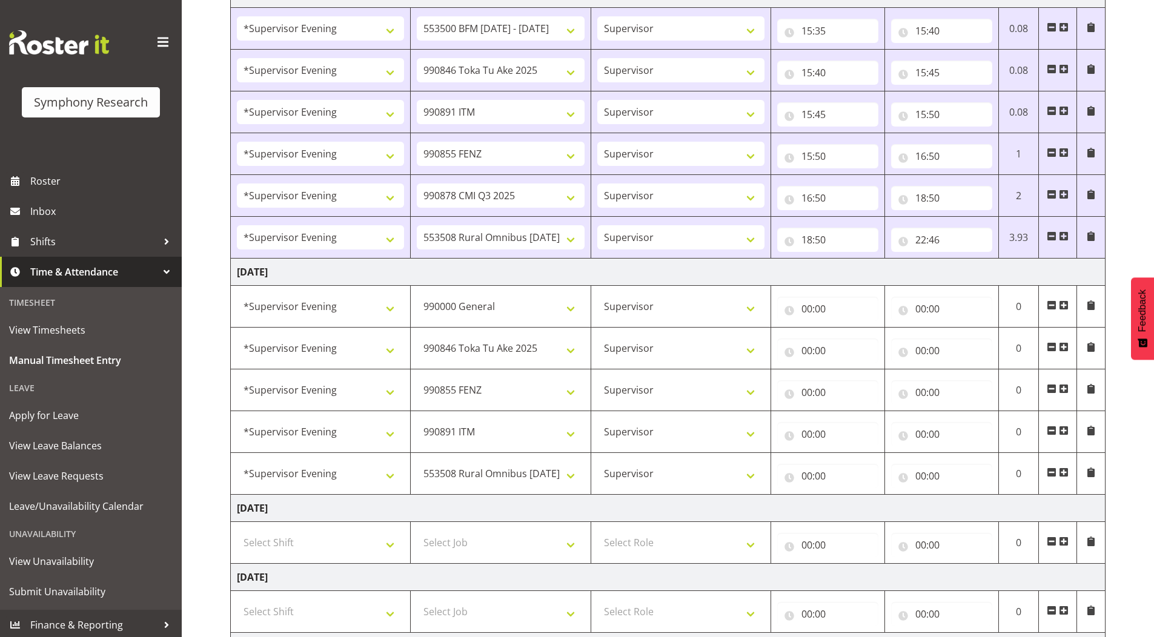
scroll to position [787, 0]
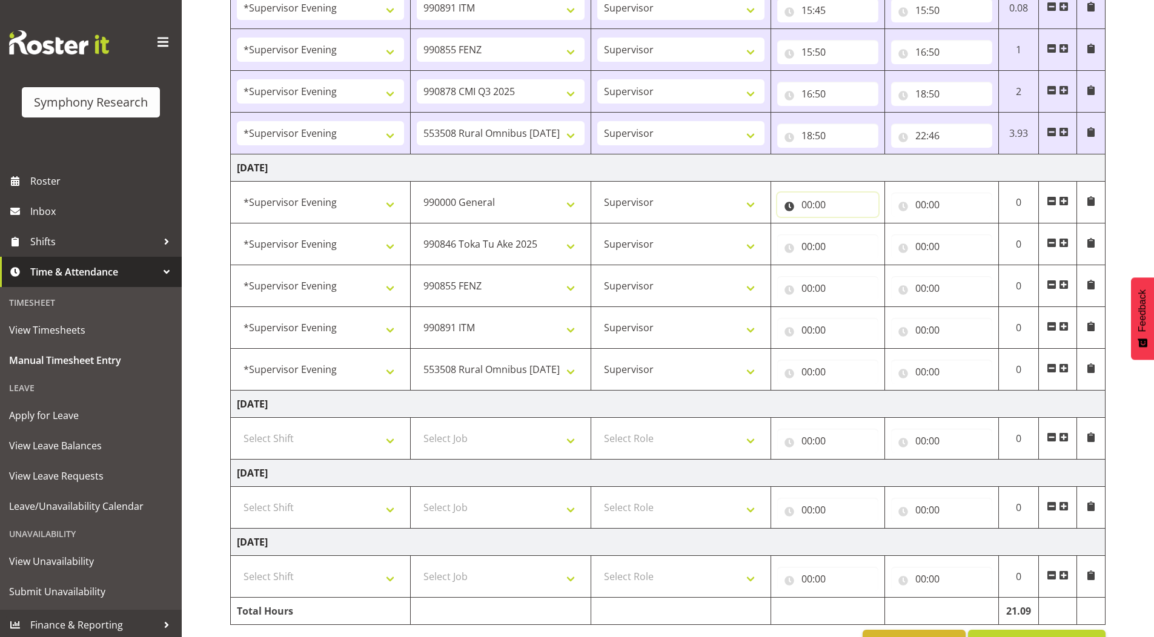
click at [806, 206] on input "00:00" at bounding box center [827, 205] width 101 height 24
drag, startPoint x: 855, startPoint y: 235, endPoint x: 837, endPoint y: 216, distance: 25.7
click at [855, 235] on select "00 01 02 03 04 05 06 07 08 09 10 11 12 13 14 15 16 17 18 19 20 21 22 23" at bounding box center [859, 236] width 27 height 24
click at [846, 224] on select "00 01 02 03 04 05 06 07 08 09 10 11 12 13 14 15 16 17 18 19 20 21 22 23" at bounding box center [859, 236] width 27 height 24
drag, startPoint x: 890, startPoint y: 237, endPoint x: 890, endPoint y: 247, distance: 9.7
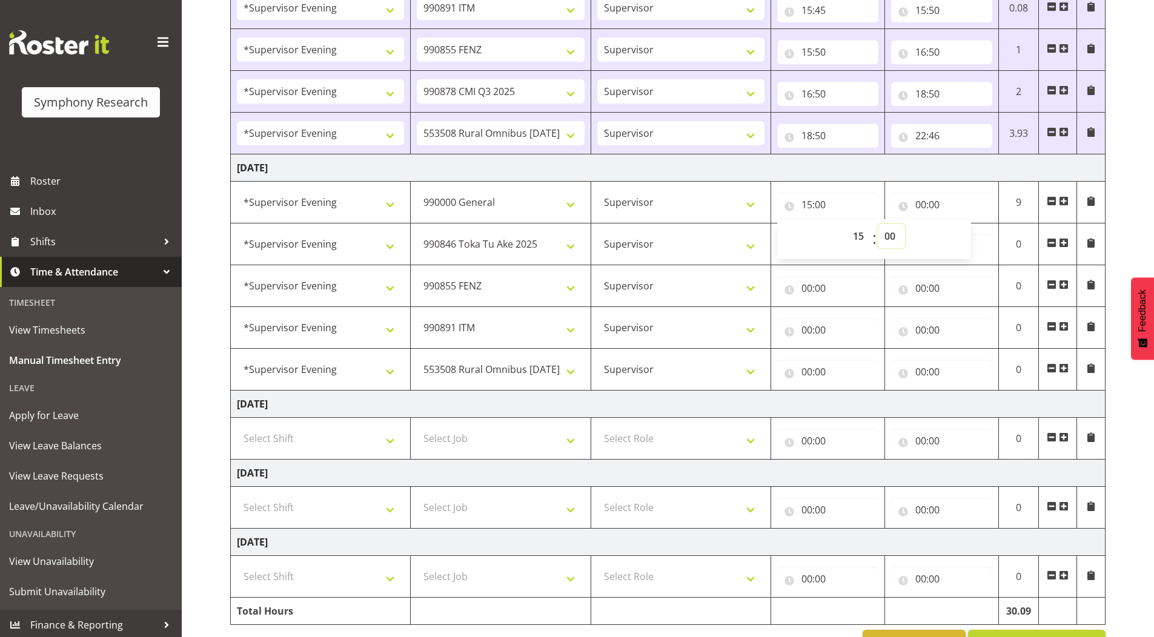
click at [890, 237] on select "00 01 02 03 04 05 06 07 08 09 10 11 12 13 14 15 16 17 18 19 20 21 22 23 24 25 2…" at bounding box center [891, 236] width 27 height 24
click at [878, 224] on select "00 01 02 03 04 05 06 07 08 09 10 11 12 13 14 15 16 17 18 19 20 21 22 23 24 25 2…" at bounding box center [891, 236] width 27 height 24
click at [918, 207] on input "00:00" at bounding box center [941, 205] width 101 height 24
drag, startPoint x: 972, startPoint y: 234, endPoint x: 971, endPoint y: 243, distance: 9.1
click at [971, 234] on select "00 01 02 03 04 05 06 07 08 09 10 11 12 13 14 15 16 17 18 19 20 21 22 23" at bounding box center [973, 236] width 27 height 24
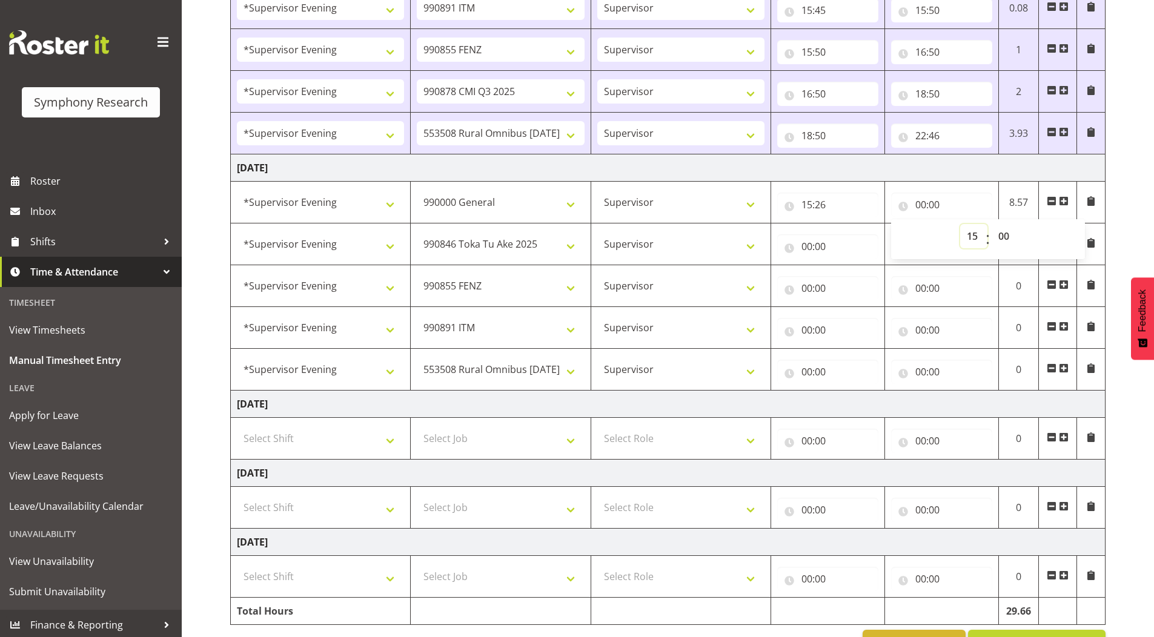
click at [960, 224] on select "00 01 02 03 04 05 06 07 08 09 10 11 12 13 14 15 16 17 18 19 20 21 22 23" at bounding box center [973, 236] width 27 height 24
drag, startPoint x: 1002, startPoint y: 234, endPoint x: 1002, endPoint y: 248, distance: 13.3
click at [1002, 234] on select "00 01 02 03 04 05 06 07 08 09 10 11 12 13 14 15 16 17 18 19 20 21 22 23 24 25 2…" at bounding box center [1005, 236] width 27 height 24
click at [992, 224] on select "00 01 02 03 04 05 06 07 08 09 10 11 12 13 14 15 16 17 18 19 20 21 22 23 24 25 2…" at bounding box center [1005, 236] width 27 height 24
